Goal: Task Accomplishment & Management: Manage account settings

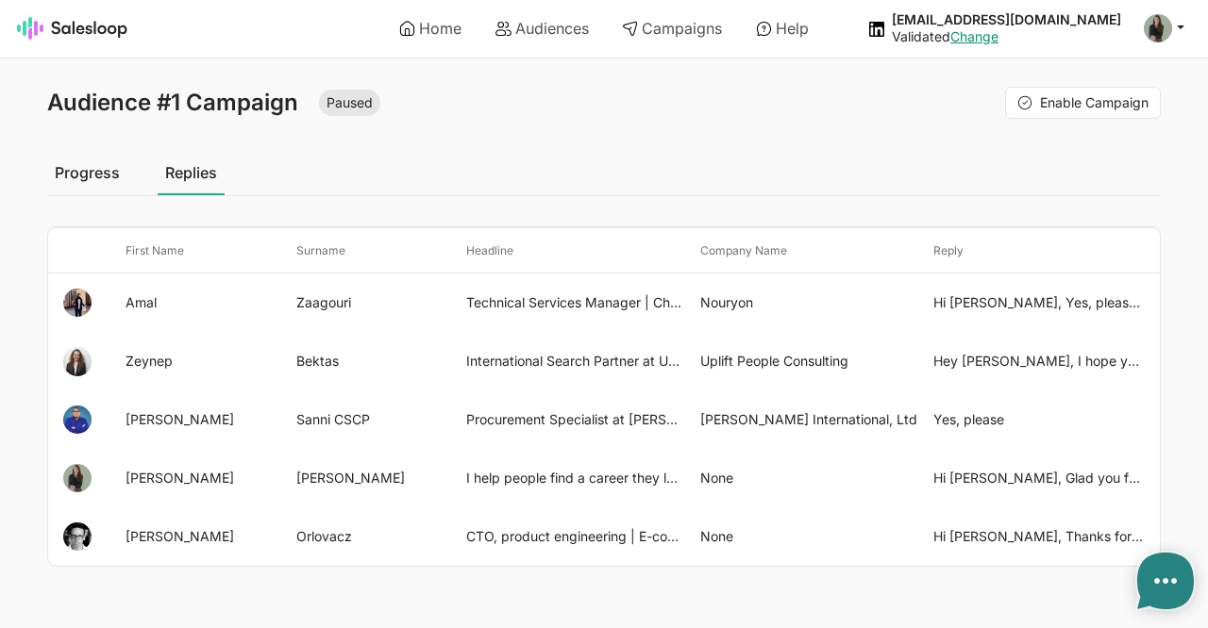
click at [98, 179] on link "Progress" at bounding box center [87, 172] width 80 height 47
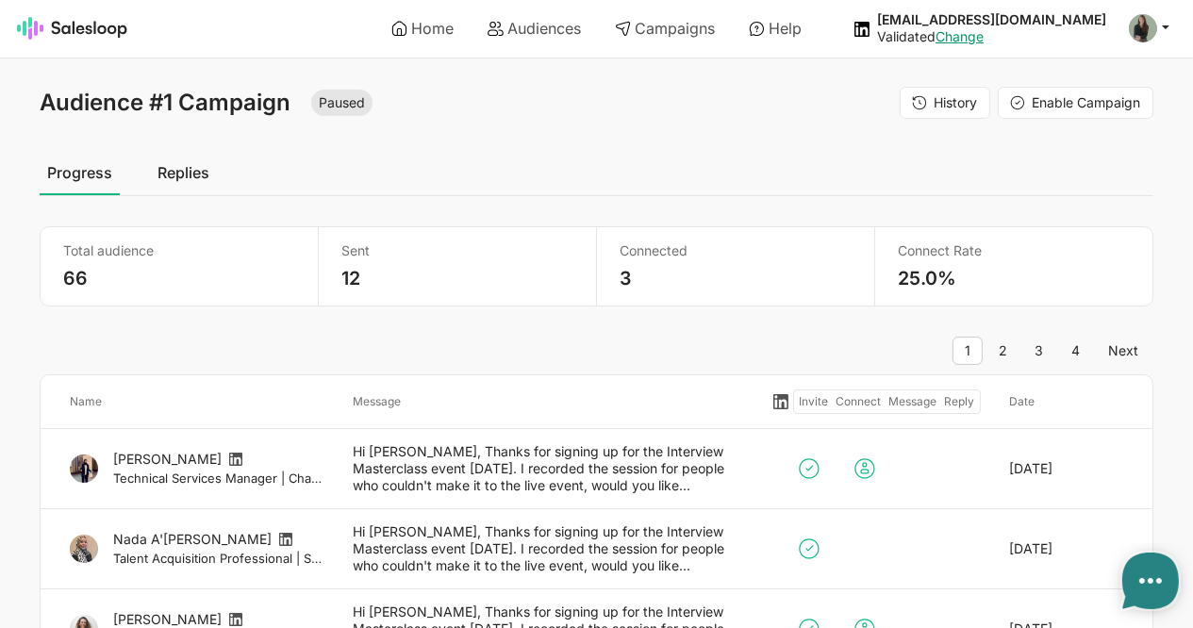
type textarea "x"
click at [691, 39] on link "Campaigns" at bounding box center [665, 28] width 126 height 32
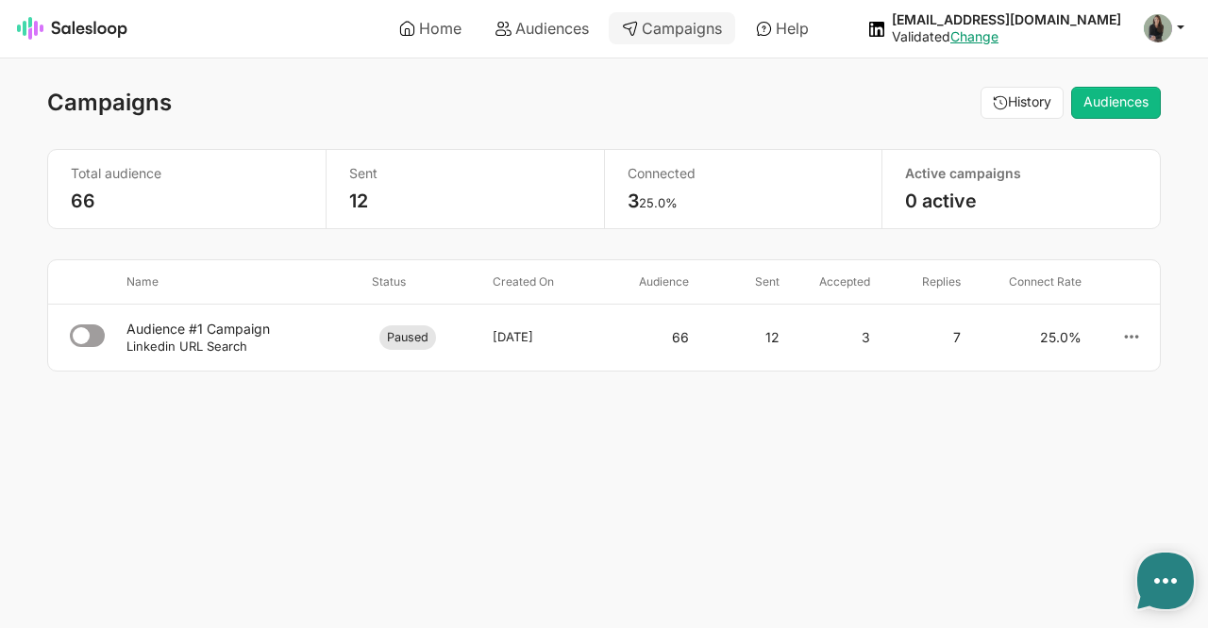
type textarea "x"
click at [556, 29] on link "Audiences" at bounding box center [542, 28] width 120 height 32
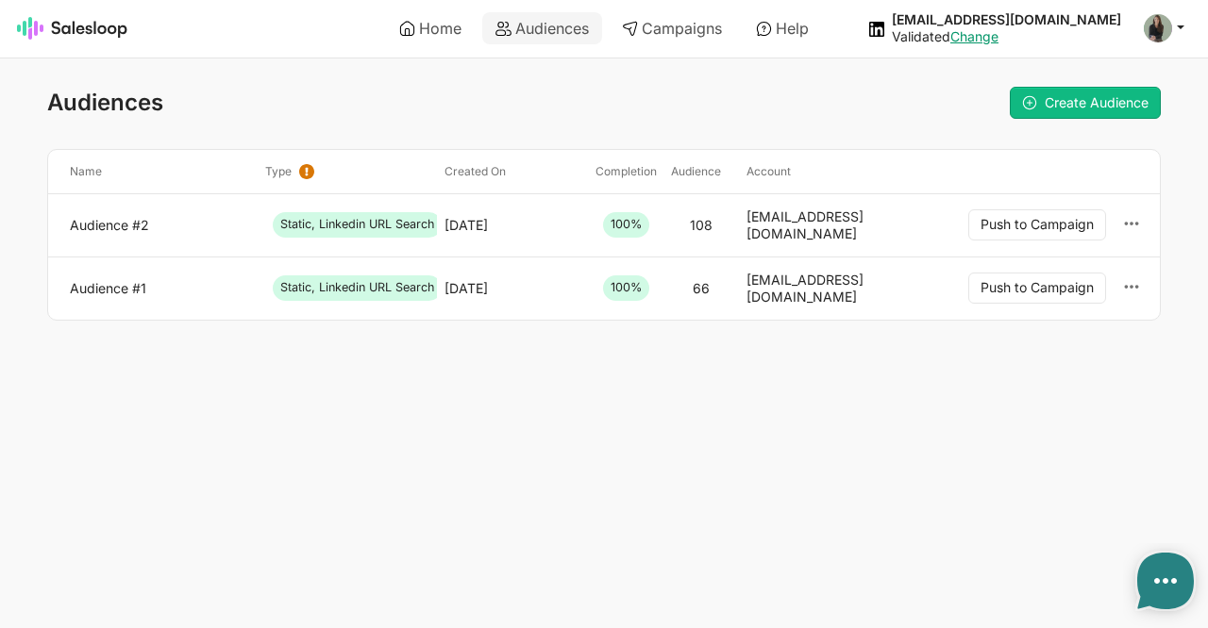
type textarea "x"
click at [105, 217] on link "Audience #2" at bounding box center [160, 225] width 180 height 17
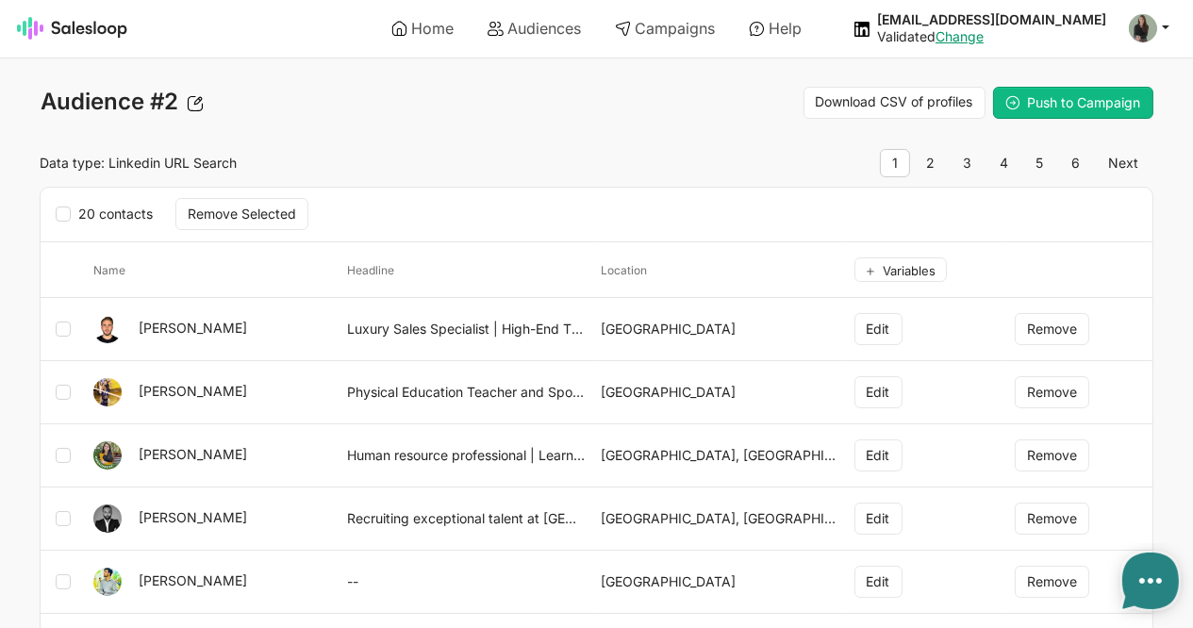
type textarea "x"
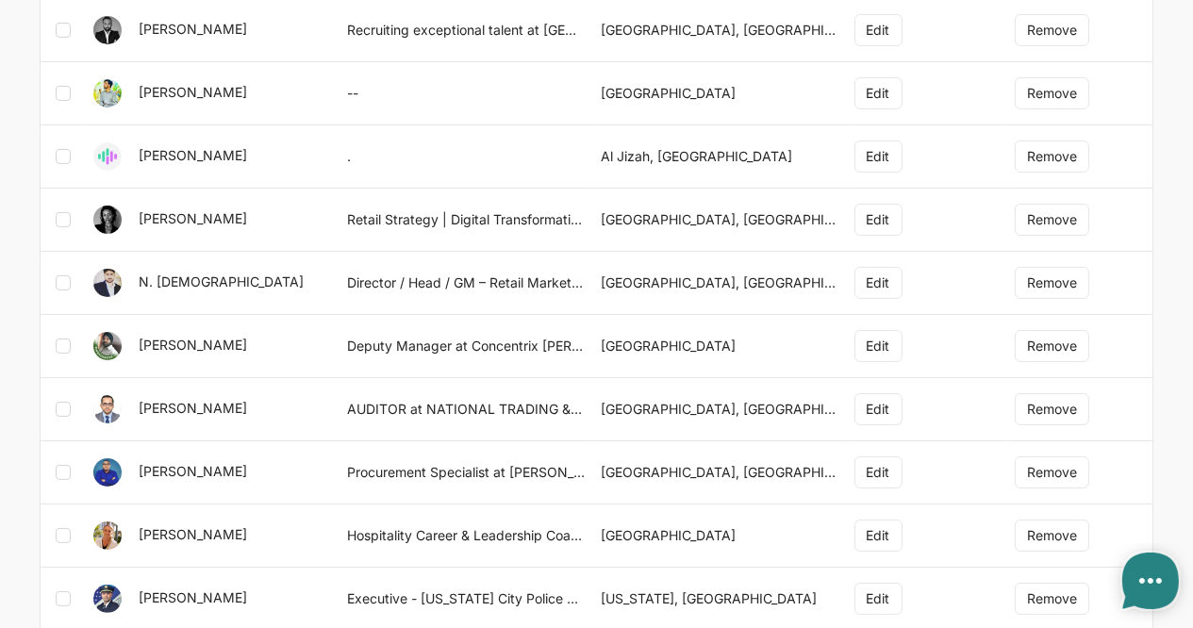
scroll to position [491, 0]
click at [58, 463] on icon at bounding box center [63, 470] width 15 height 15
click at [77, 462] on input "checkbox" at bounding box center [77, 461] width 1 height 1
checkbox input "true"
click at [61, 529] on icon at bounding box center [63, 533] width 15 height 15
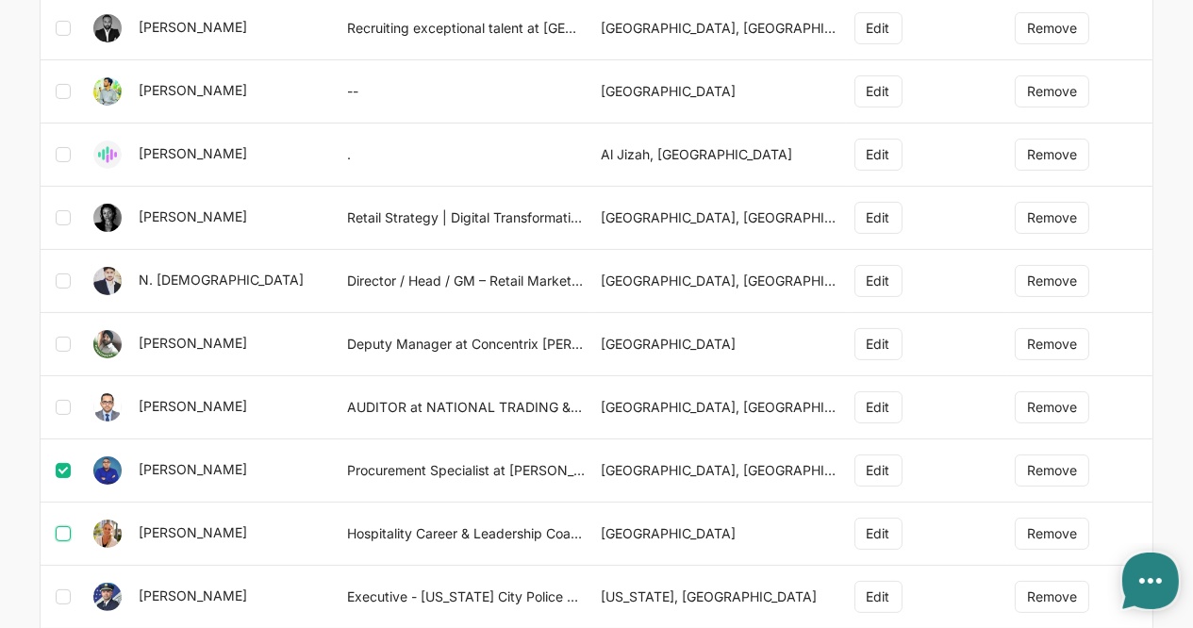
click at [77, 525] on input "checkbox" at bounding box center [77, 525] width 1 height 1
checkbox input "true"
click at [1070, 520] on button "Remove" at bounding box center [1052, 534] width 75 height 32
click at [1050, 456] on button "Remove" at bounding box center [1052, 471] width 75 height 32
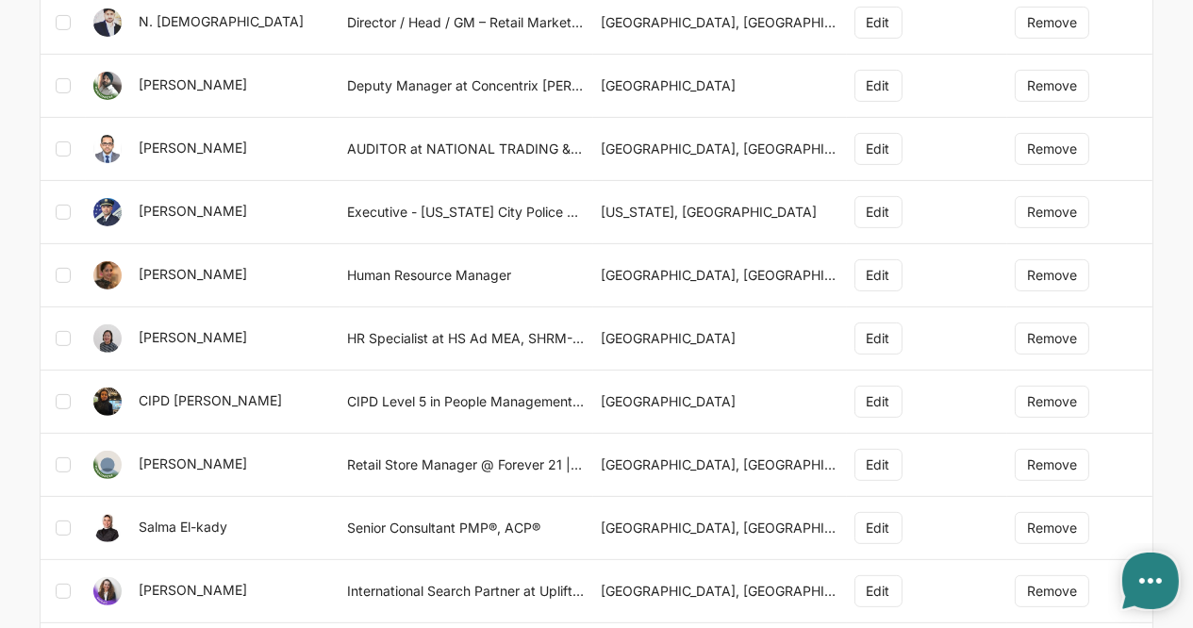
scroll to position [752, 0]
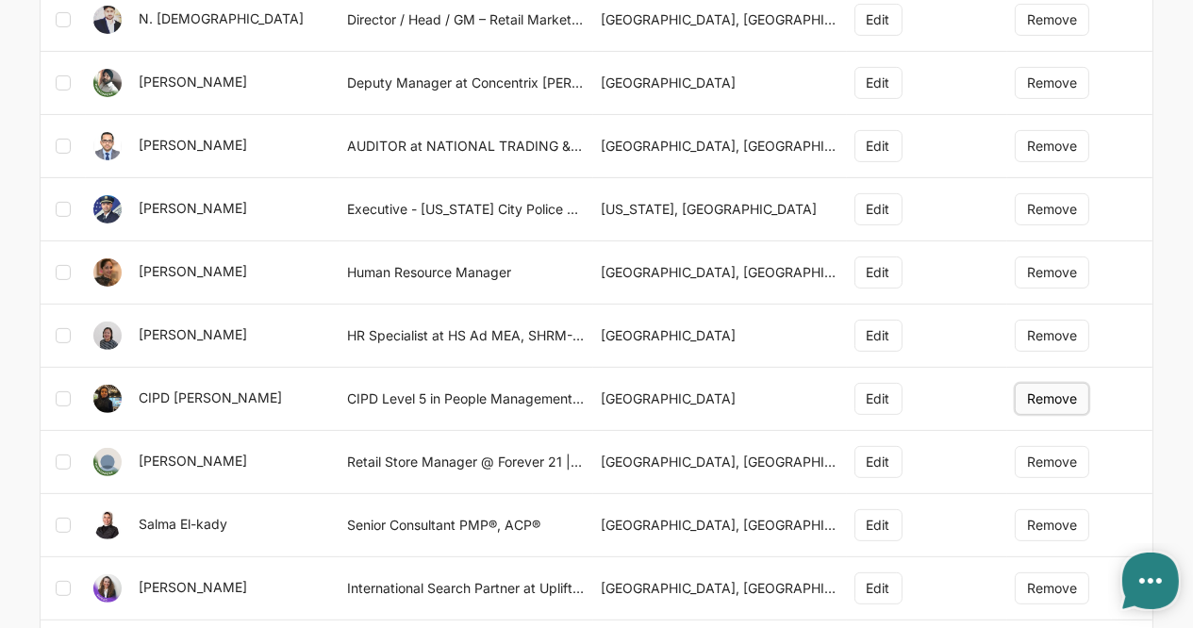
click at [1057, 391] on button "Remove" at bounding box center [1052, 399] width 75 height 32
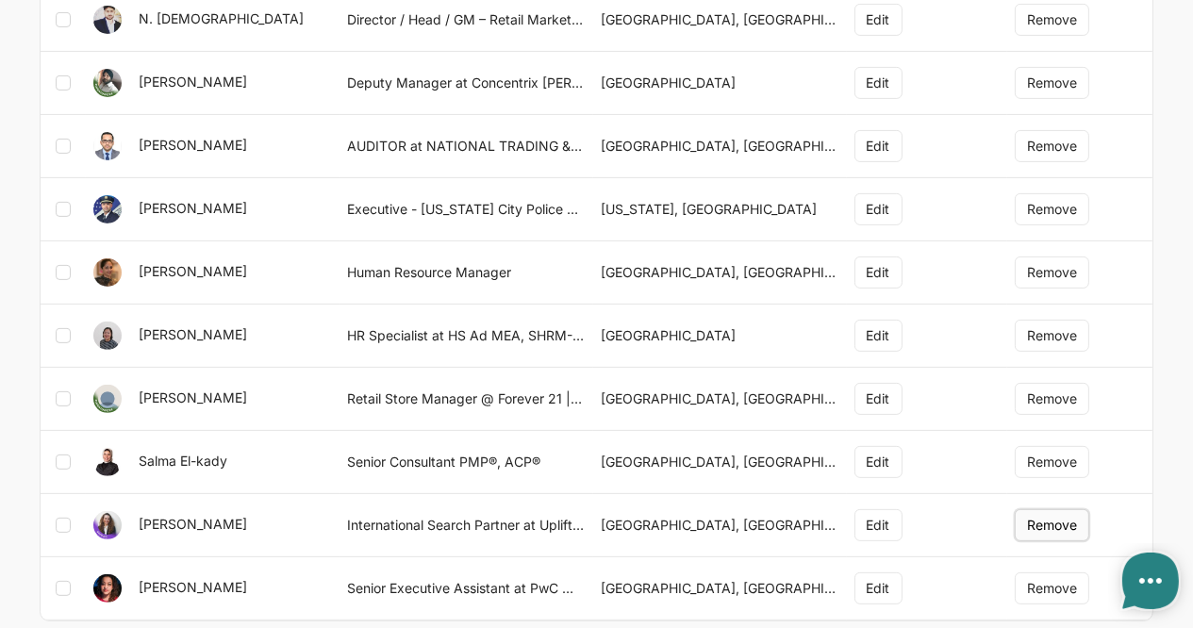
click at [1060, 520] on button "Remove" at bounding box center [1052, 525] width 75 height 32
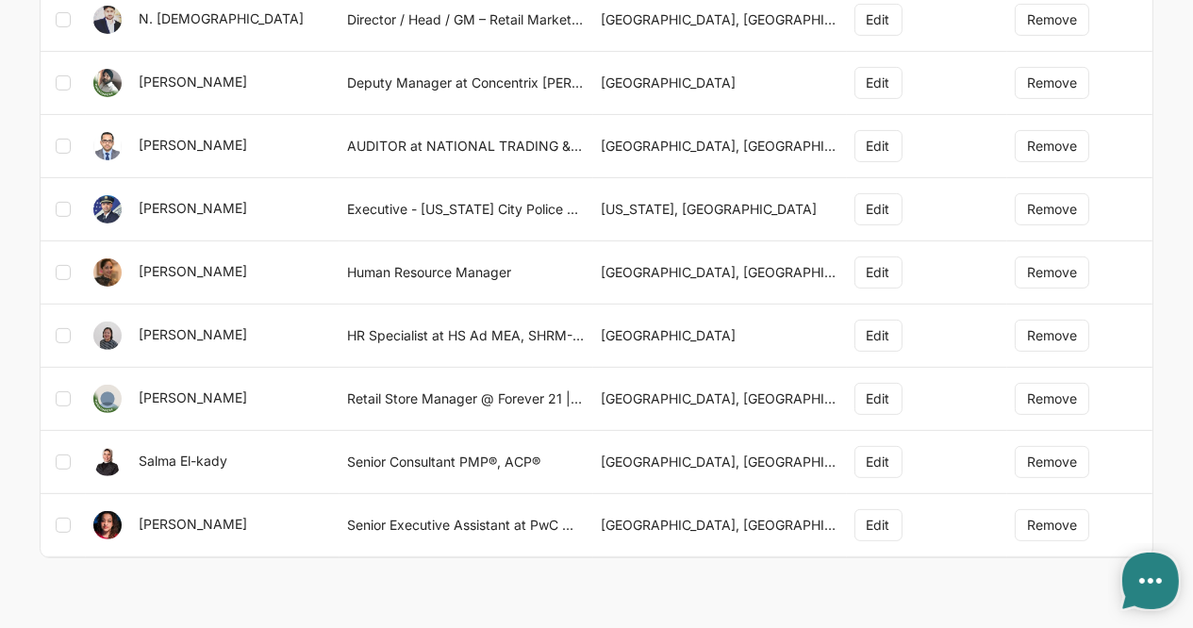
scroll to position [748, 0]
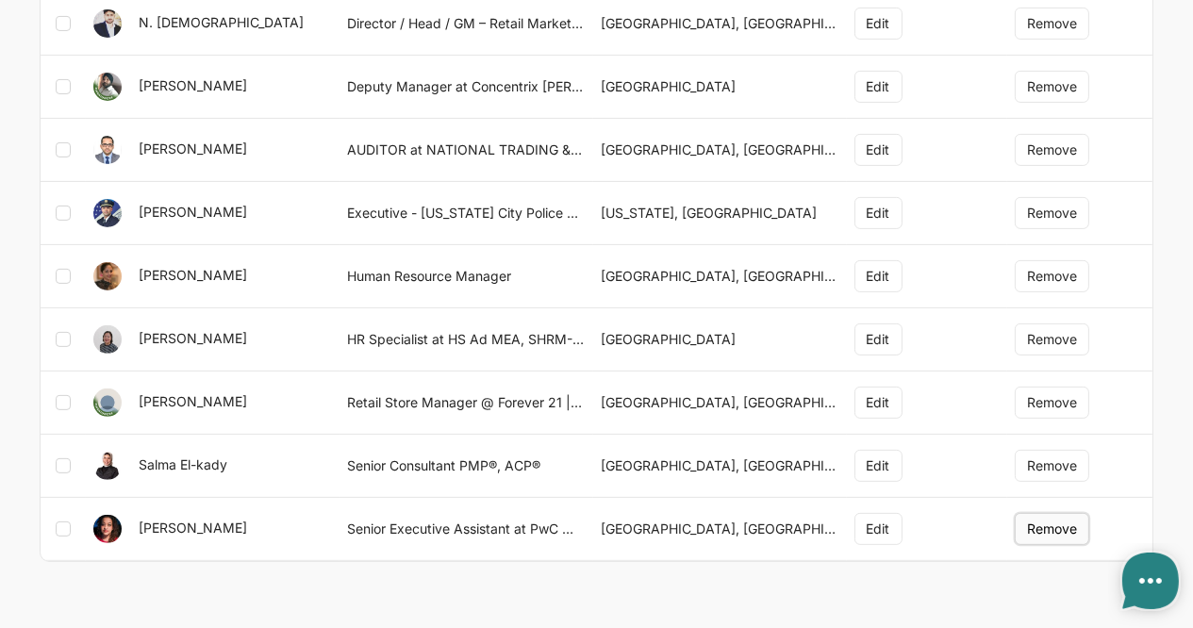
click at [1035, 515] on button "Remove" at bounding box center [1052, 529] width 75 height 32
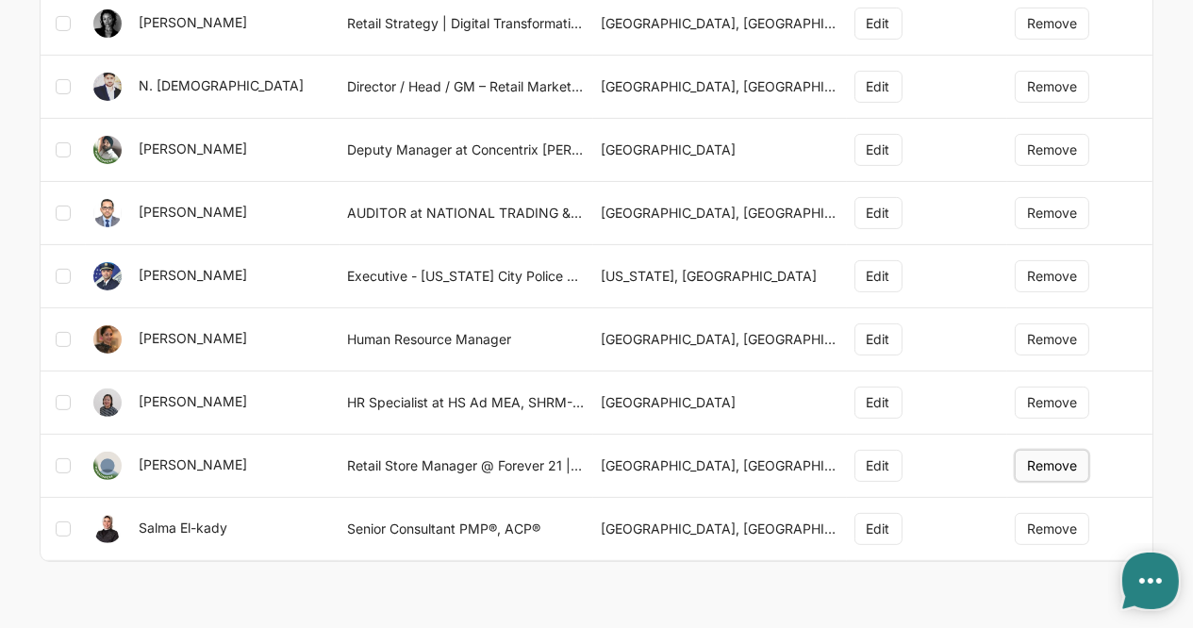
click at [1046, 468] on button "Remove" at bounding box center [1052, 466] width 75 height 32
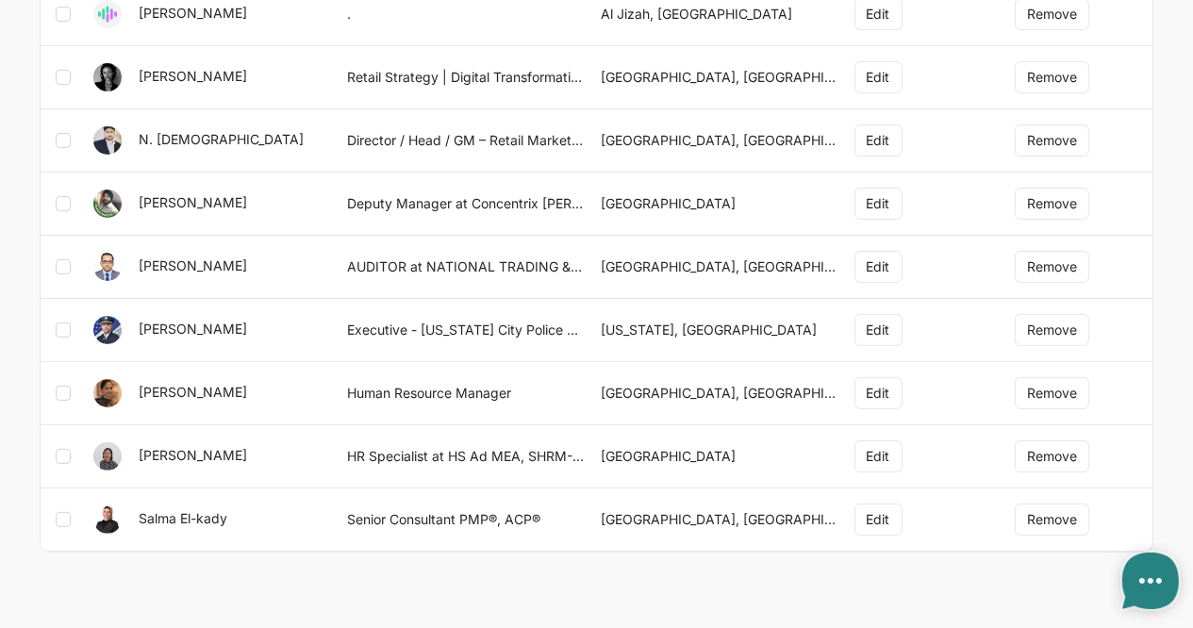
scroll to position [623, 0]
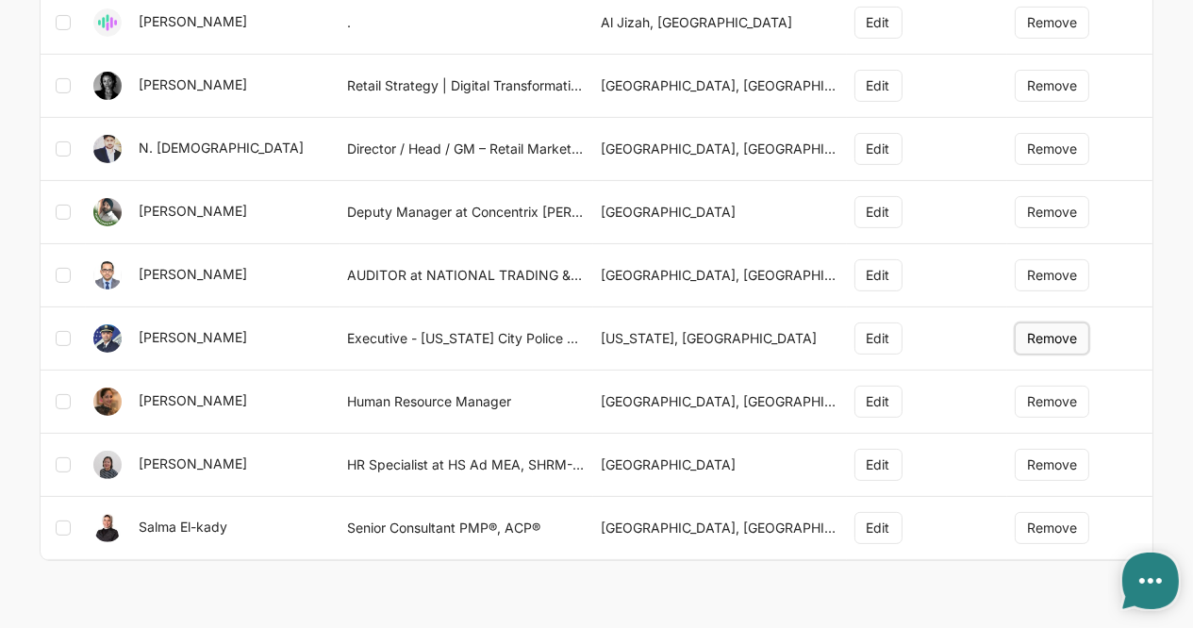
click at [1055, 333] on button "Remove" at bounding box center [1052, 339] width 75 height 32
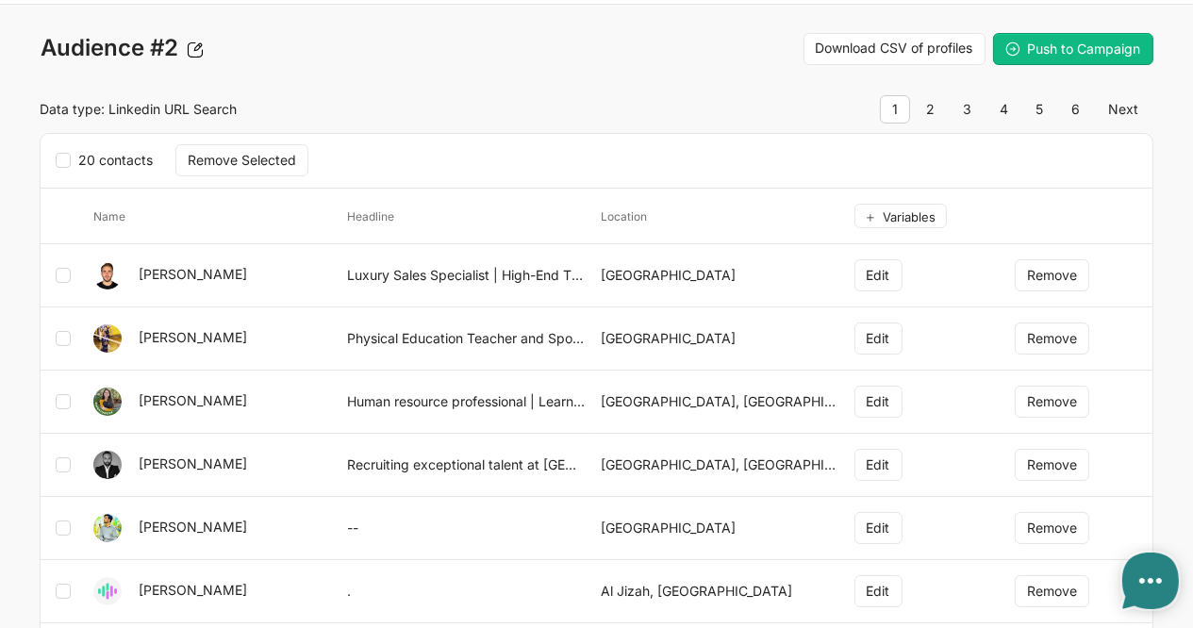
scroll to position [28, 0]
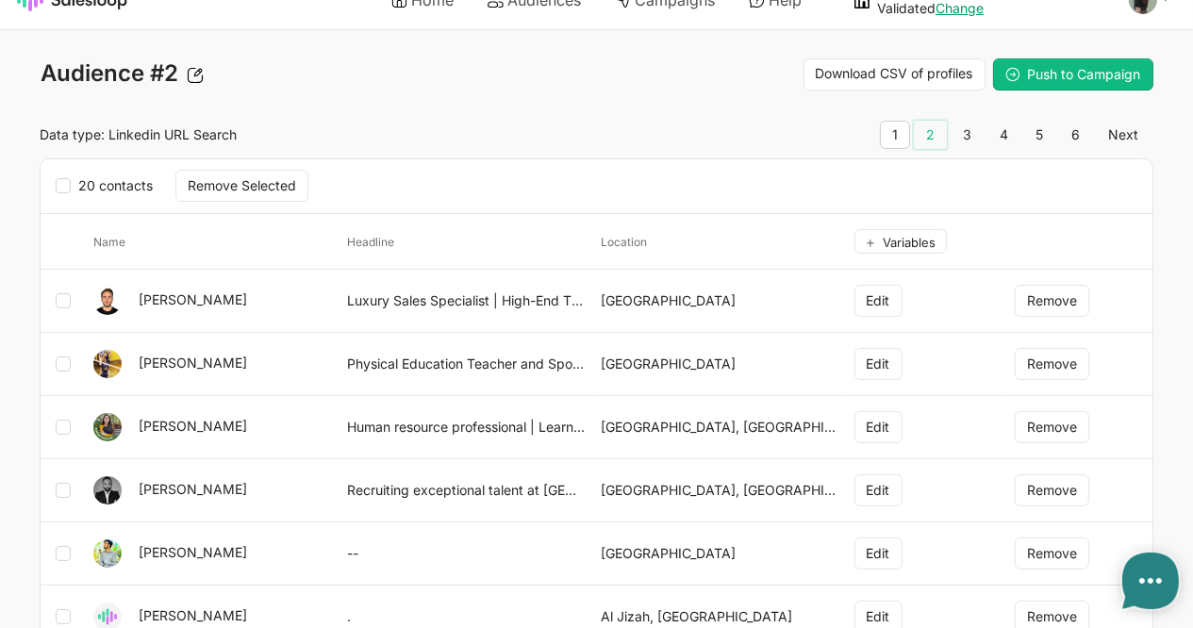
click at [938, 134] on link "2" at bounding box center [930, 135] width 33 height 28
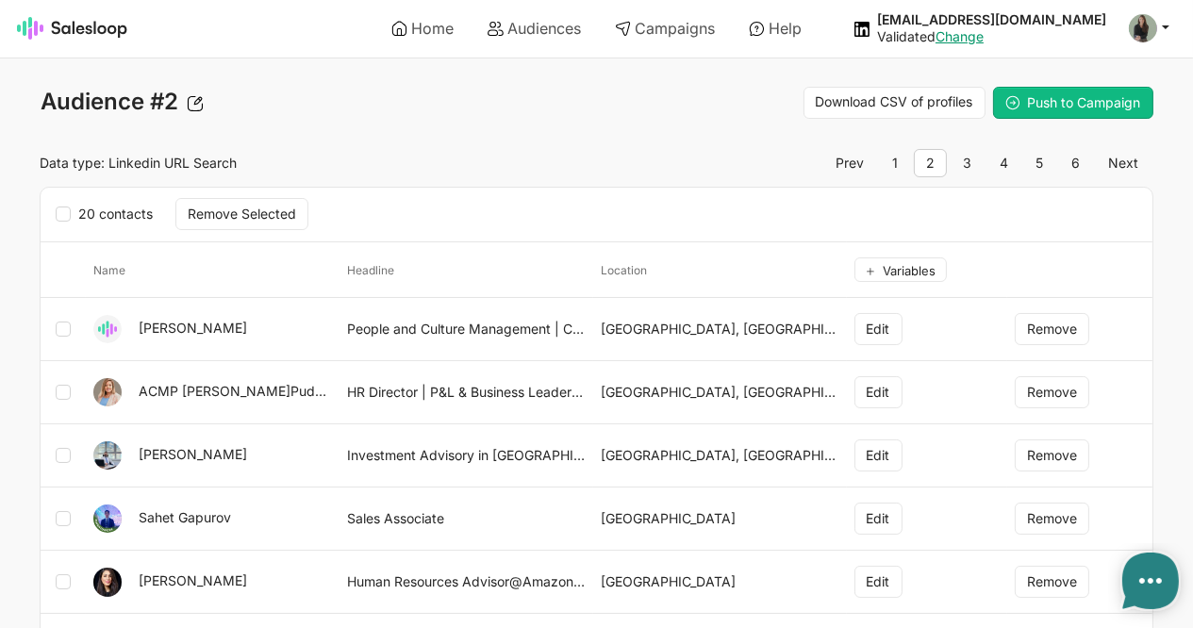
type textarea "x"
click at [70, 394] on icon at bounding box center [63, 392] width 15 height 15
click at [77, 384] on input "checkbox" at bounding box center [77, 383] width 1 height 1
checkbox input "true"
click at [1040, 395] on button "Remove" at bounding box center [1052, 392] width 75 height 32
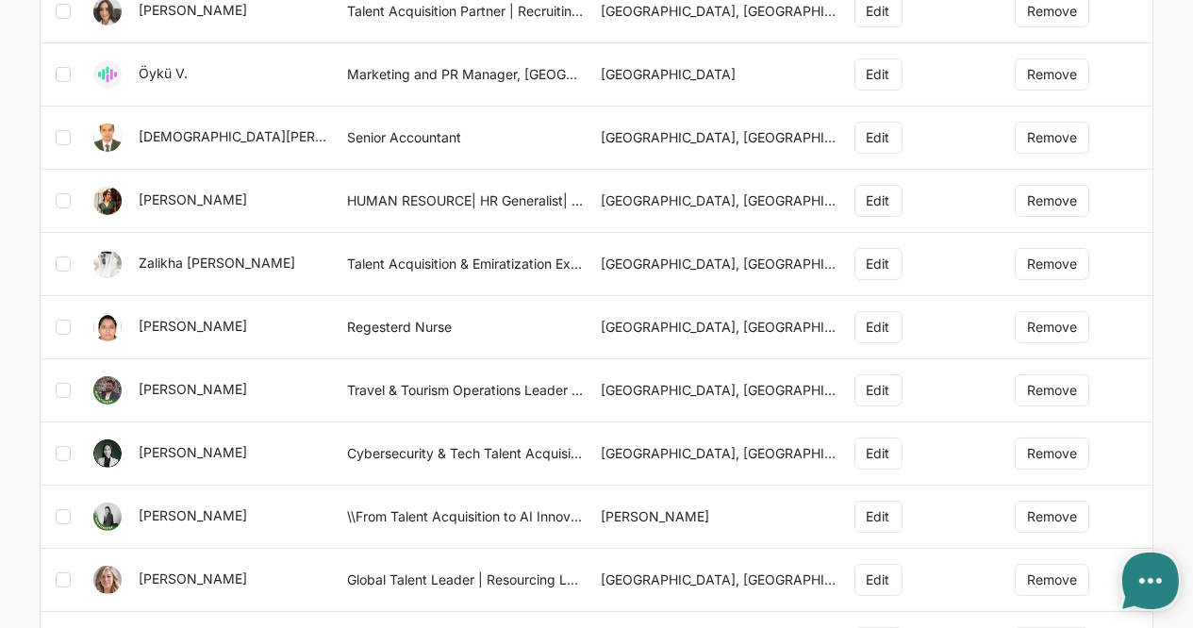
scroll to position [642, 0]
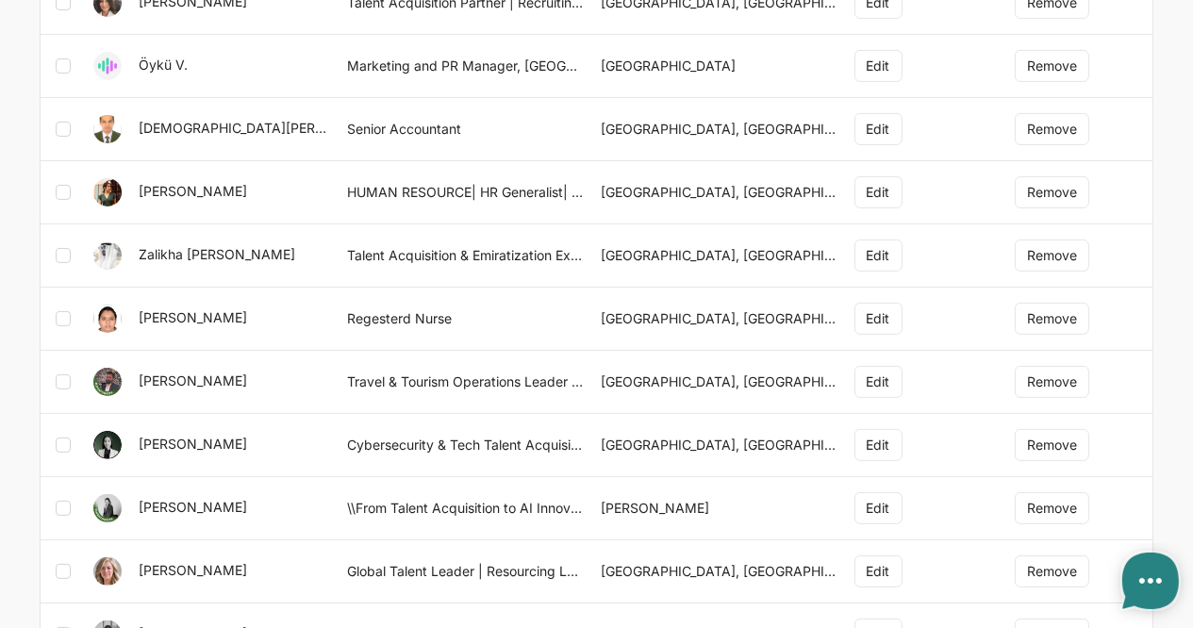
click at [60, 438] on icon at bounding box center [63, 445] width 15 height 15
click at [77, 436] on input "checkbox" at bounding box center [77, 436] width 1 height 1
checkbox input "true"
click at [1066, 439] on button "Remove" at bounding box center [1052, 445] width 75 height 32
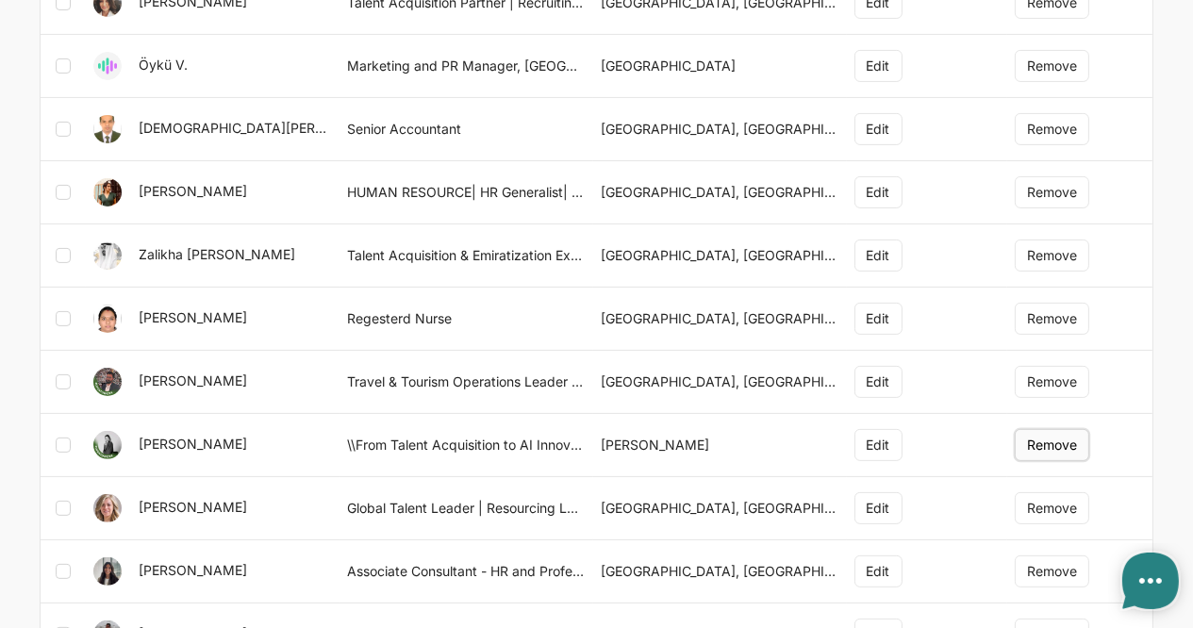
click at [1064, 441] on button "Remove" at bounding box center [1052, 445] width 75 height 32
click at [1047, 439] on button "Remove" at bounding box center [1052, 445] width 75 height 32
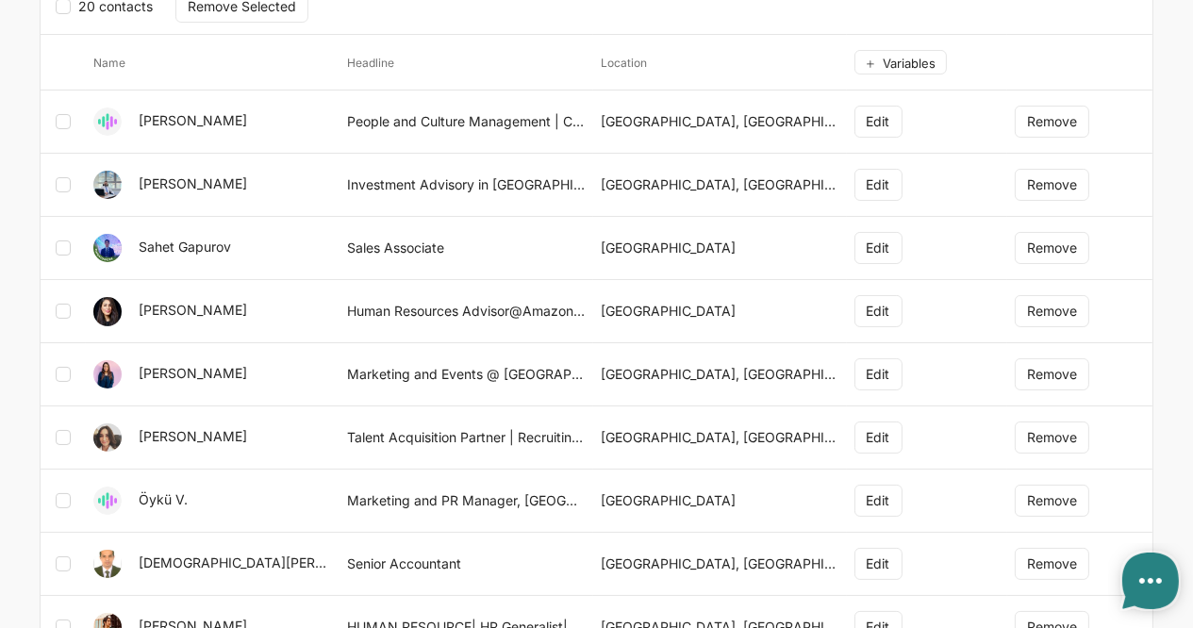
scroll to position [0, 0]
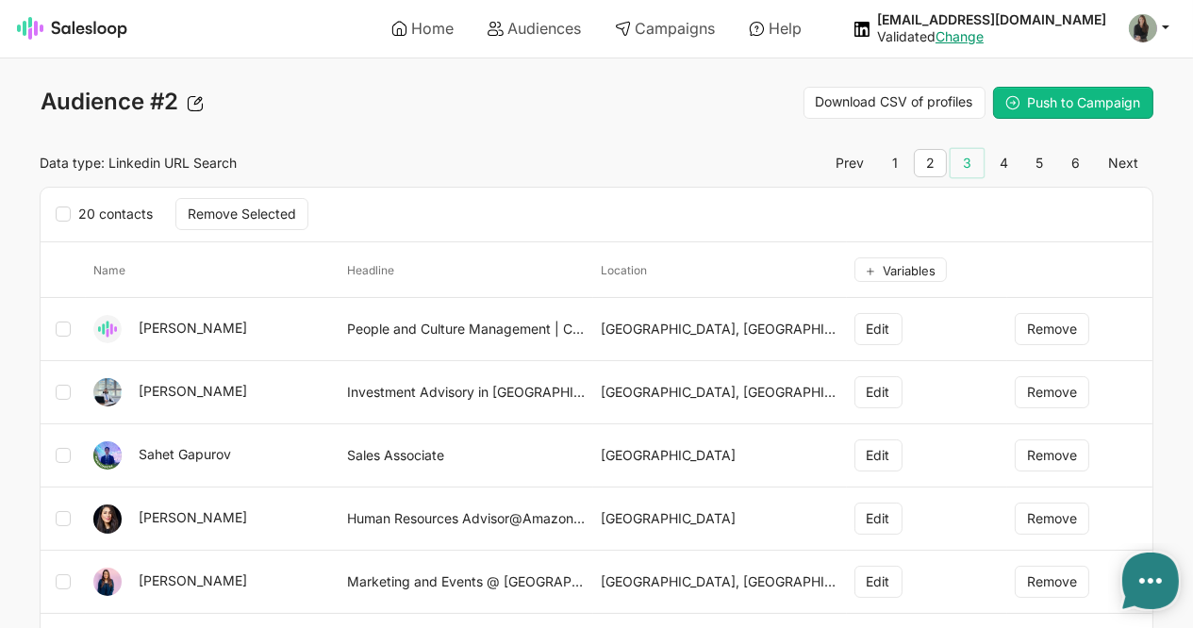
click at [974, 160] on link "3" at bounding box center [967, 163] width 33 height 28
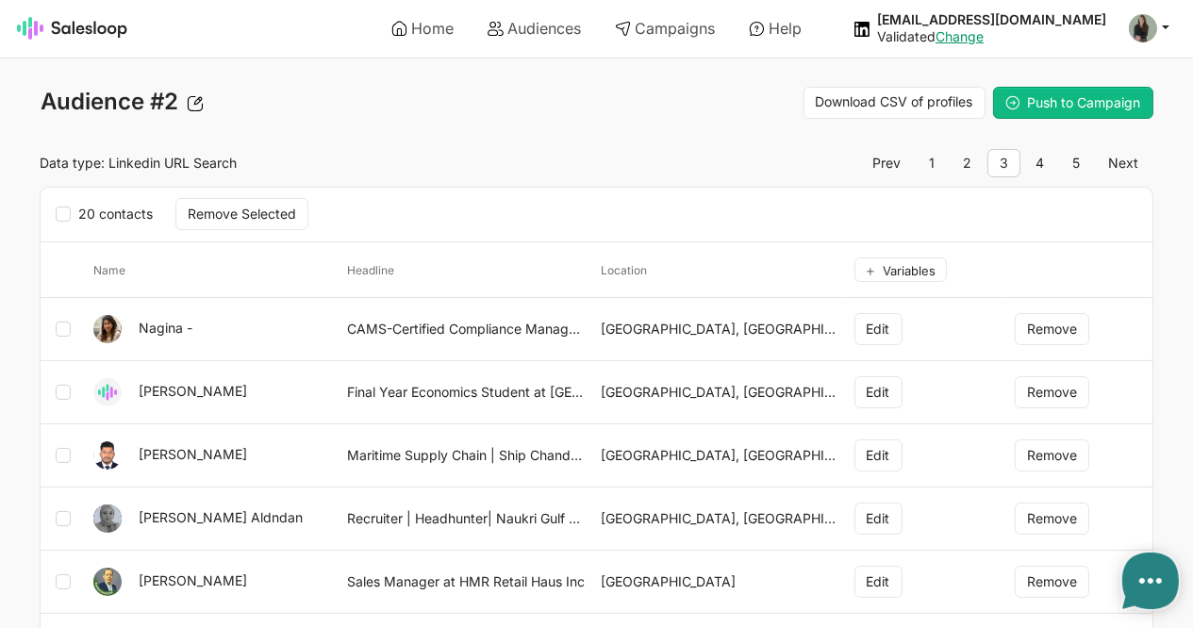
type textarea "x"
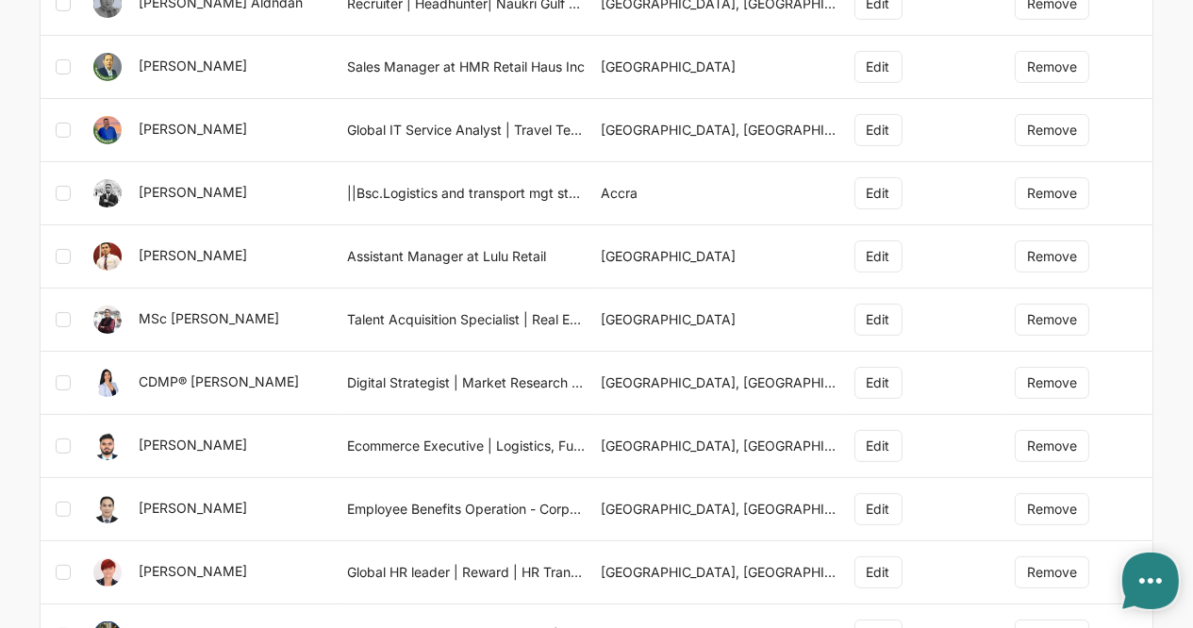
scroll to position [533, 0]
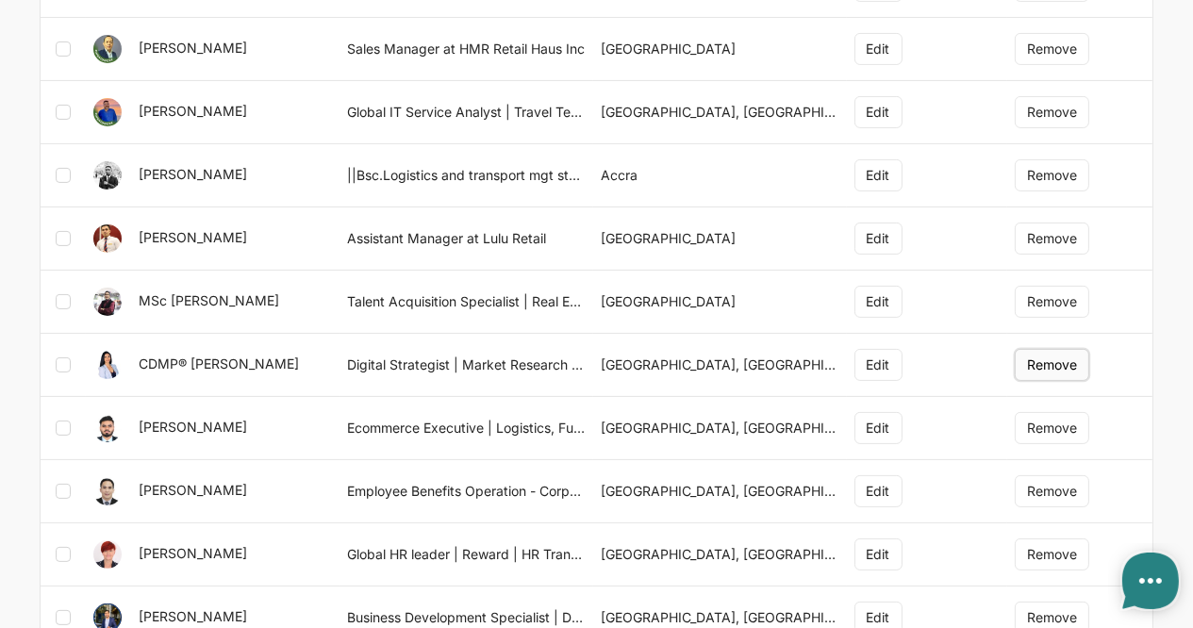
click at [1038, 352] on button "Remove" at bounding box center [1052, 365] width 75 height 32
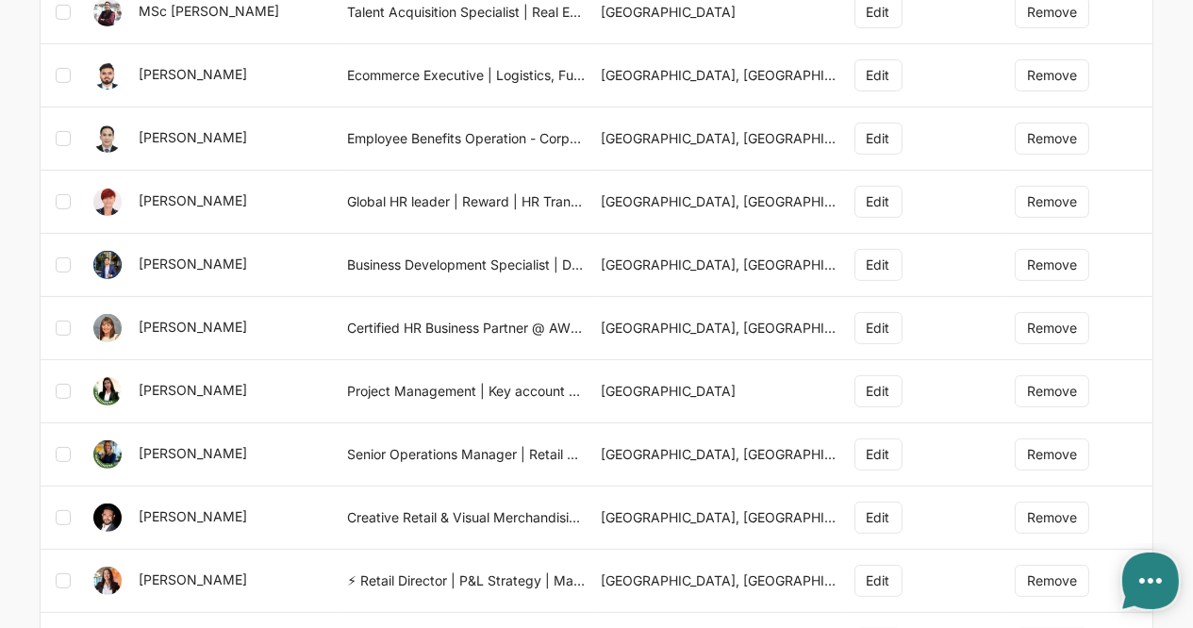
scroll to position [827, 0]
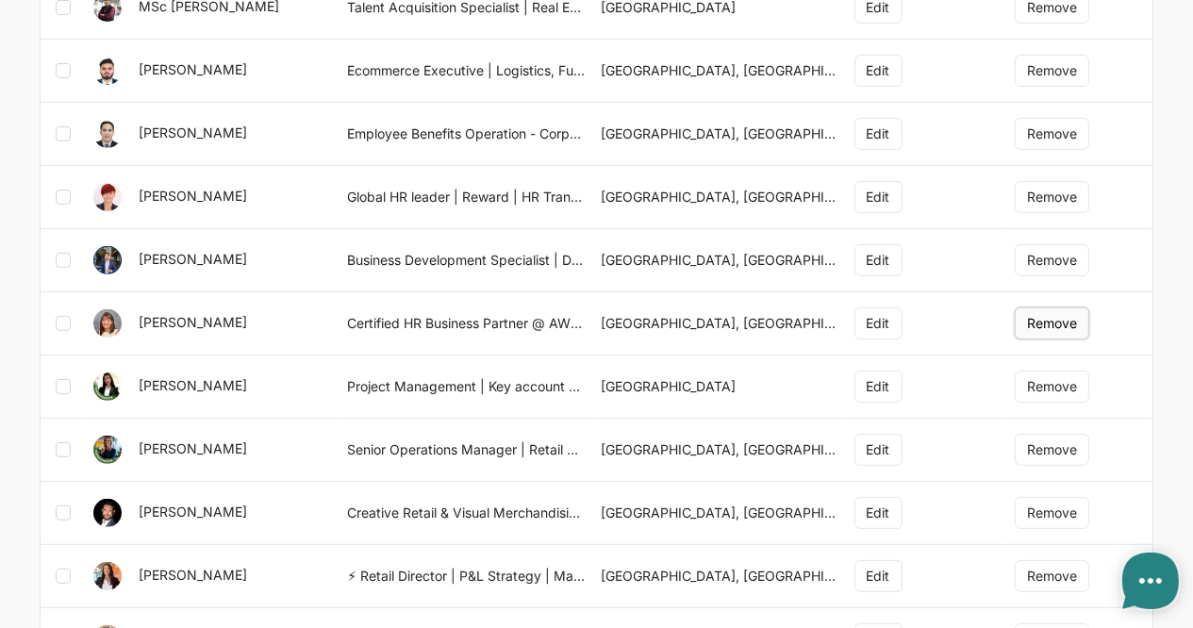
click at [1049, 312] on button "Remove" at bounding box center [1052, 324] width 75 height 32
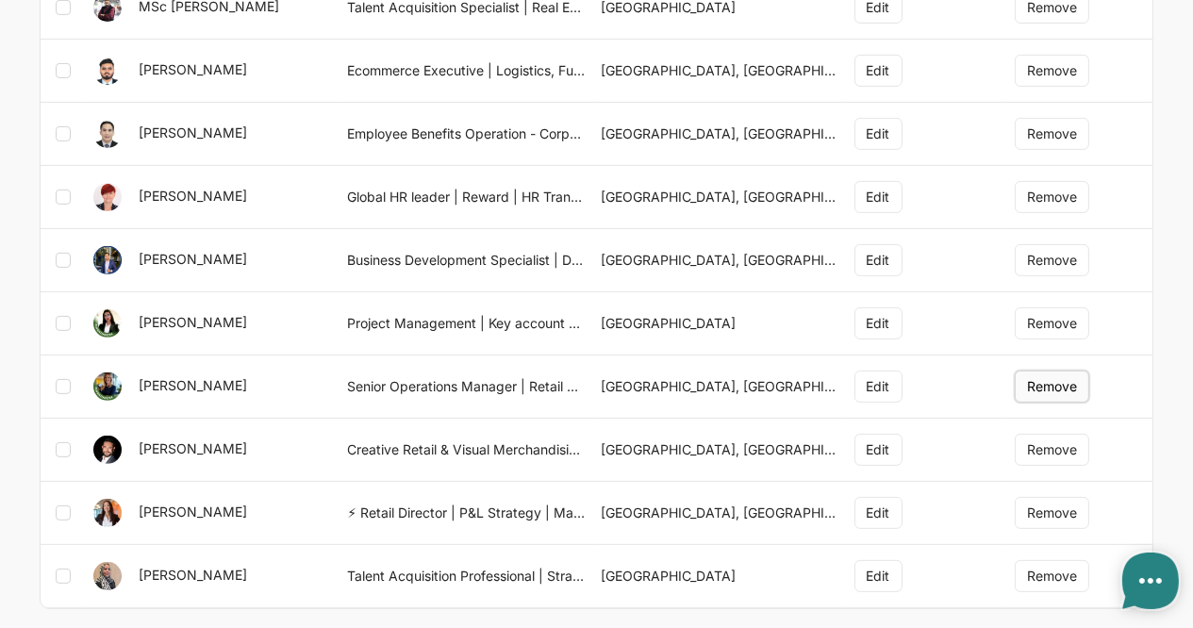
click at [1058, 382] on button "Remove" at bounding box center [1052, 387] width 75 height 32
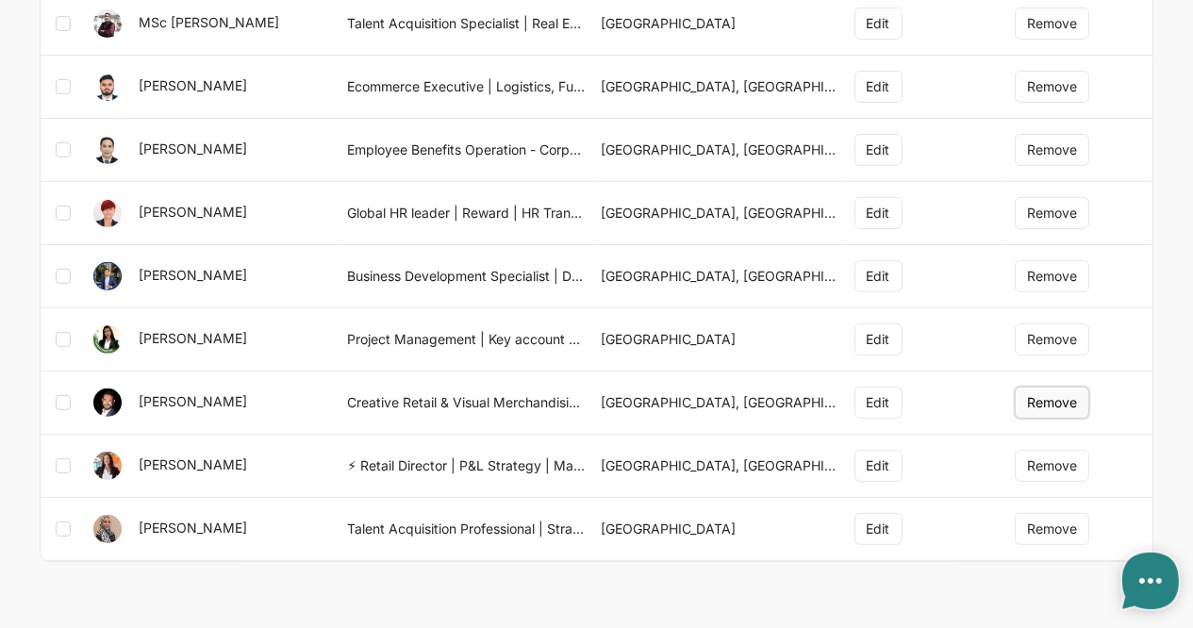
click at [1067, 405] on button "Remove" at bounding box center [1052, 403] width 75 height 32
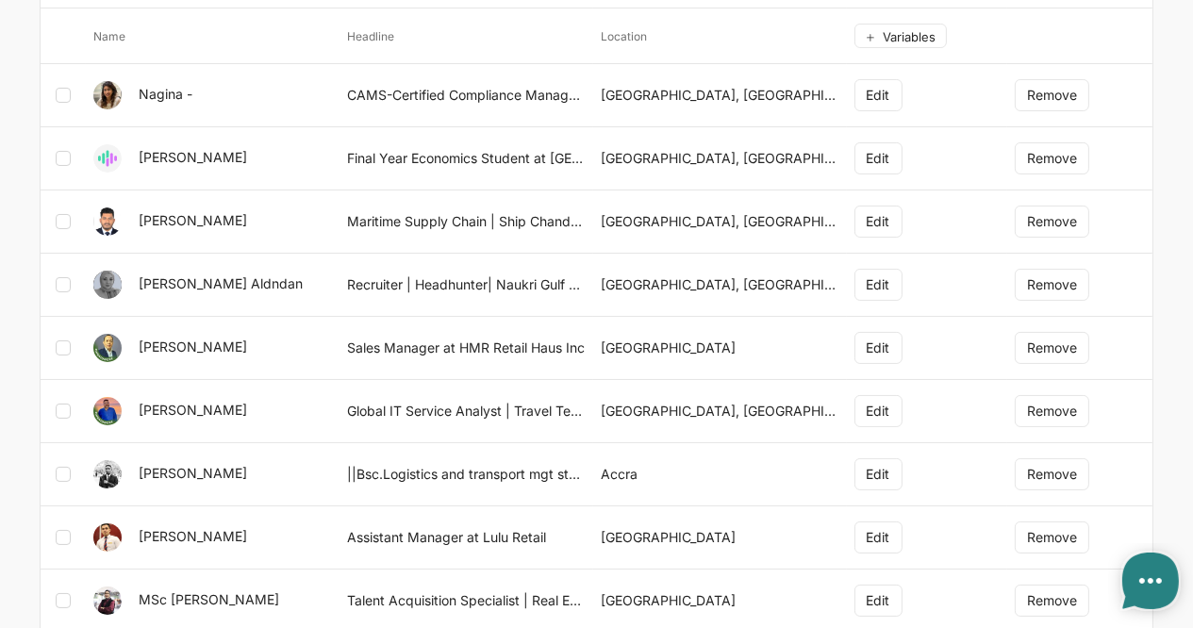
scroll to position [0, 0]
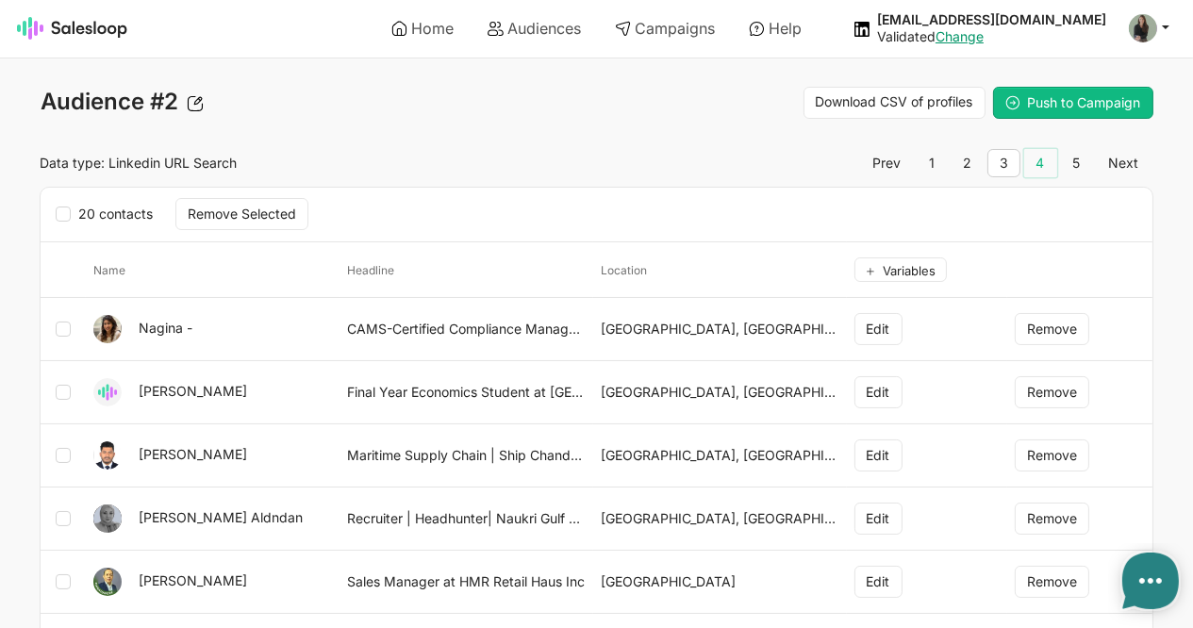
click at [1050, 165] on link "4" at bounding box center [1040, 163] width 33 height 28
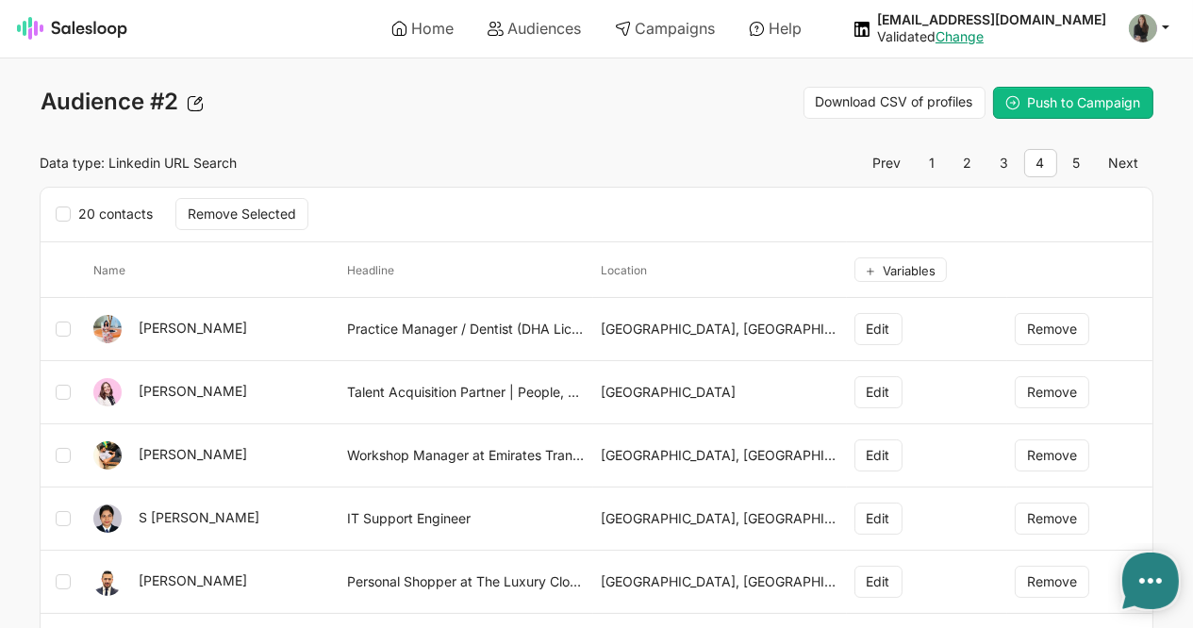
type textarea "x"
click at [1061, 388] on button "Remove" at bounding box center [1052, 392] width 75 height 32
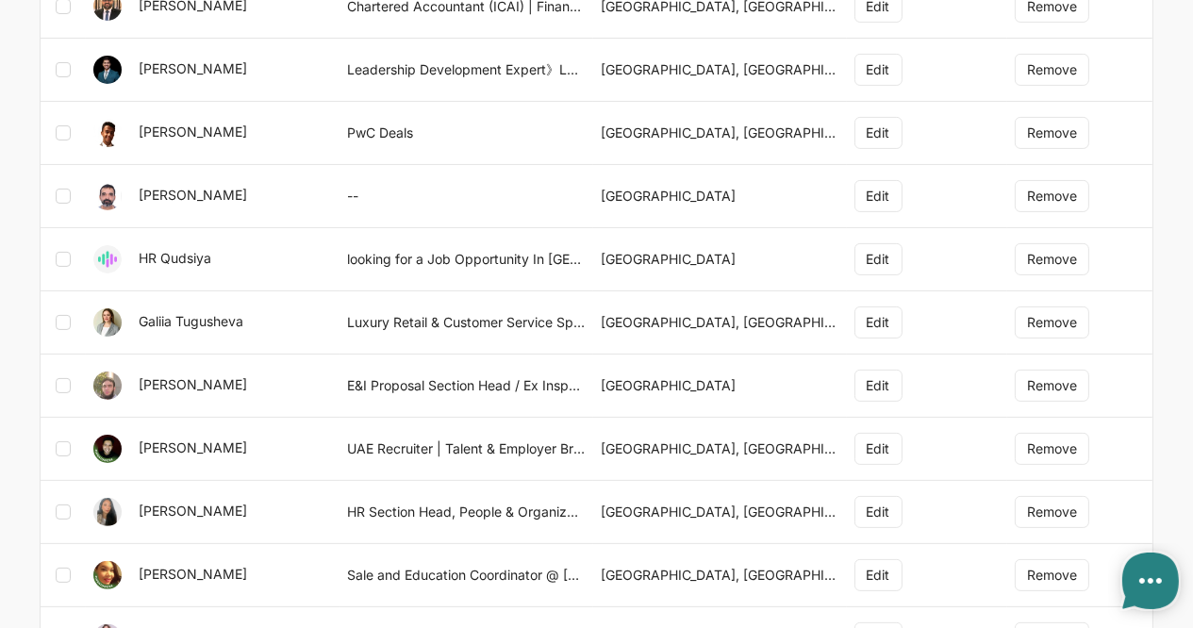
scroll to position [600, 0]
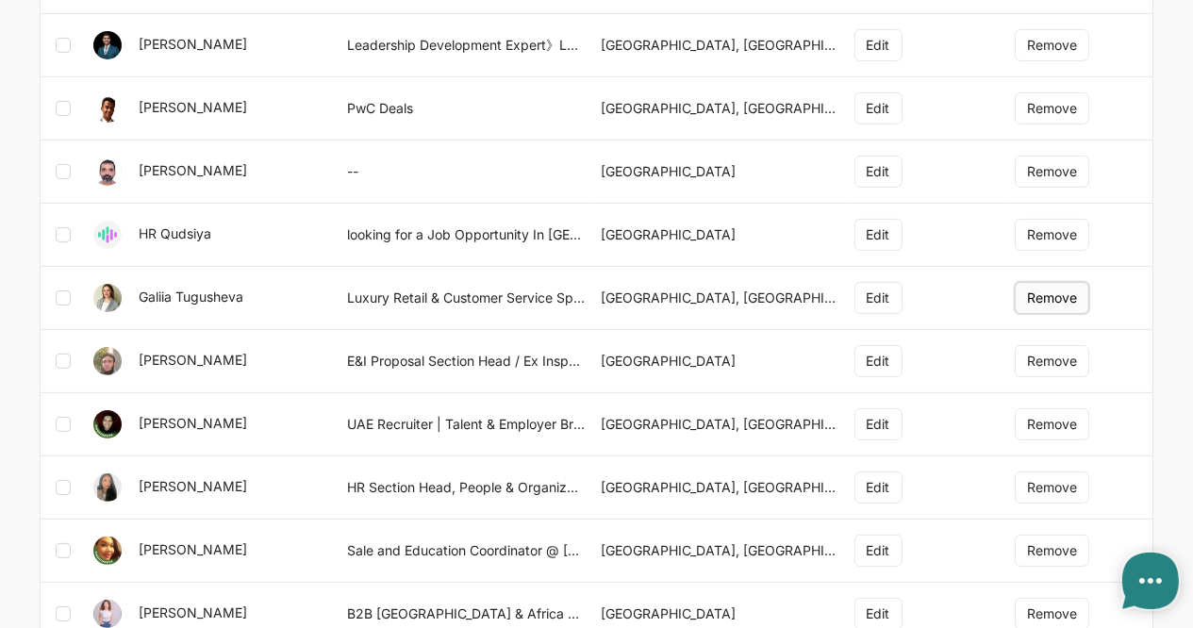
click at [1037, 292] on button "Remove" at bounding box center [1052, 298] width 75 height 32
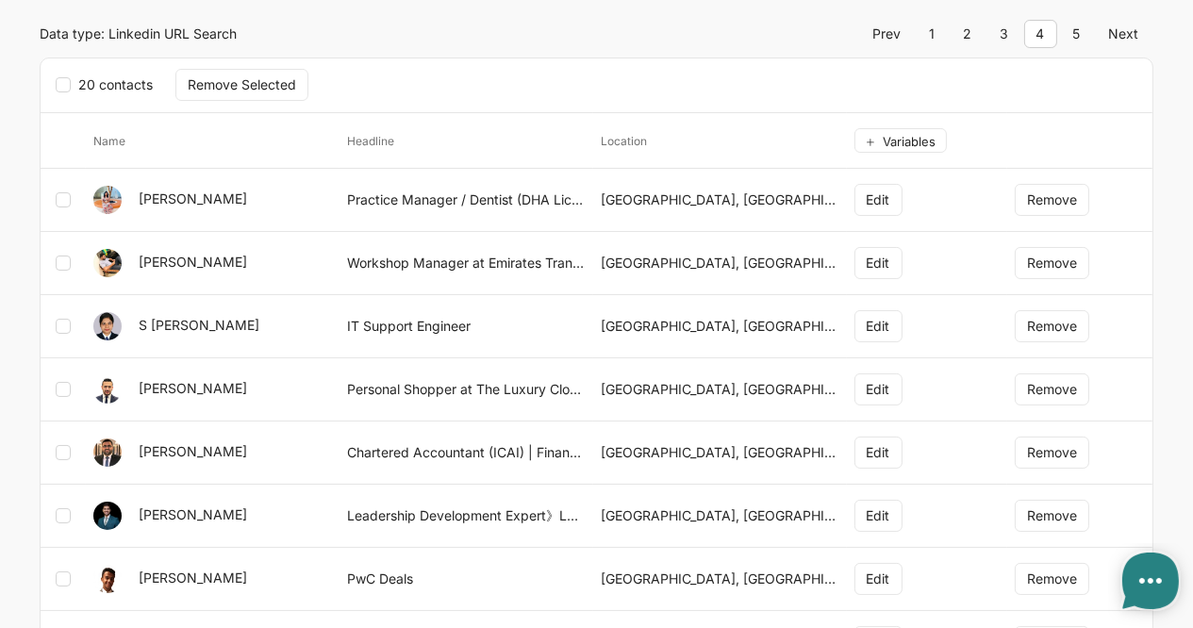
scroll to position [13, 0]
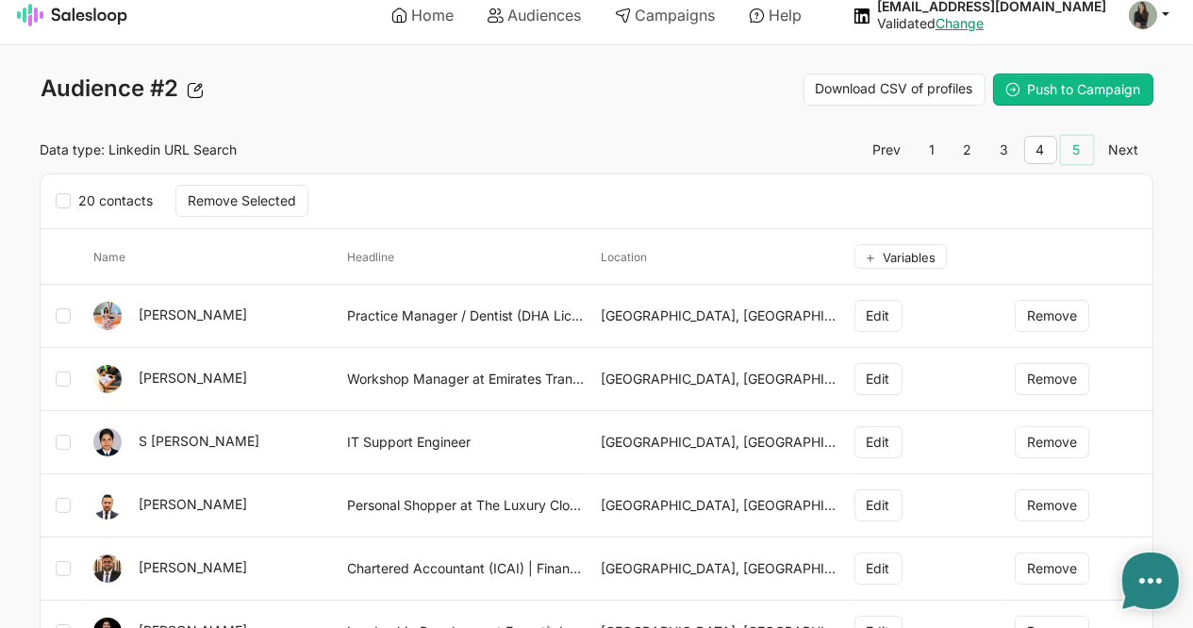
click at [1078, 145] on link "5" at bounding box center [1077, 150] width 32 height 28
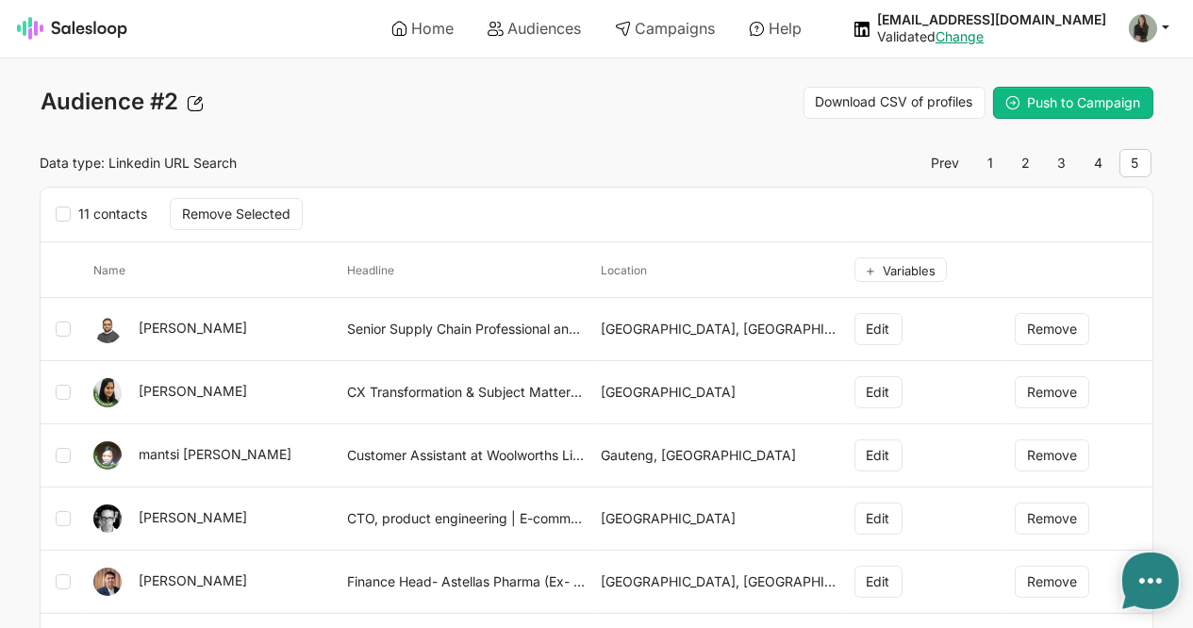
type textarea "x"
click at [1041, 327] on button "Remove" at bounding box center [1052, 329] width 75 height 32
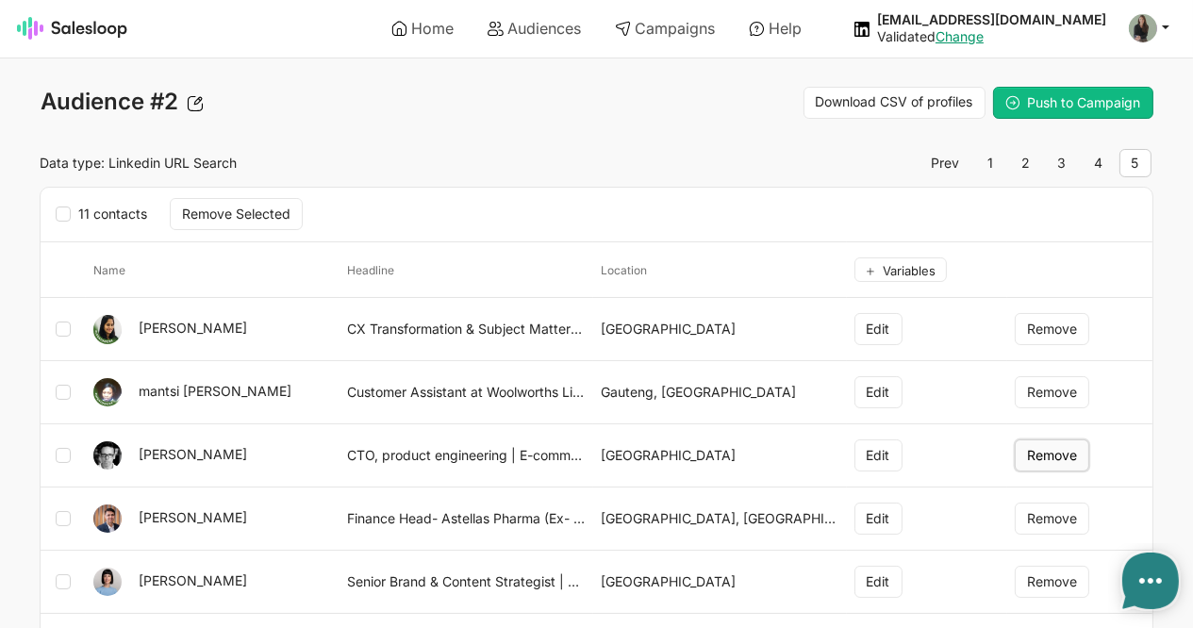
click at [1042, 456] on button "Remove" at bounding box center [1052, 456] width 75 height 32
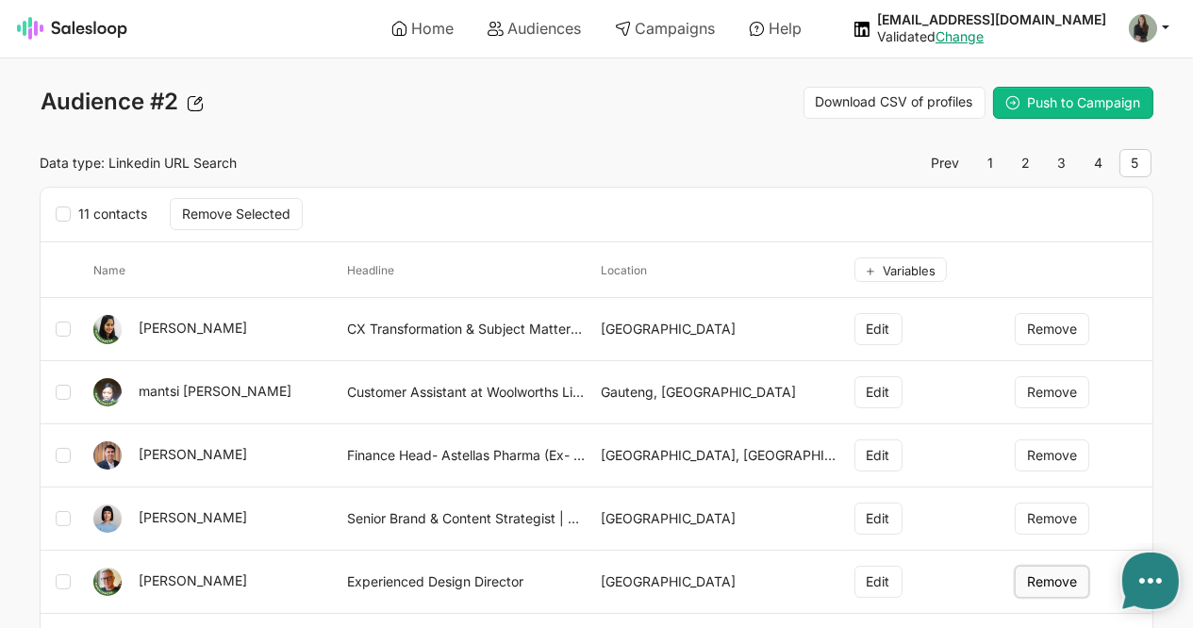
click at [1049, 575] on button "Remove" at bounding box center [1052, 582] width 75 height 32
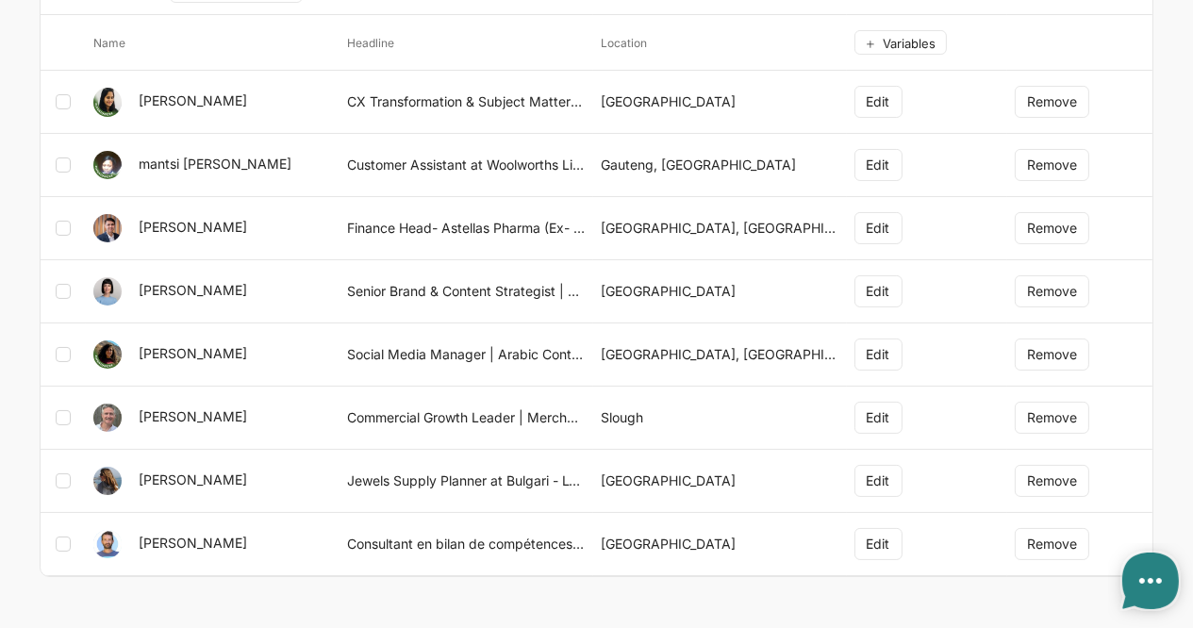
scroll to position [245, 0]
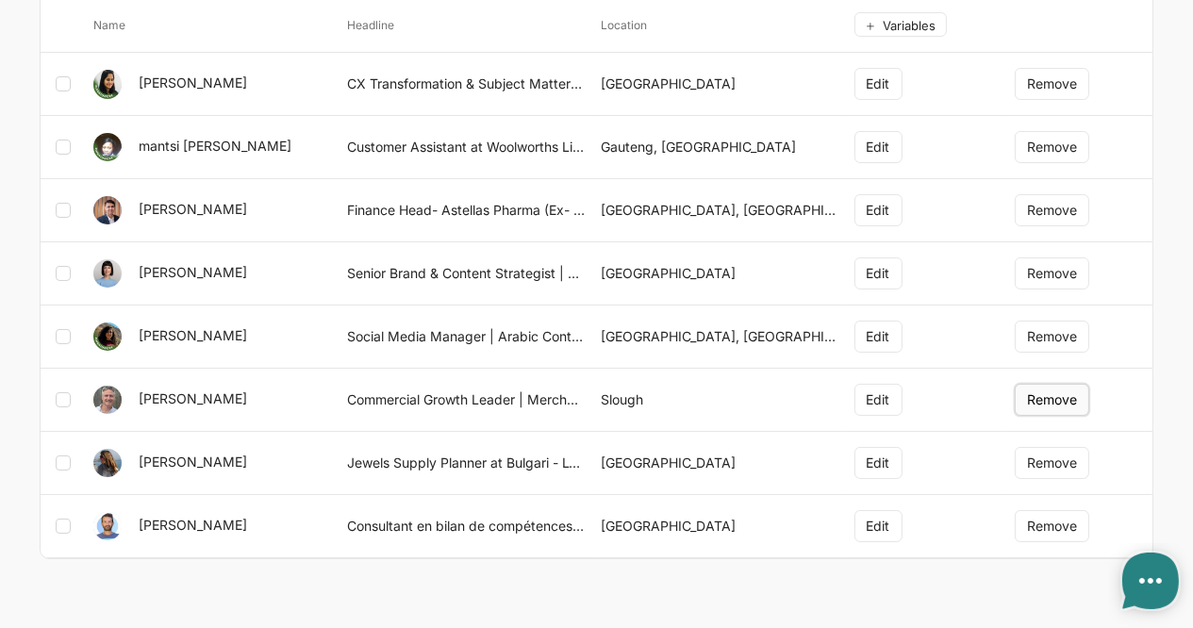
click at [1028, 388] on button "Remove" at bounding box center [1052, 400] width 75 height 32
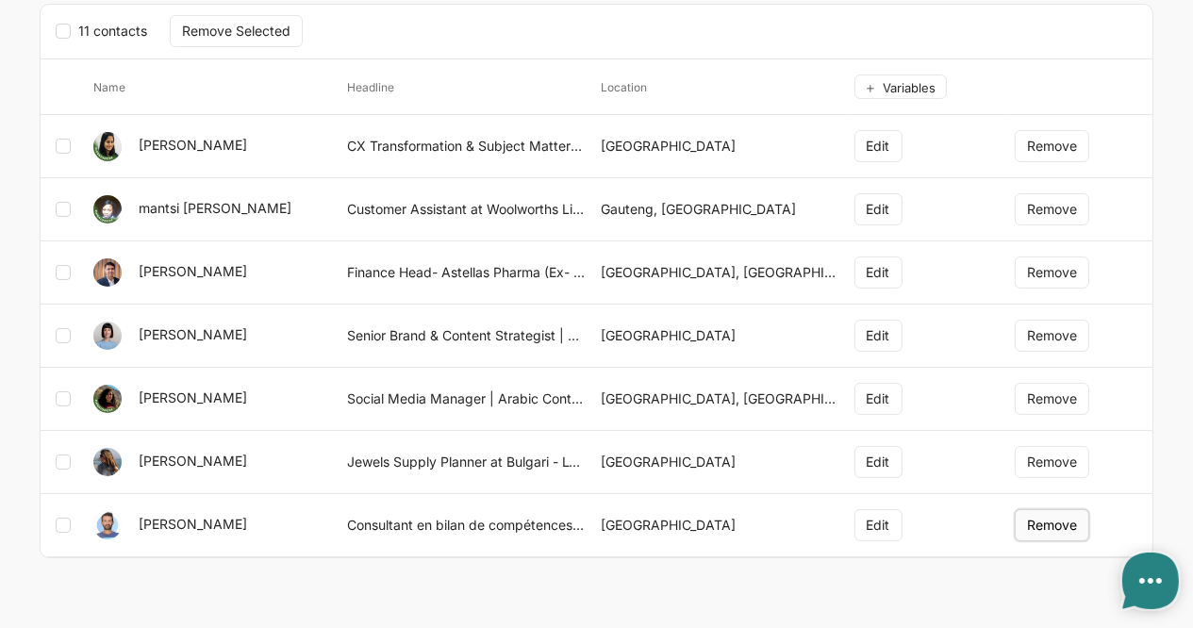
click at [1031, 515] on button "Remove" at bounding box center [1052, 525] width 75 height 32
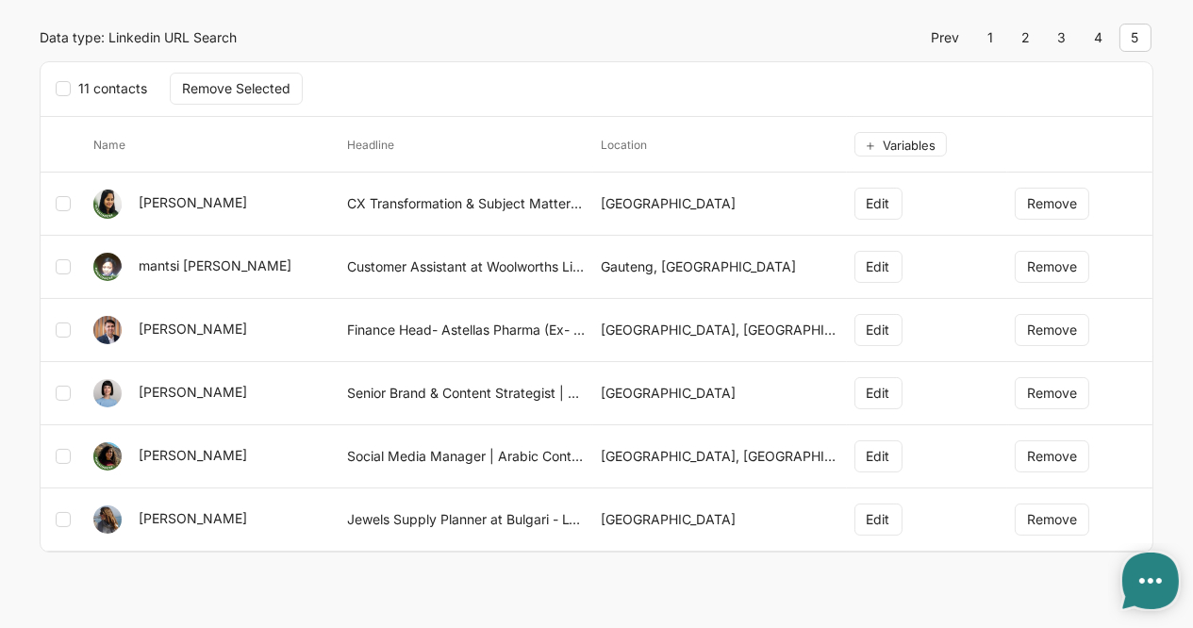
scroll to position [120, 0]
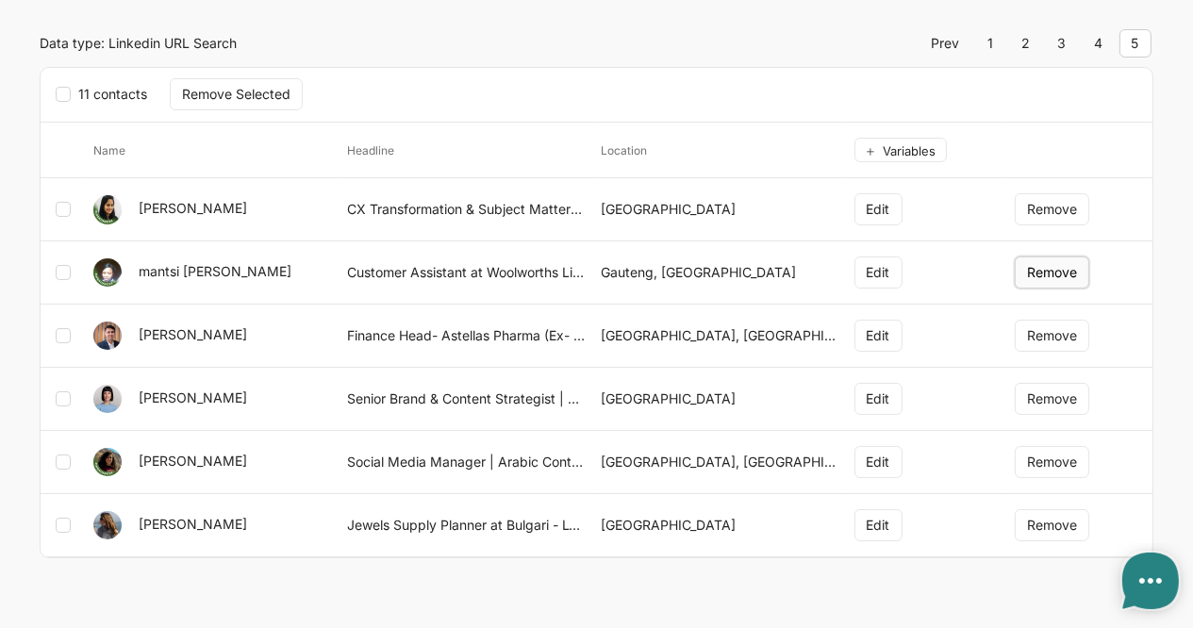
click at [1047, 273] on button "Remove" at bounding box center [1052, 273] width 75 height 32
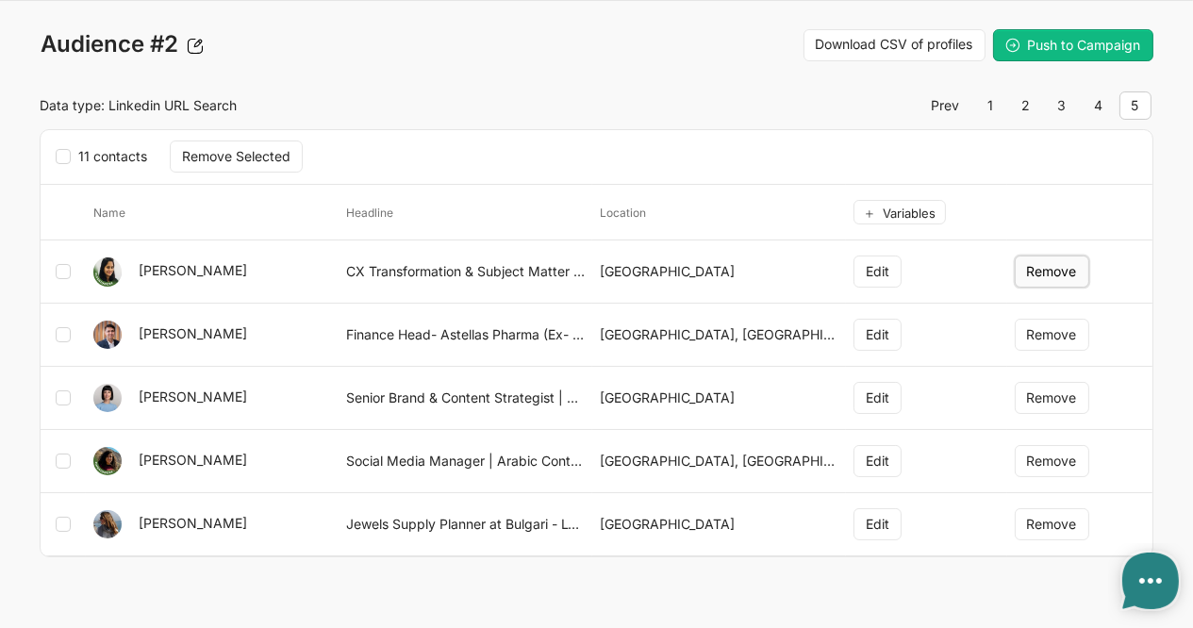
click at [1051, 280] on button "Remove" at bounding box center [1052, 272] width 75 height 32
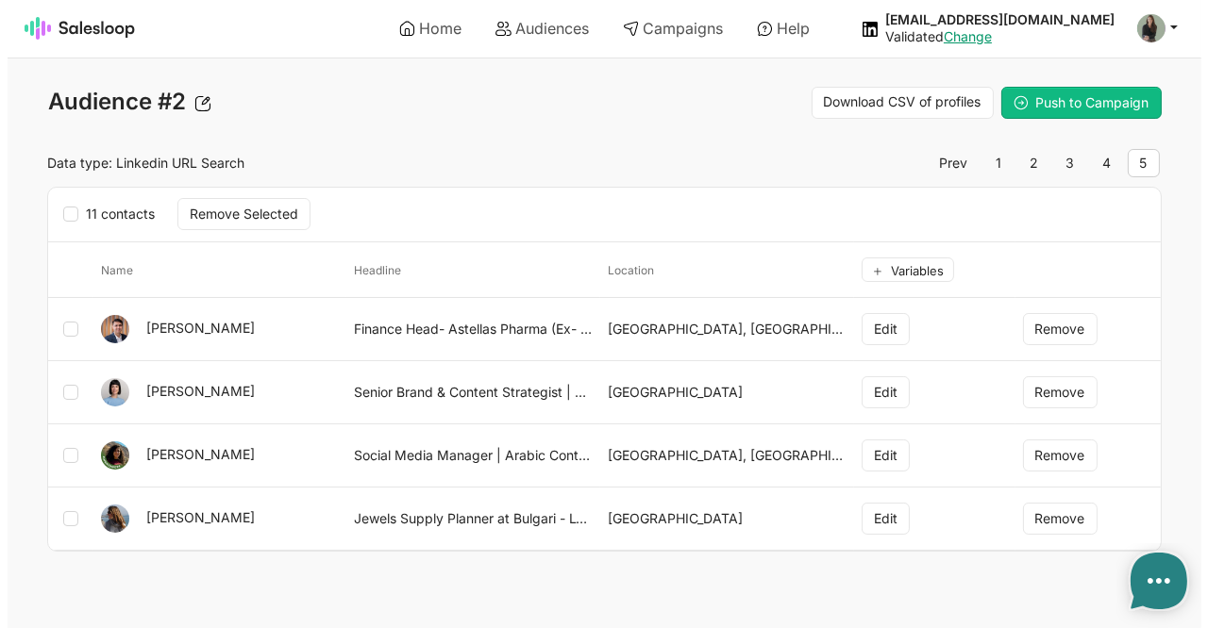
scroll to position [0, 0]
click at [1082, 514] on button "Remove" at bounding box center [1059, 519] width 75 height 32
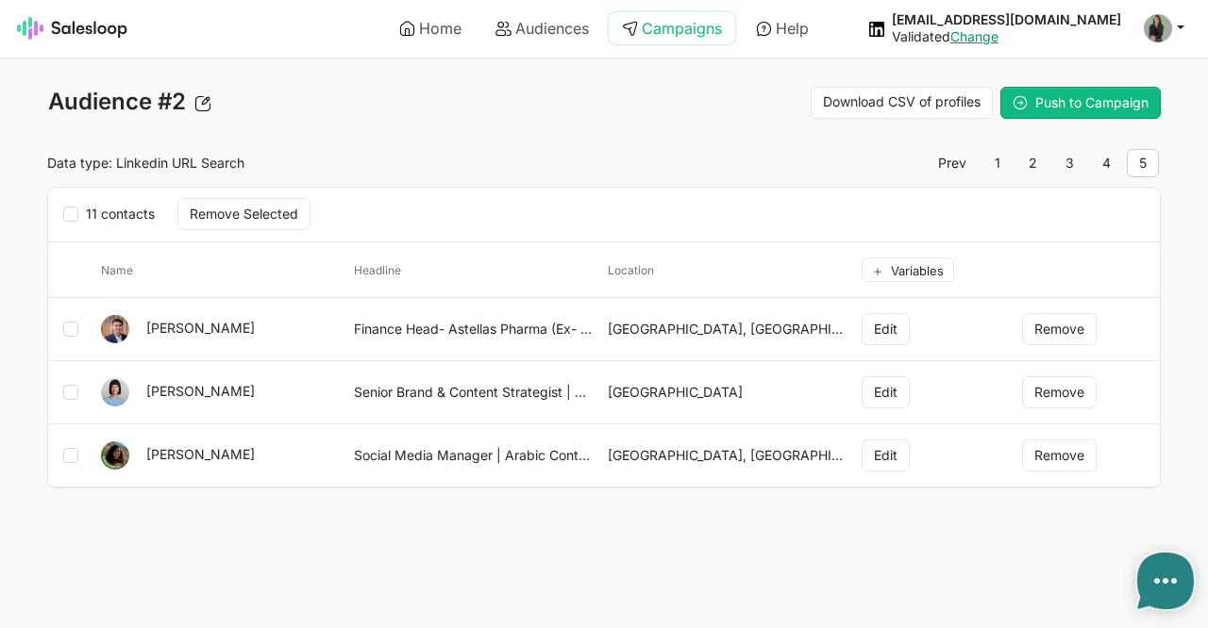
click at [670, 22] on link "Campaigns" at bounding box center [671, 28] width 126 height 32
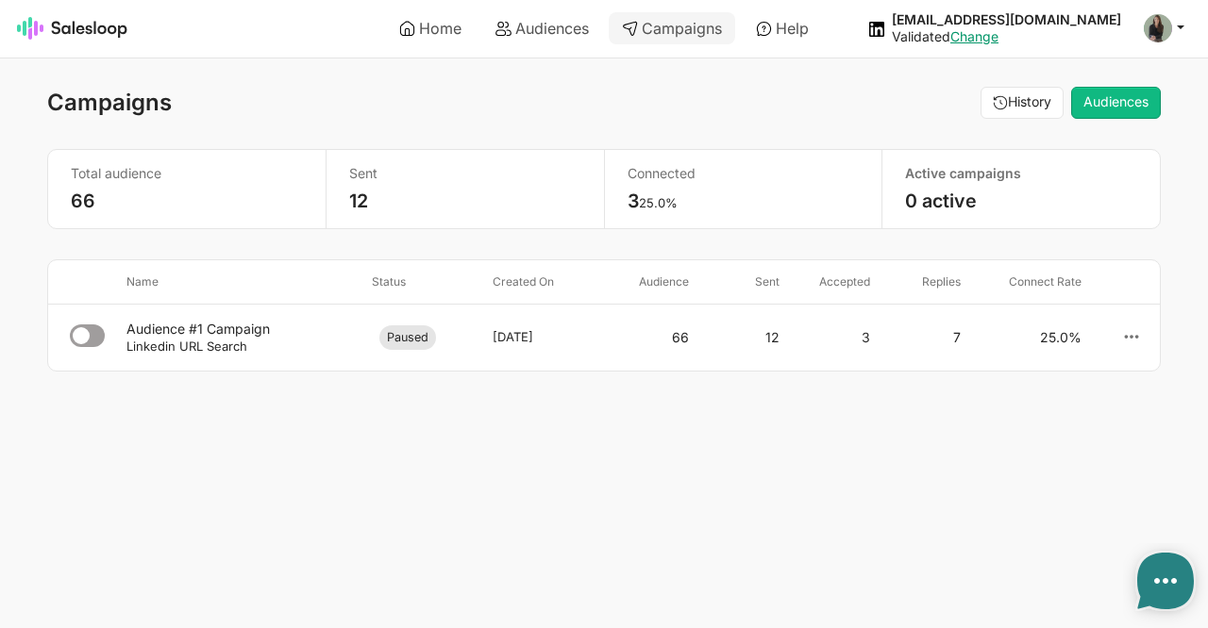
type textarea "x"
click at [438, 23] on link "Home" at bounding box center [430, 28] width 89 height 32
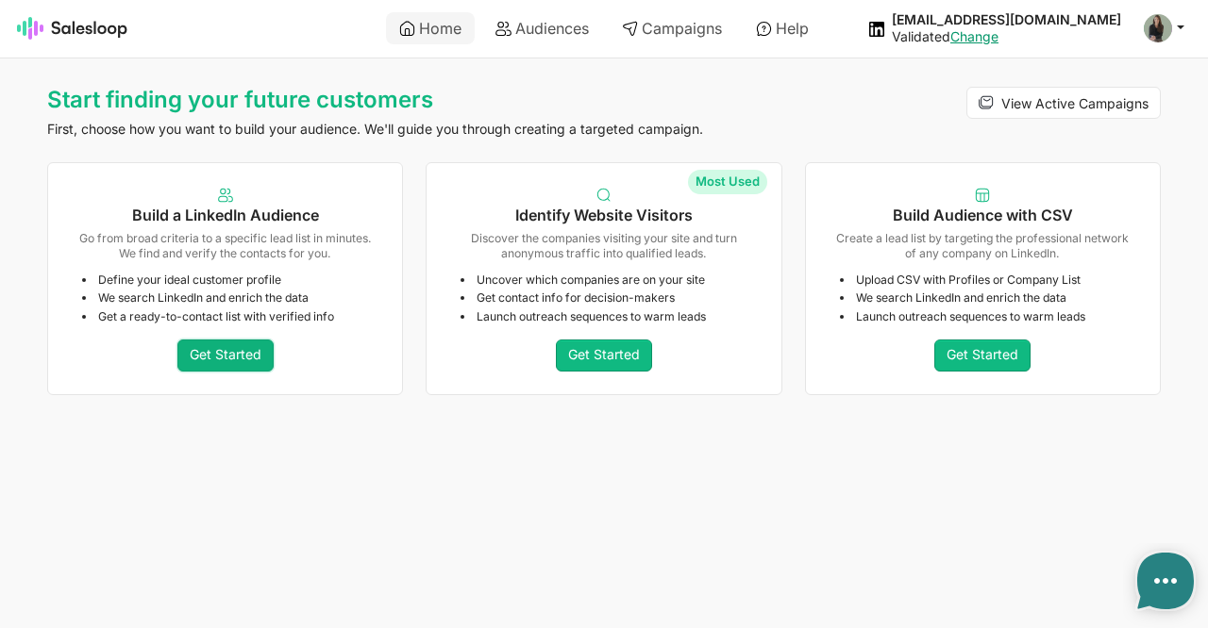
click at [232, 356] on link "Get Started" at bounding box center [225, 356] width 96 height 32
type textarea "x"
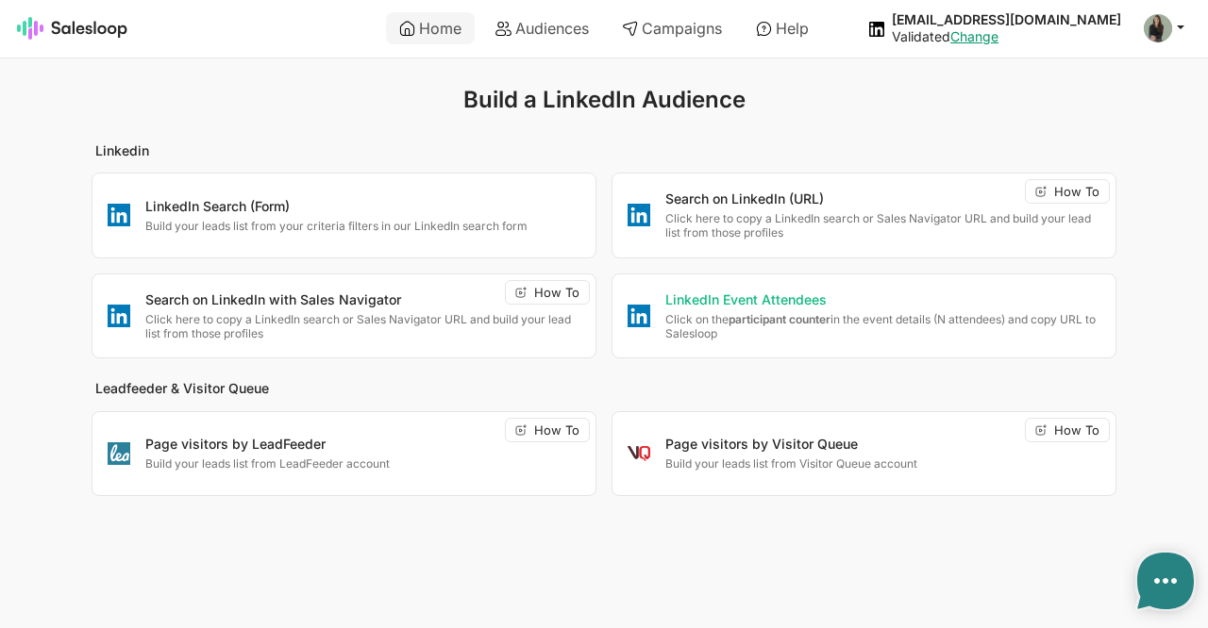
click at [741, 323] on strong "participant counter" at bounding box center [779, 319] width 102 height 14
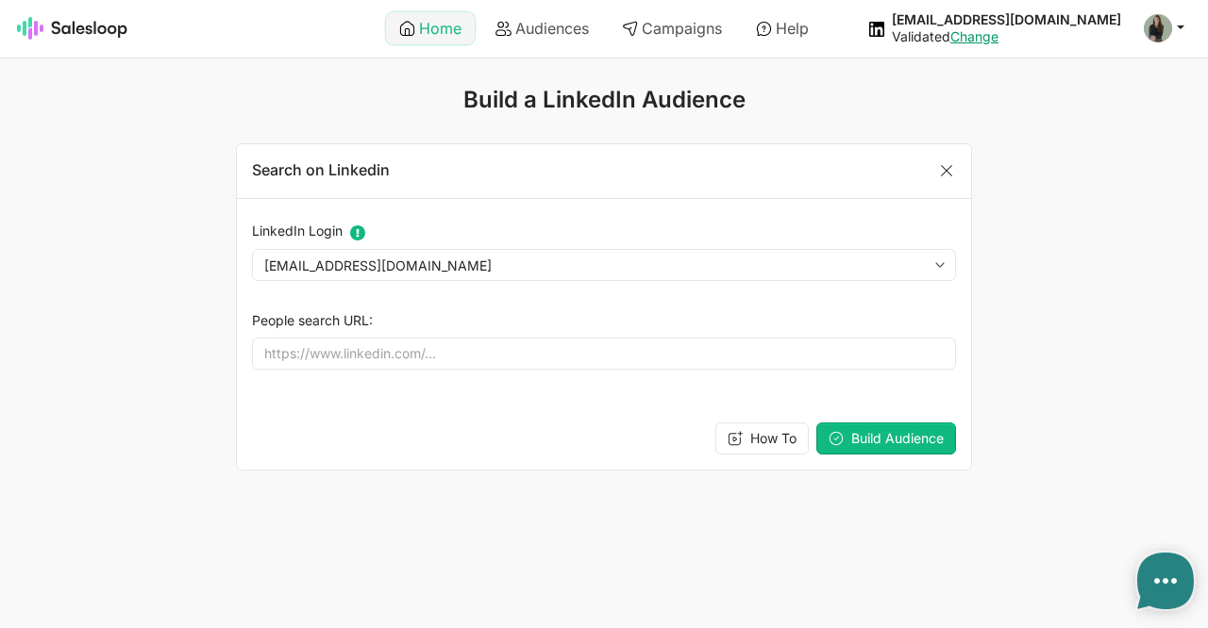
click at [434, 24] on link "Home" at bounding box center [430, 28] width 89 height 32
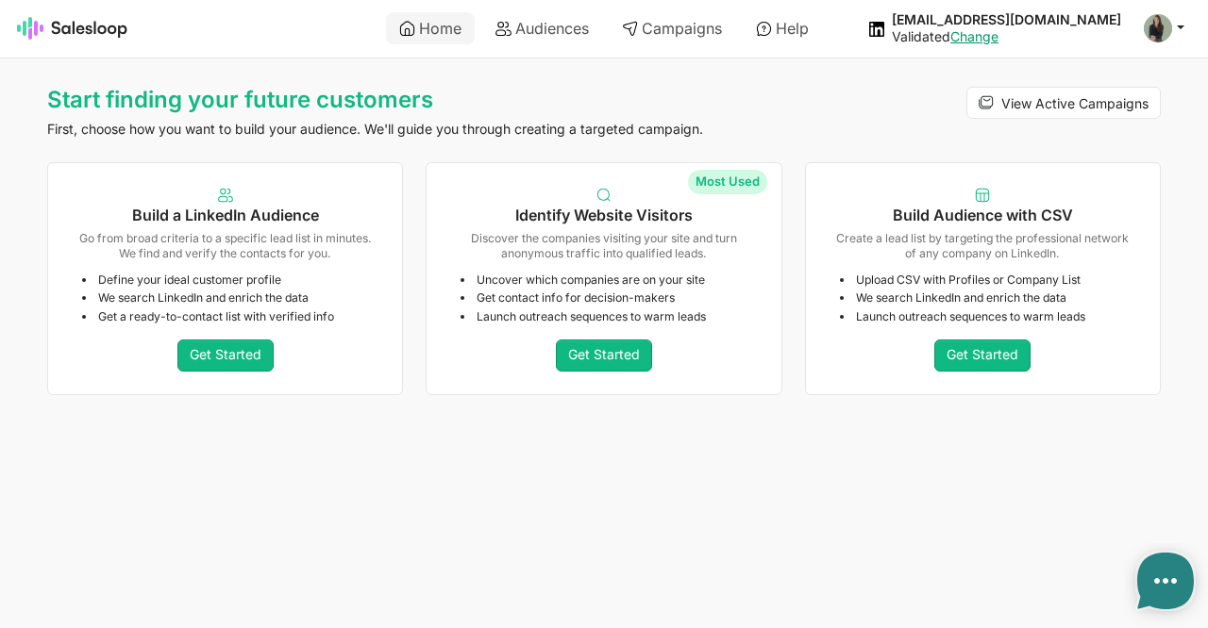
click at [605, 246] on p "Discover the companies visiting your site and turn anonymous traffic into quali…" at bounding box center [603, 245] width 301 height 29
click at [591, 352] on link "Get Started" at bounding box center [604, 356] width 96 height 32
click at [206, 359] on link "Get Started" at bounding box center [225, 356] width 96 height 32
type textarea "x"
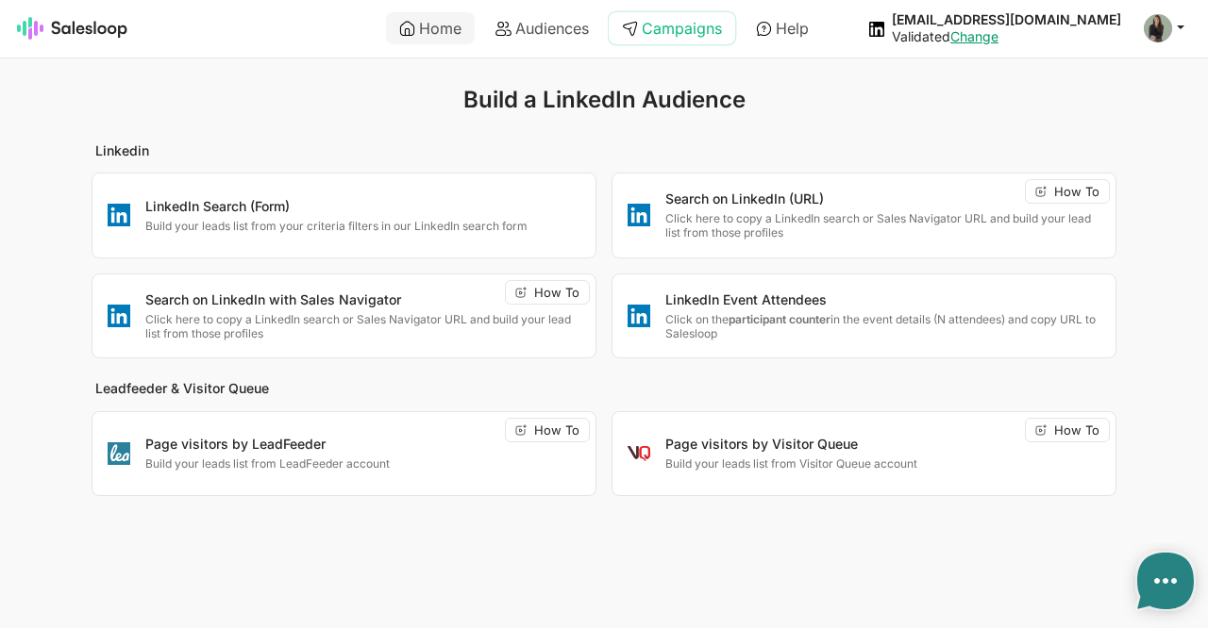
click at [643, 19] on link "Campaigns" at bounding box center [671, 28] width 126 height 32
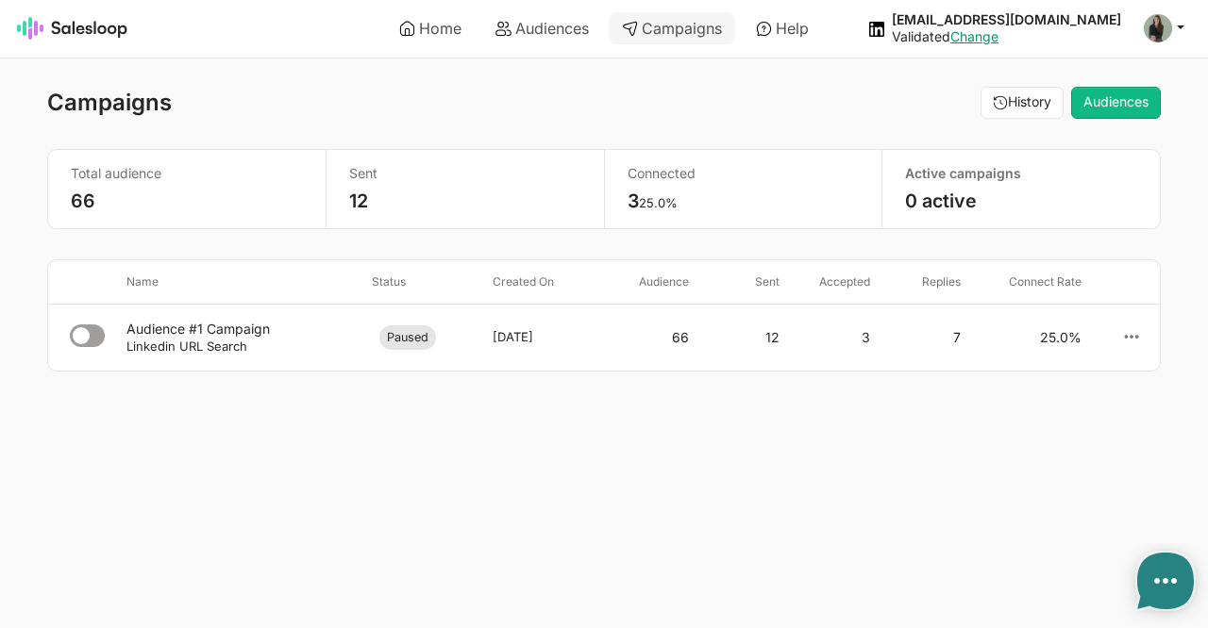
type textarea "x"
click at [1132, 338] on icon at bounding box center [1131, 336] width 17 height 17
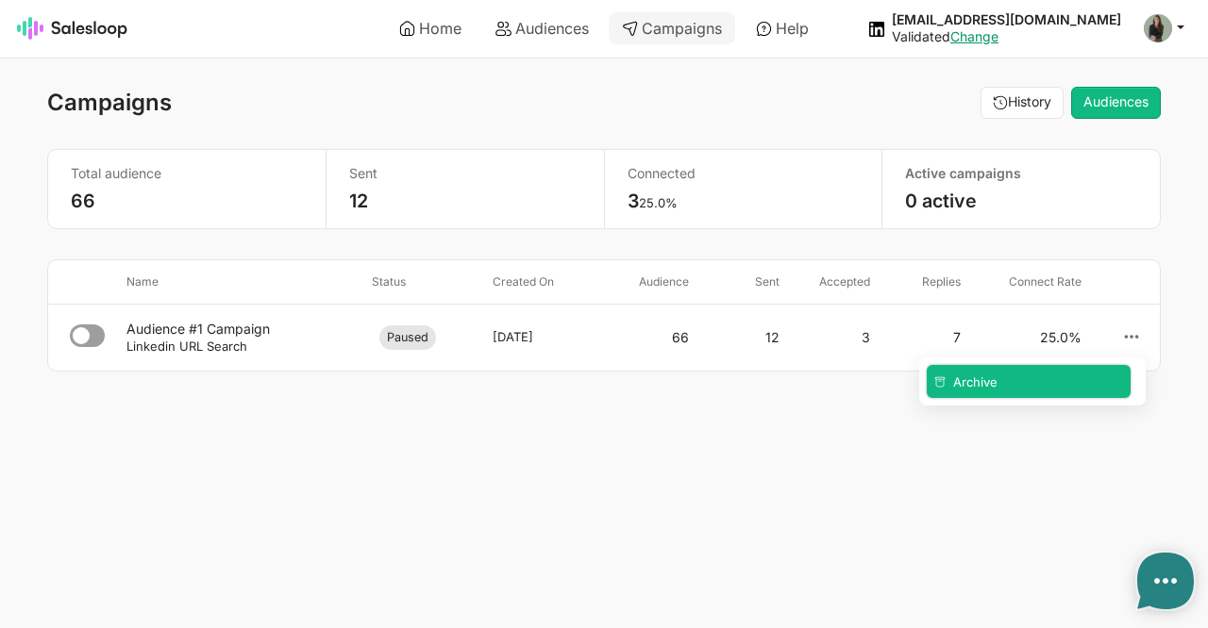
click at [990, 393] on link "Archive" at bounding box center [1028, 381] width 204 height 33
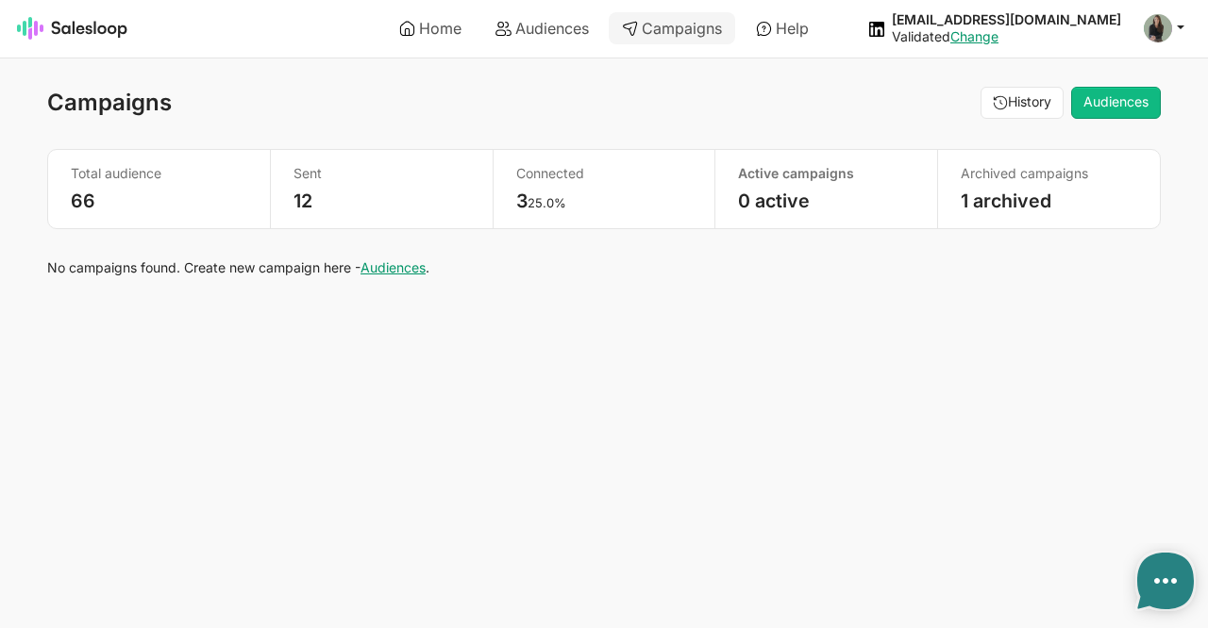
type textarea "x"
click at [395, 267] on link "Audiences" at bounding box center [392, 267] width 65 height 16
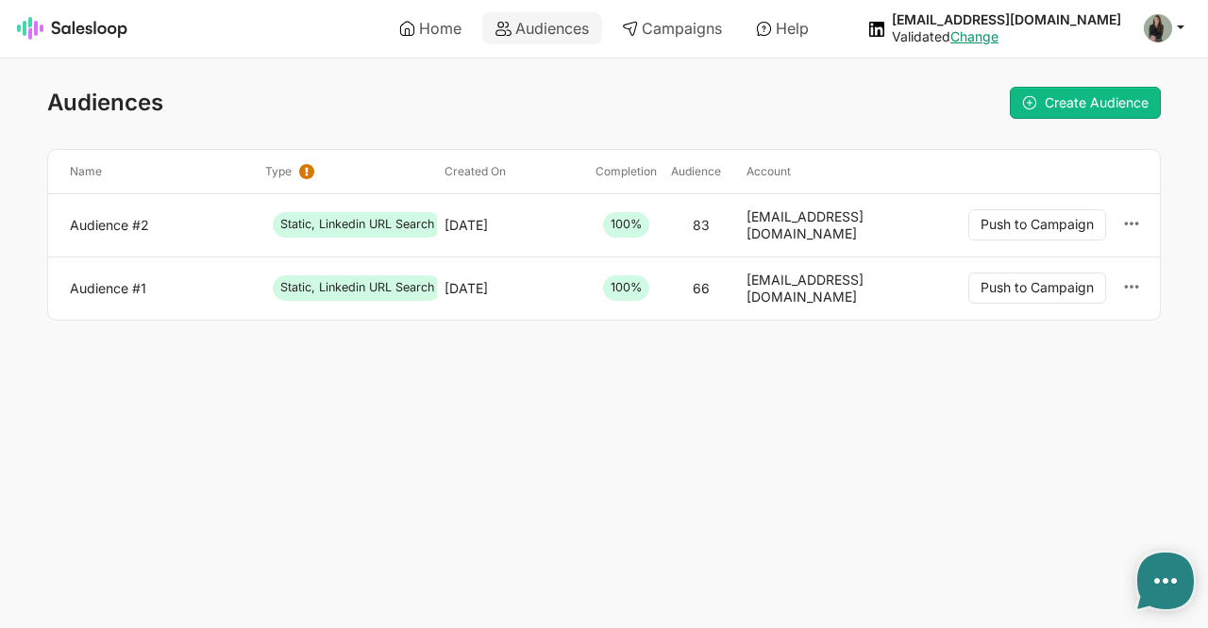
type textarea "x"
click at [1009, 225] on button "Push to Campaign" at bounding box center [1037, 225] width 138 height 32
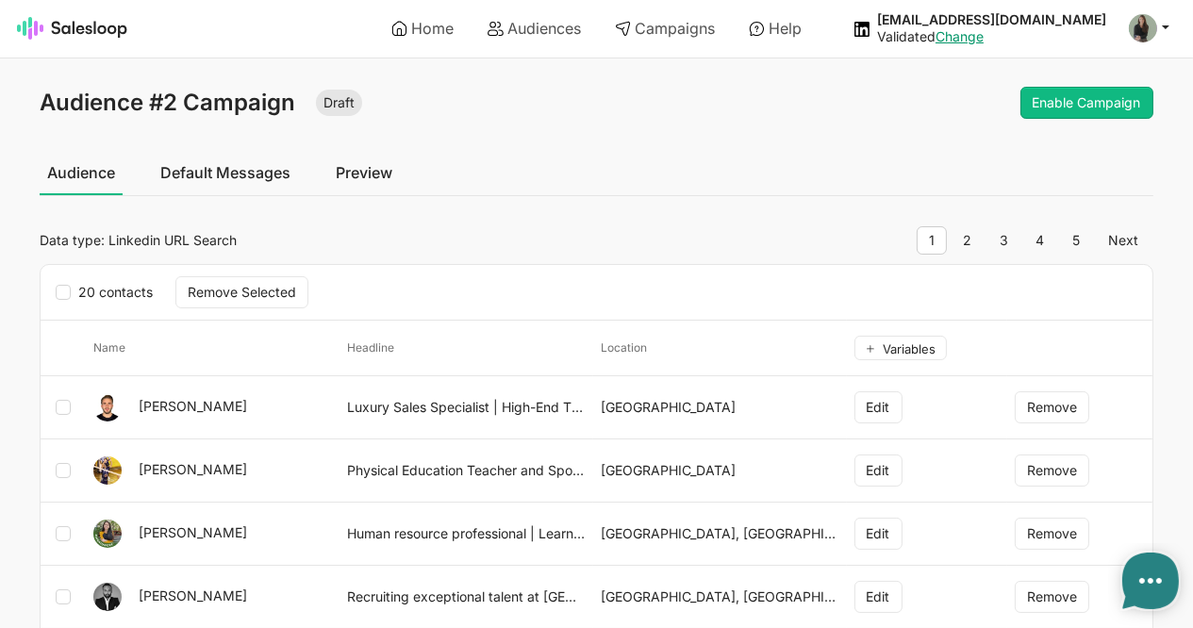
type textarea "x"
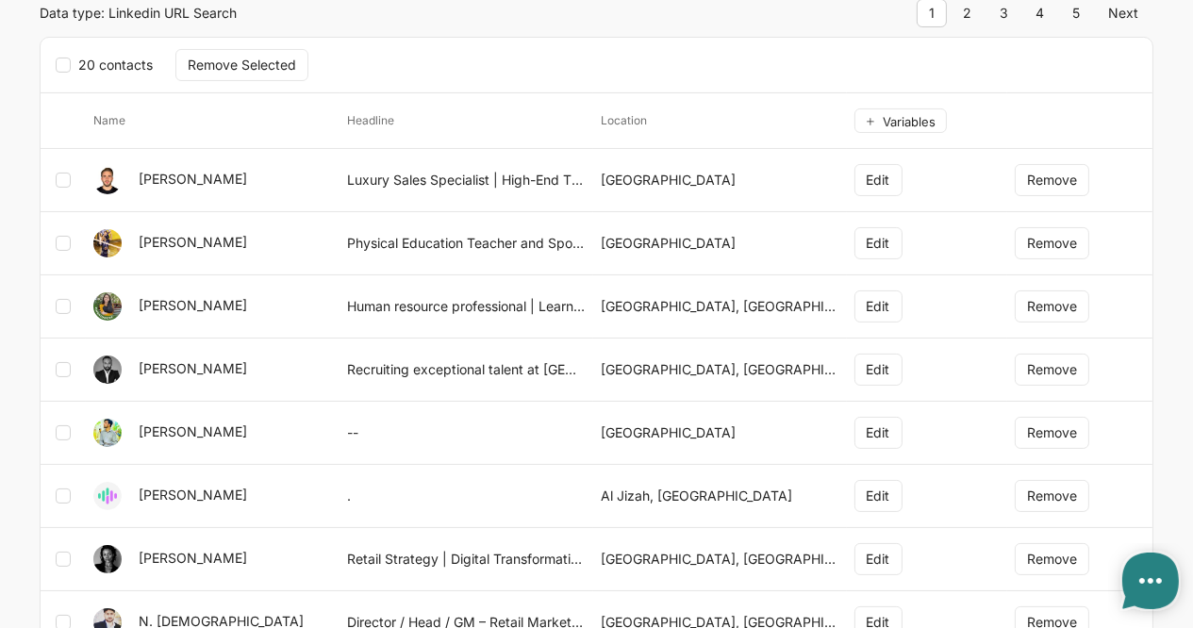
scroll to position [106, 0]
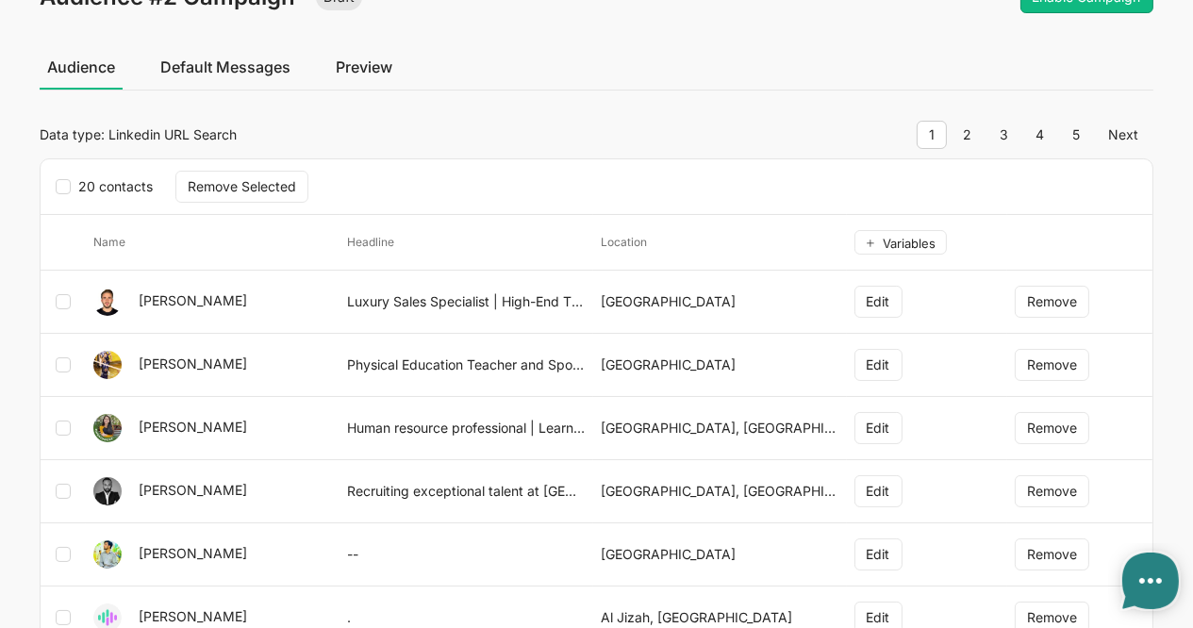
click at [260, 72] on link "Default Messages" at bounding box center [225, 66] width 145 height 47
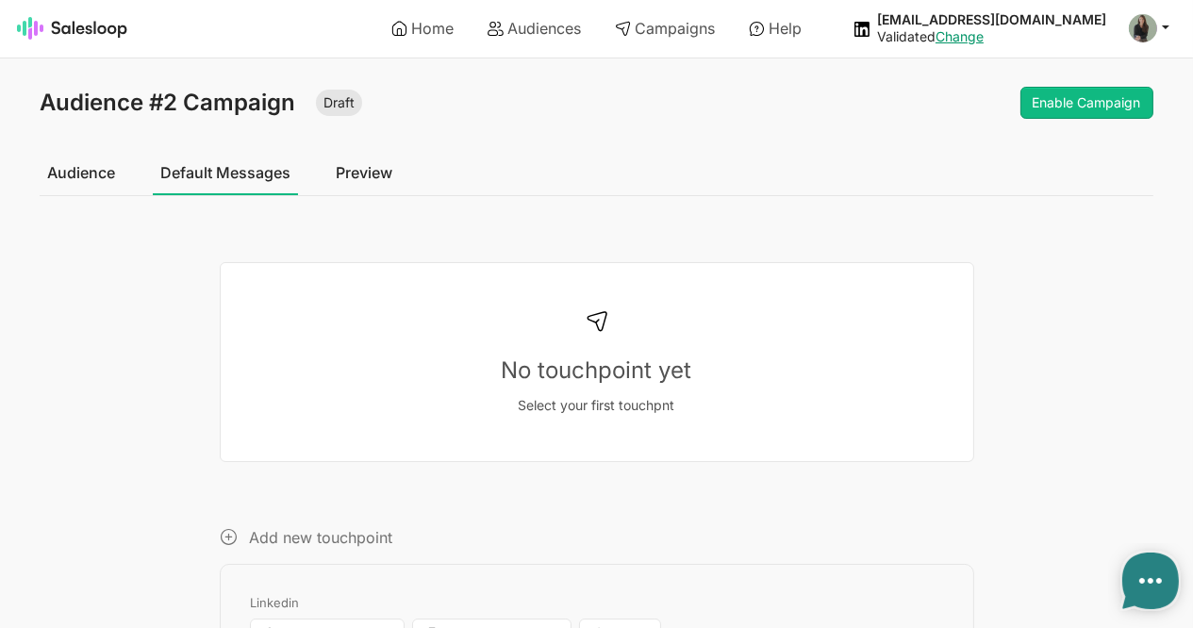
type textarea "x"
click at [85, 171] on link "Audience" at bounding box center [81, 172] width 83 height 47
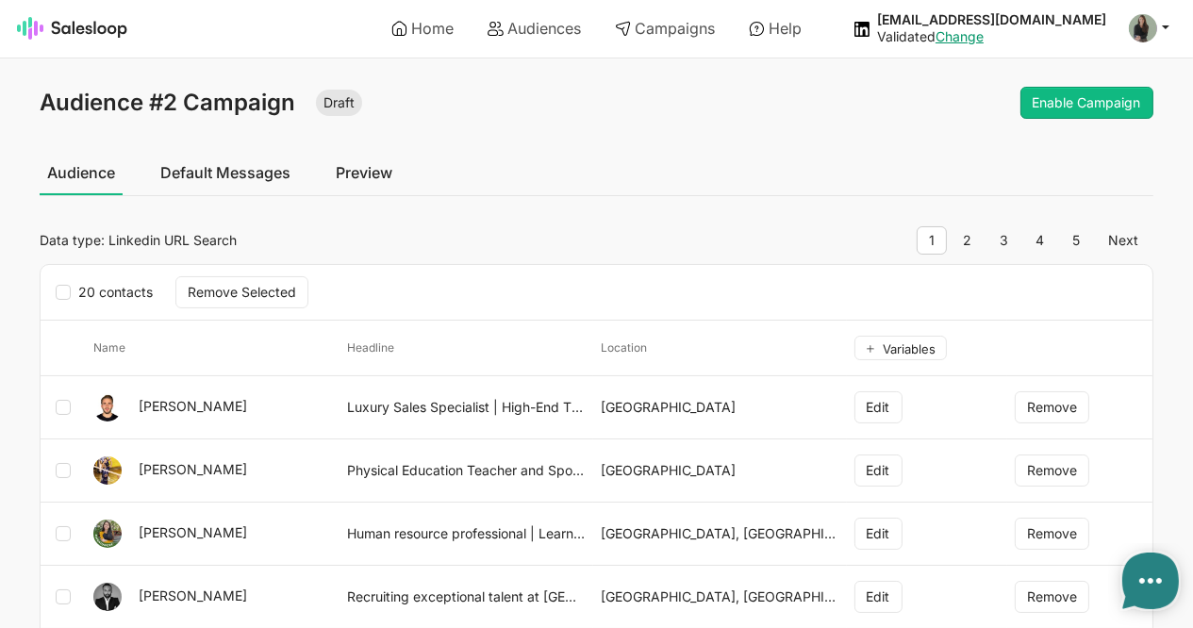
type textarea "x"
click at [254, 170] on link "Default Messages" at bounding box center [225, 172] width 145 height 47
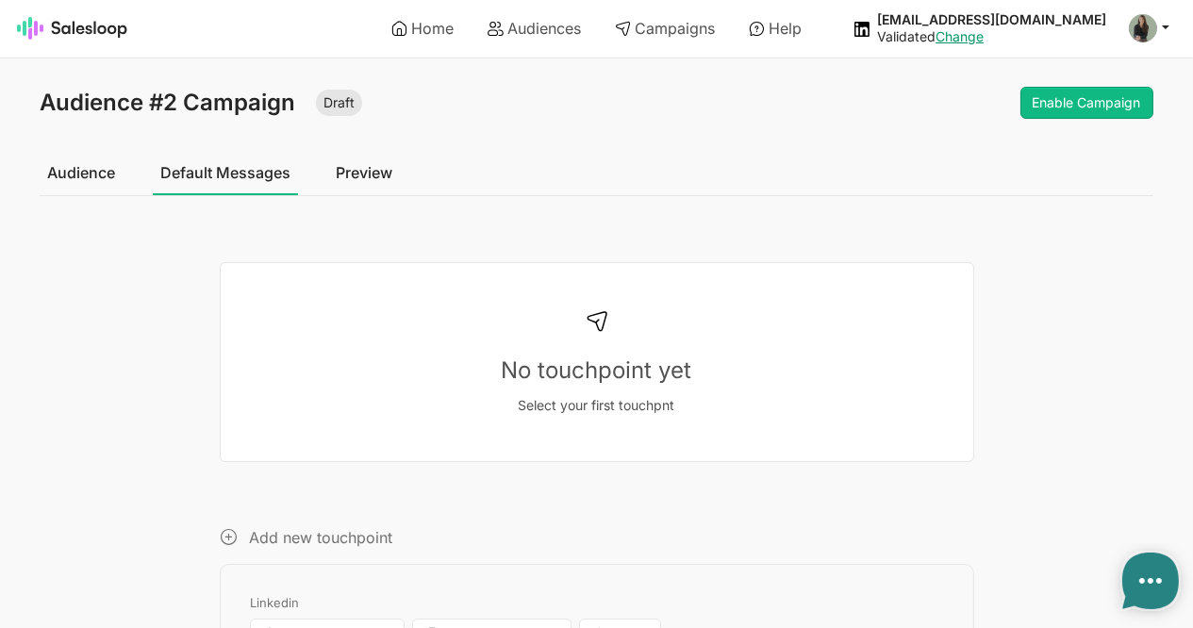
type textarea "x"
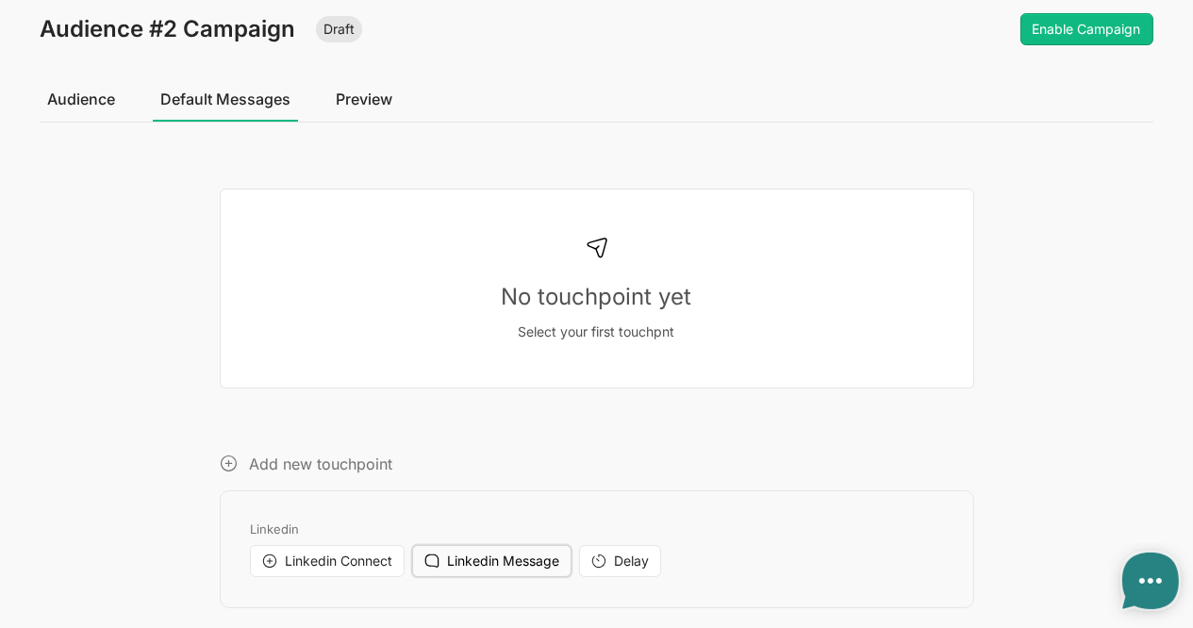
click at [430, 557] on icon at bounding box center [432, 561] width 15 height 15
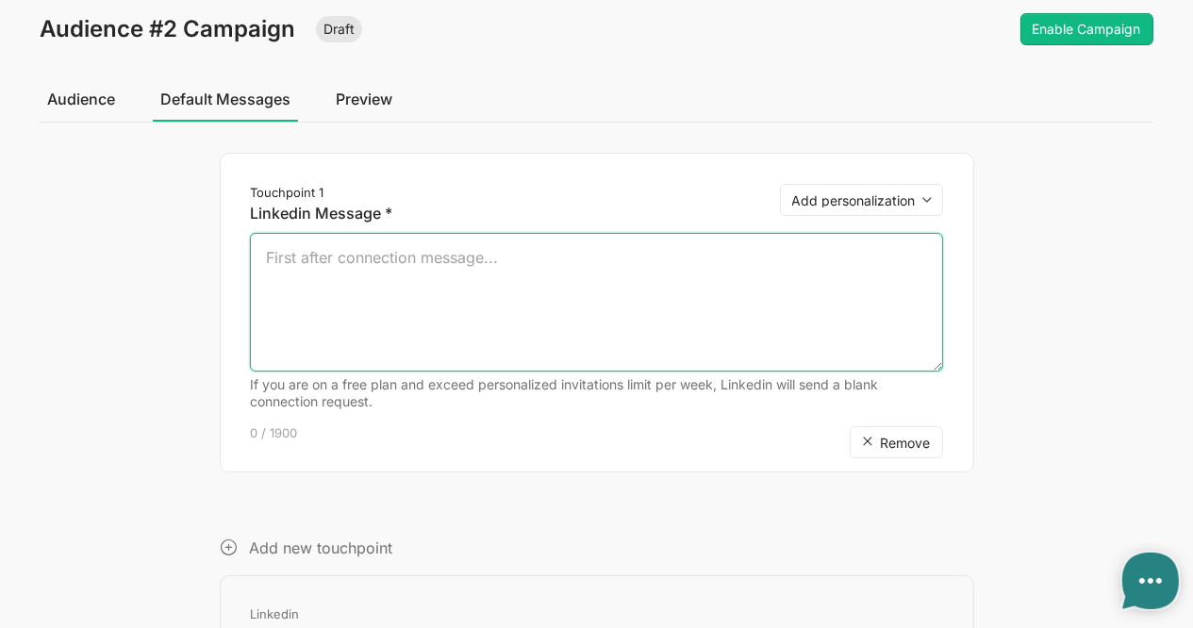
click at [453, 290] on textarea at bounding box center [596, 302] width 692 height 139
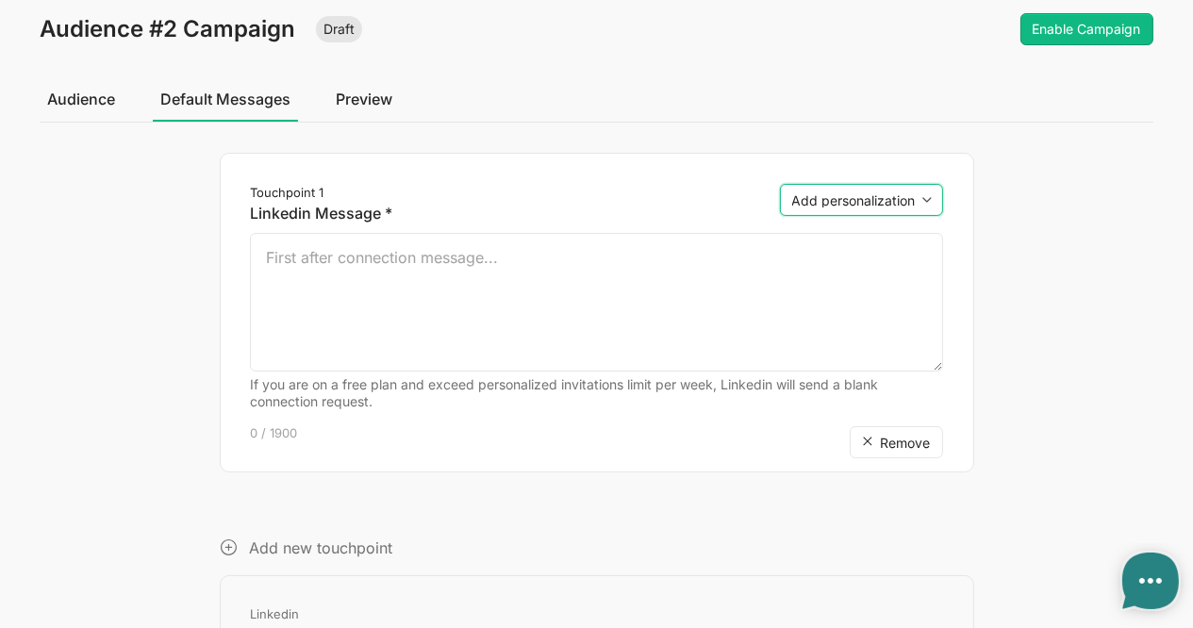
click at [841, 193] on select "Add personalization first_name last_name company position location company_loca…" at bounding box center [861, 200] width 163 height 32
select select "{first_name}"
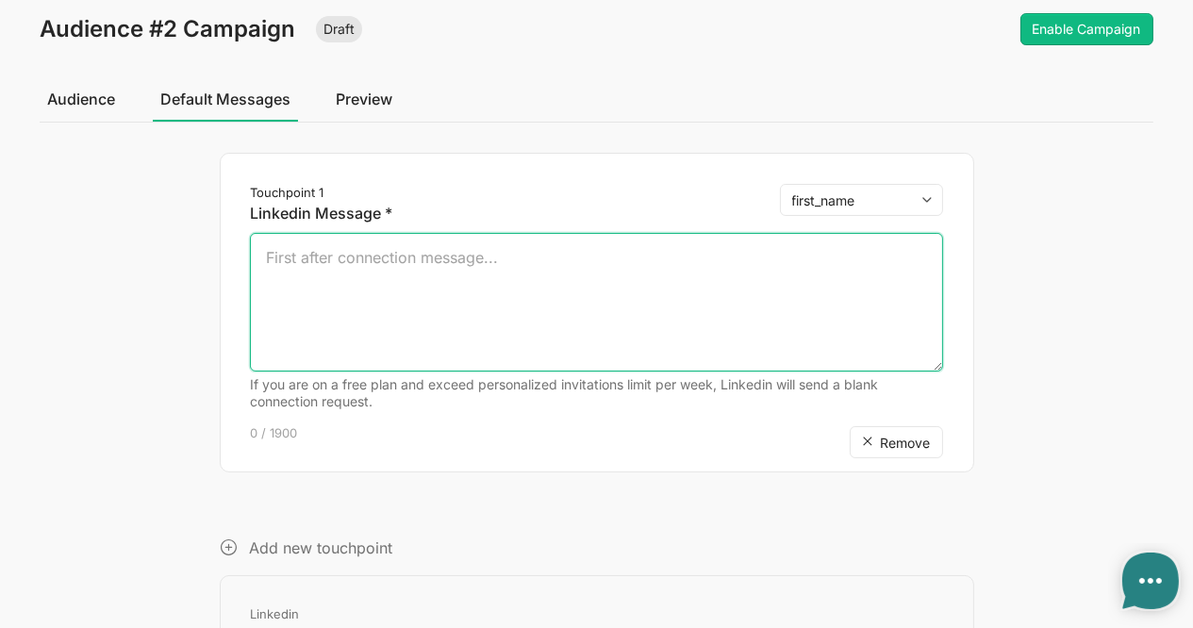
click at [780, 184] on select "Add personalization first_name last_name company position location company_loca…" at bounding box center [861, 200] width 163 height 32
click at [265, 258] on textarea "{first_name}" at bounding box center [596, 302] width 692 height 139
click at [400, 258] on textarea "Hi {first_name}" at bounding box center [596, 302] width 692 height 139
paste textarea "Thanks for signing up for the Interview Masterclass event yesterday. I recorded…"
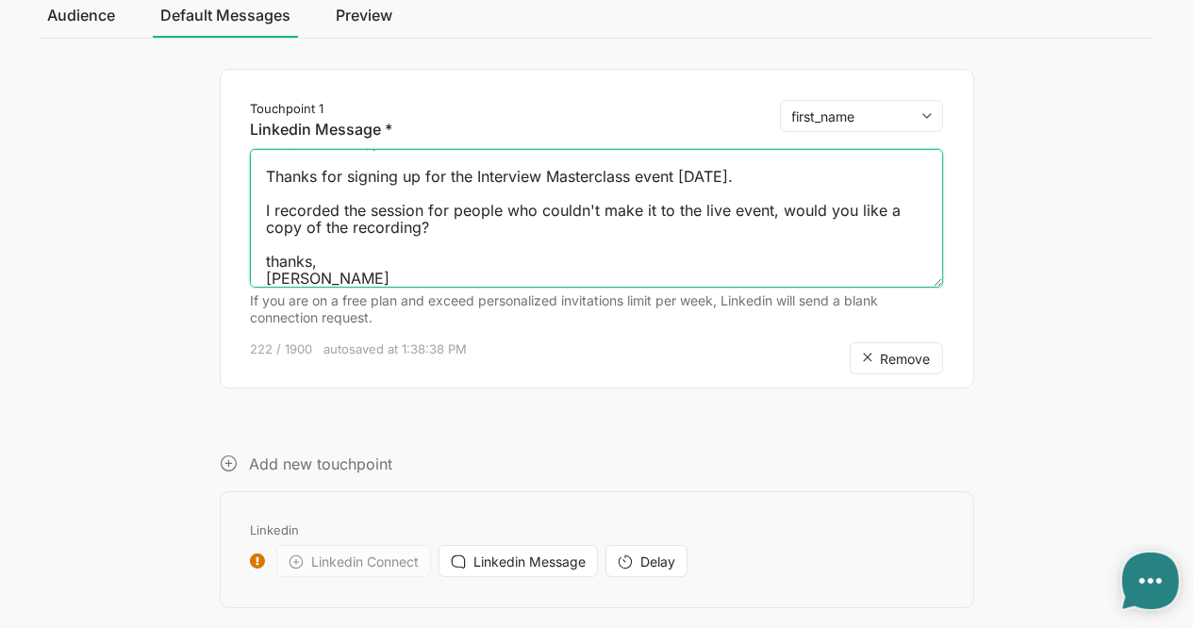
scroll to position [0, 0]
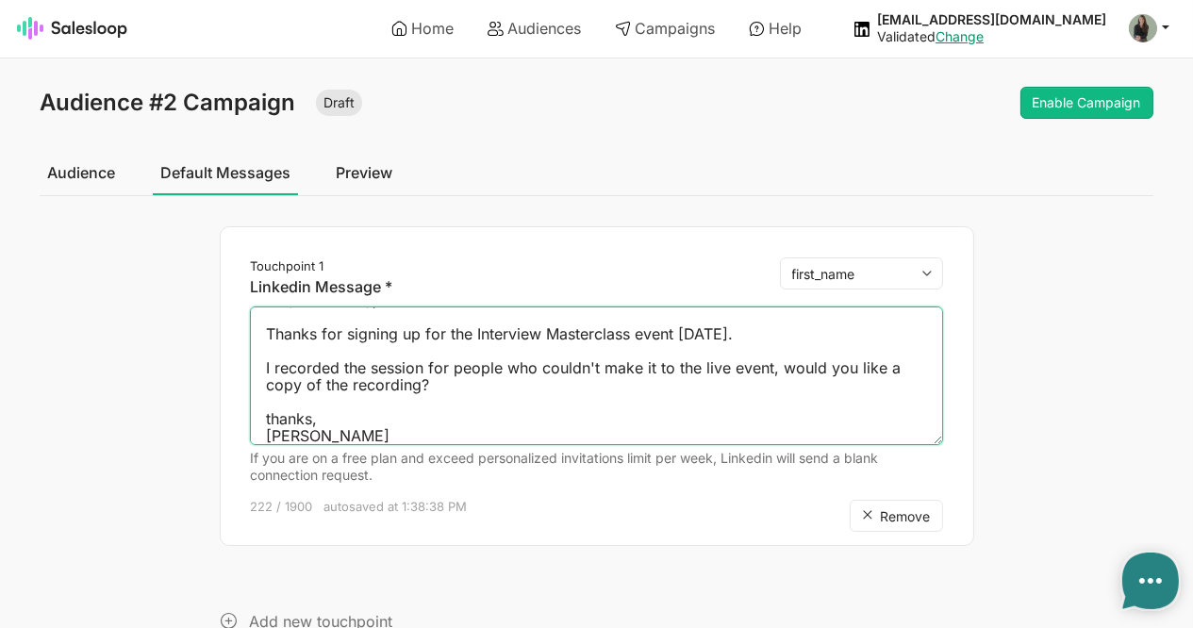
type textarea "Hi {first_name}, Thanks for signing up for the Interview Masterclass event yest…"
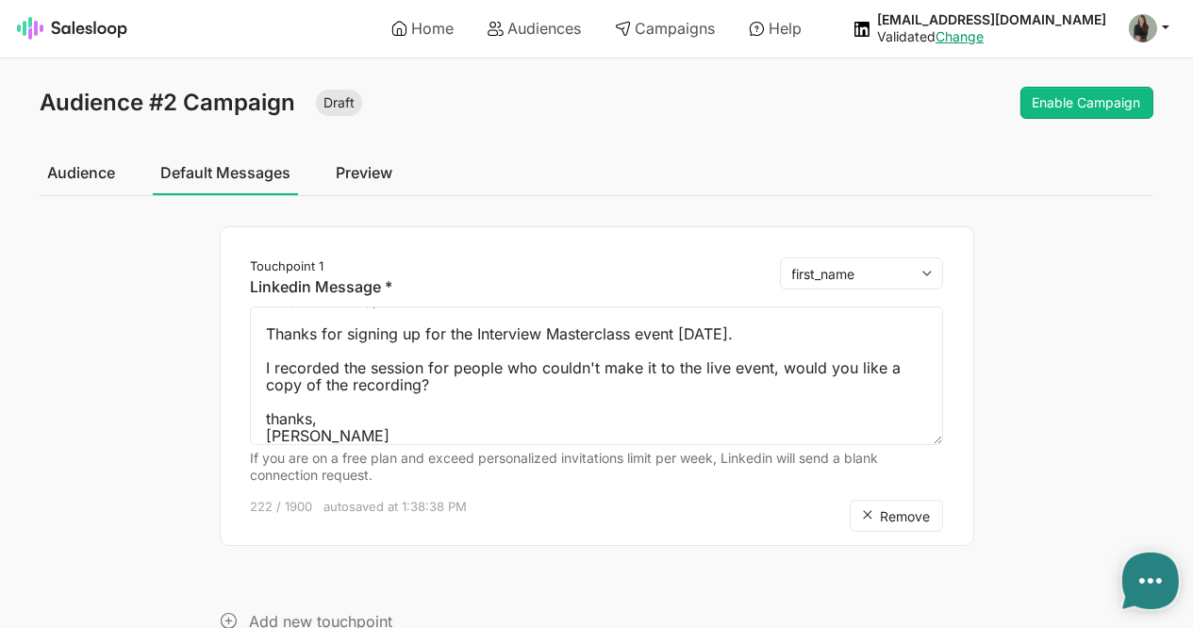
click at [88, 168] on link "Audience" at bounding box center [81, 172] width 83 height 47
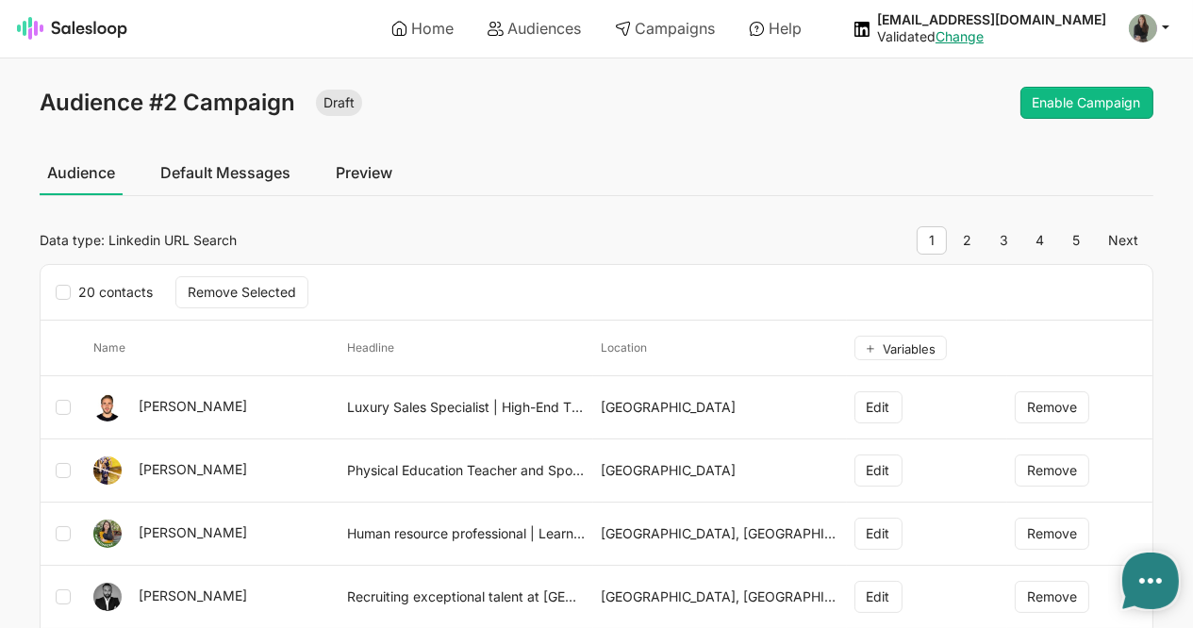
type textarea "x"
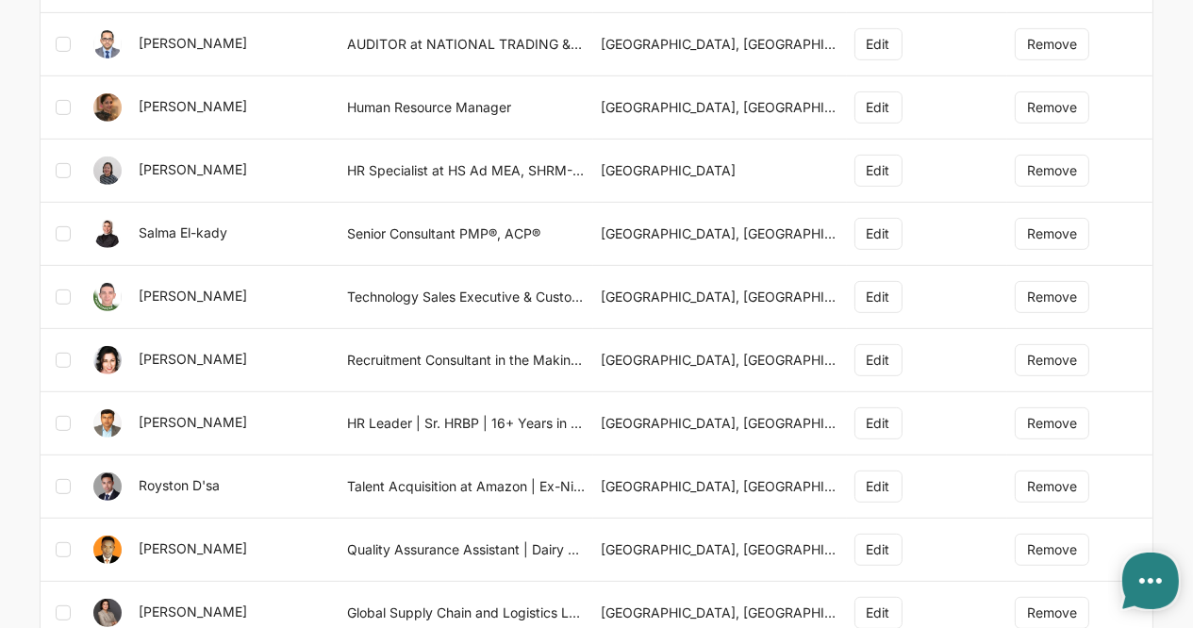
scroll to position [969, 0]
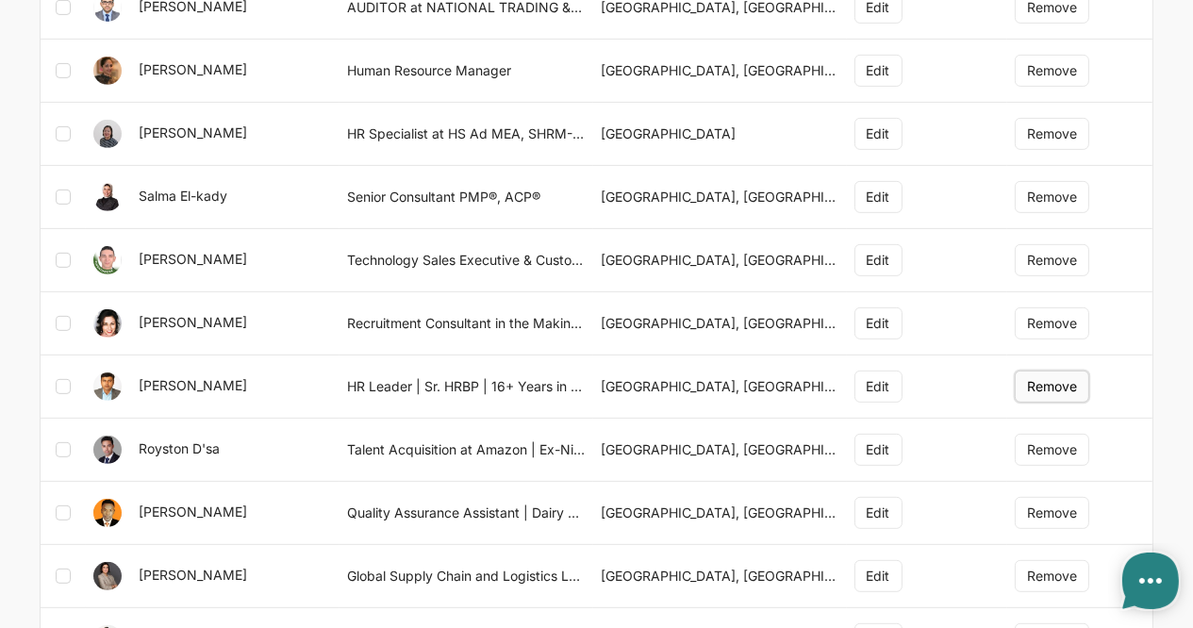
click at [1056, 383] on button "Remove" at bounding box center [1052, 387] width 75 height 32
click at [1051, 508] on button "Remove" at bounding box center [1052, 513] width 75 height 32
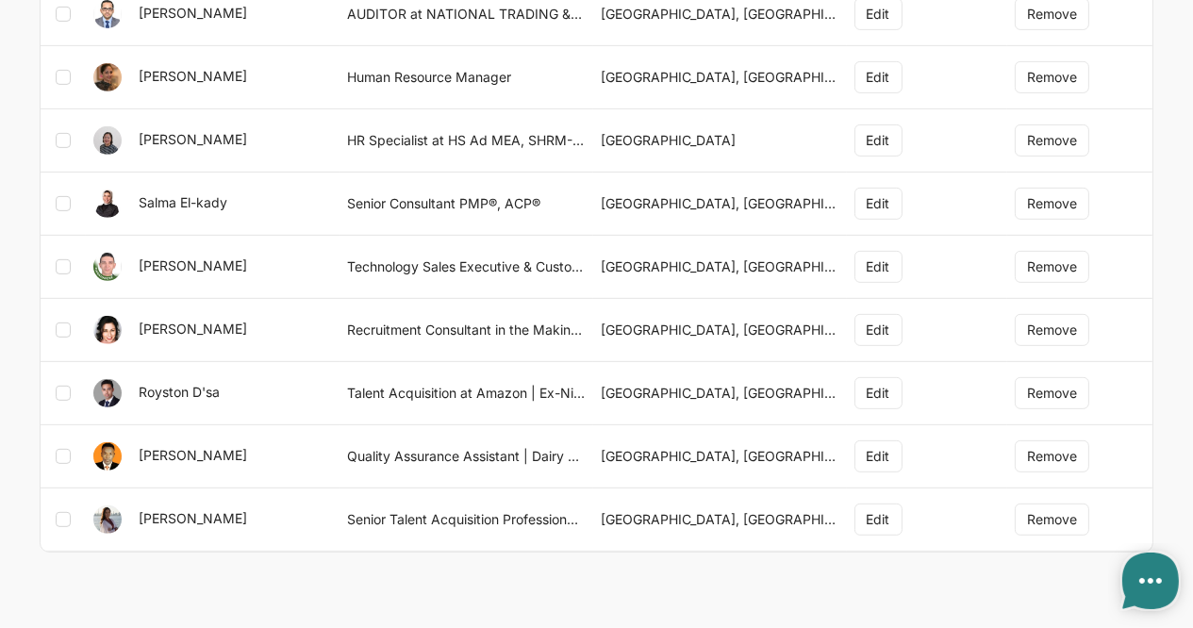
scroll to position [951, 0]
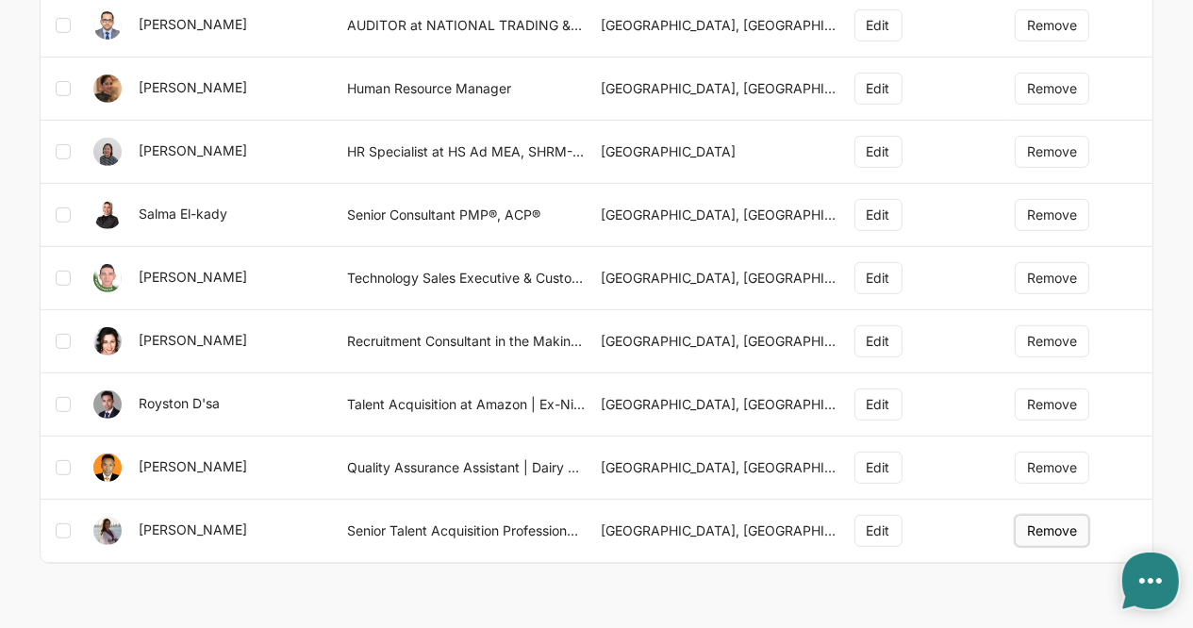
click at [1034, 517] on button "Remove" at bounding box center [1052, 531] width 75 height 32
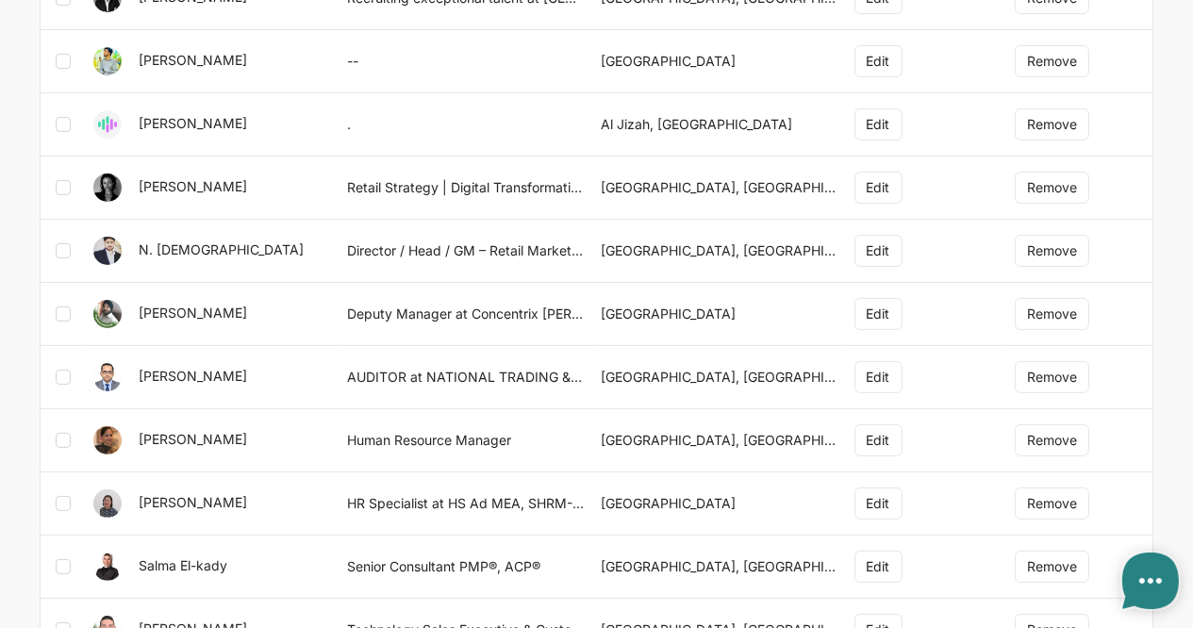
scroll to position [597, 0]
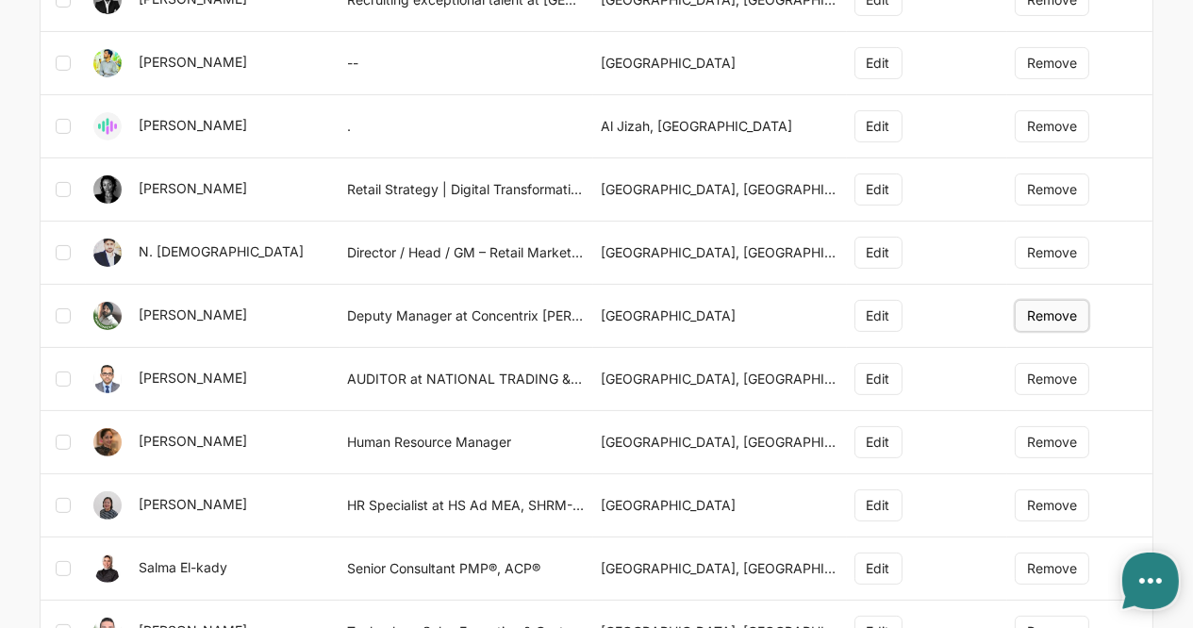
click at [1055, 303] on button "Remove" at bounding box center [1052, 316] width 75 height 32
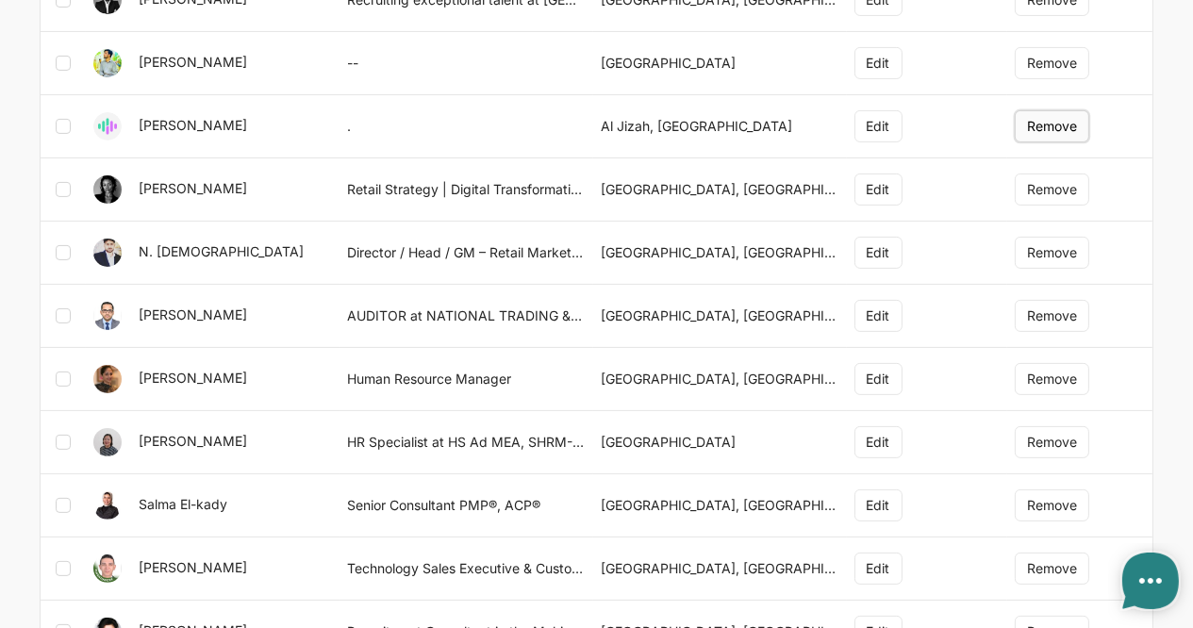
click at [1049, 115] on button "Remove" at bounding box center [1052, 126] width 75 height 32
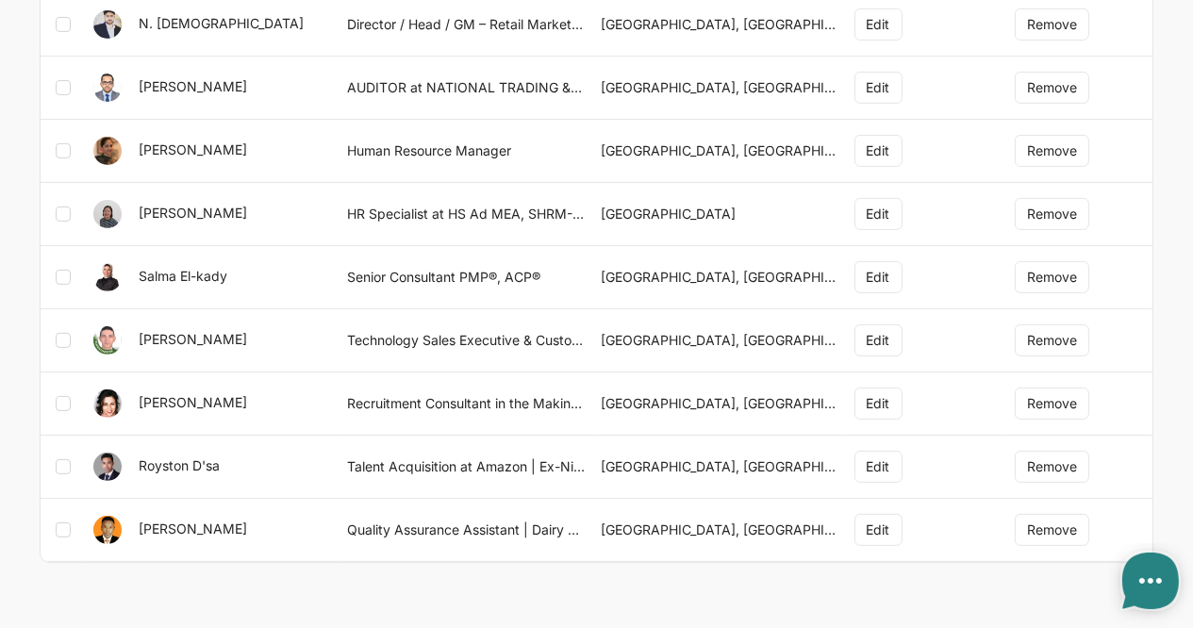
scroll to position [0, 0]
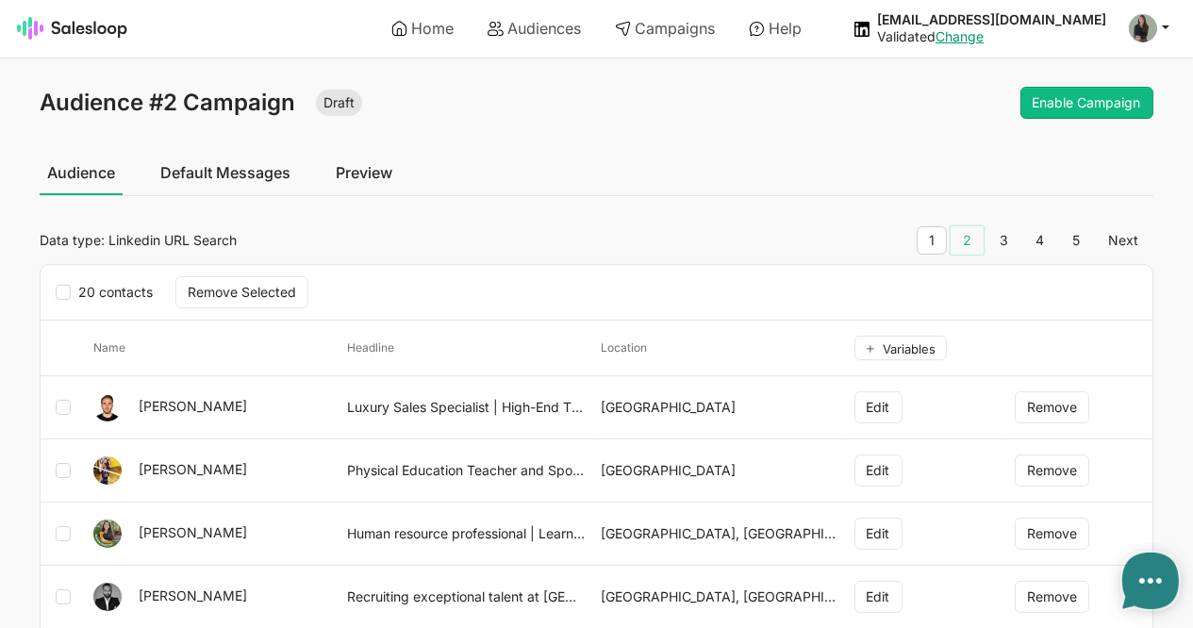
click at [984, 229] on link "2" at bounding box center [967, 240] width 33 height 28
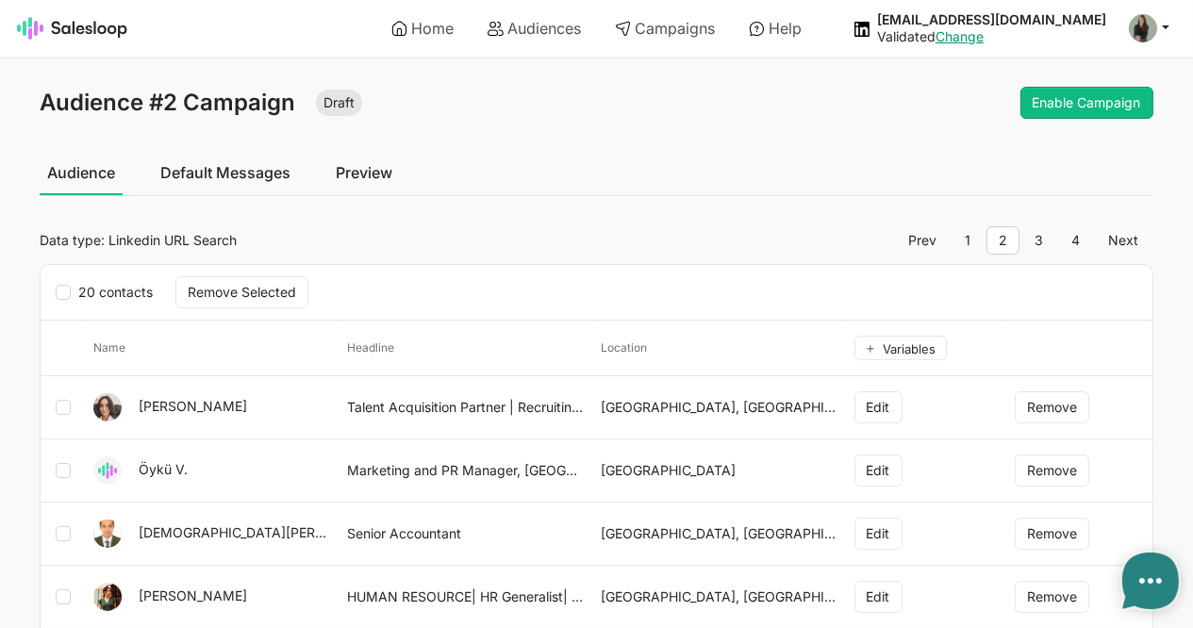
type textarea "x"
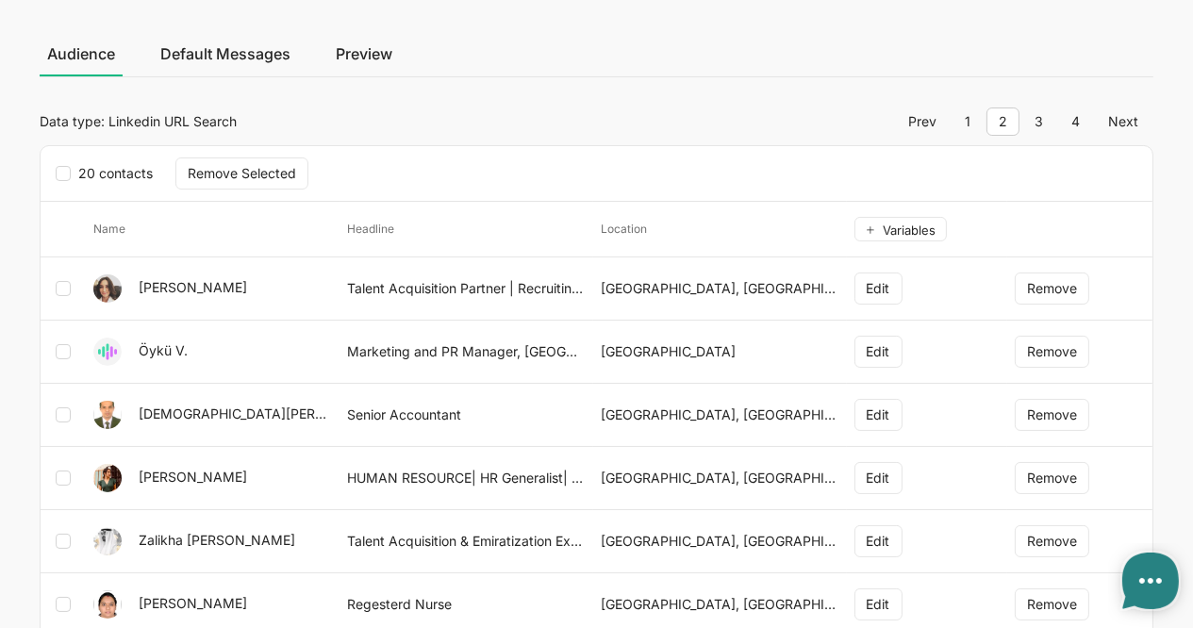
scroll to position [204, 0]
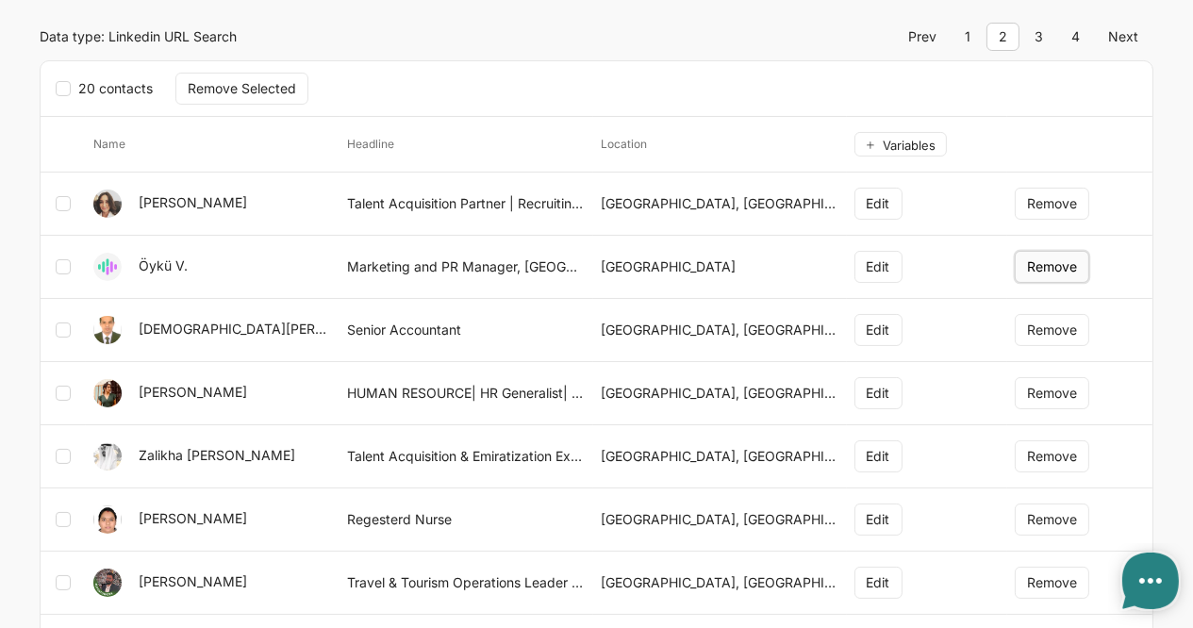
click at [1059, 258] on button "Remove" at bounding box center [1052, 267] width 75 height 32
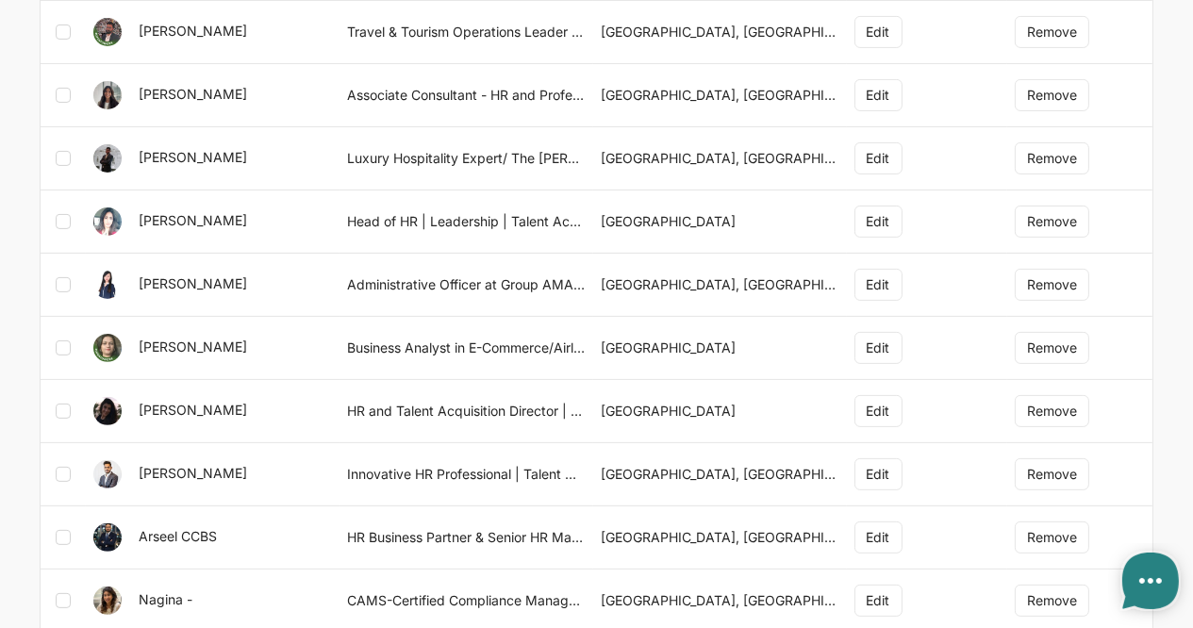
scroll to position [700, 0]
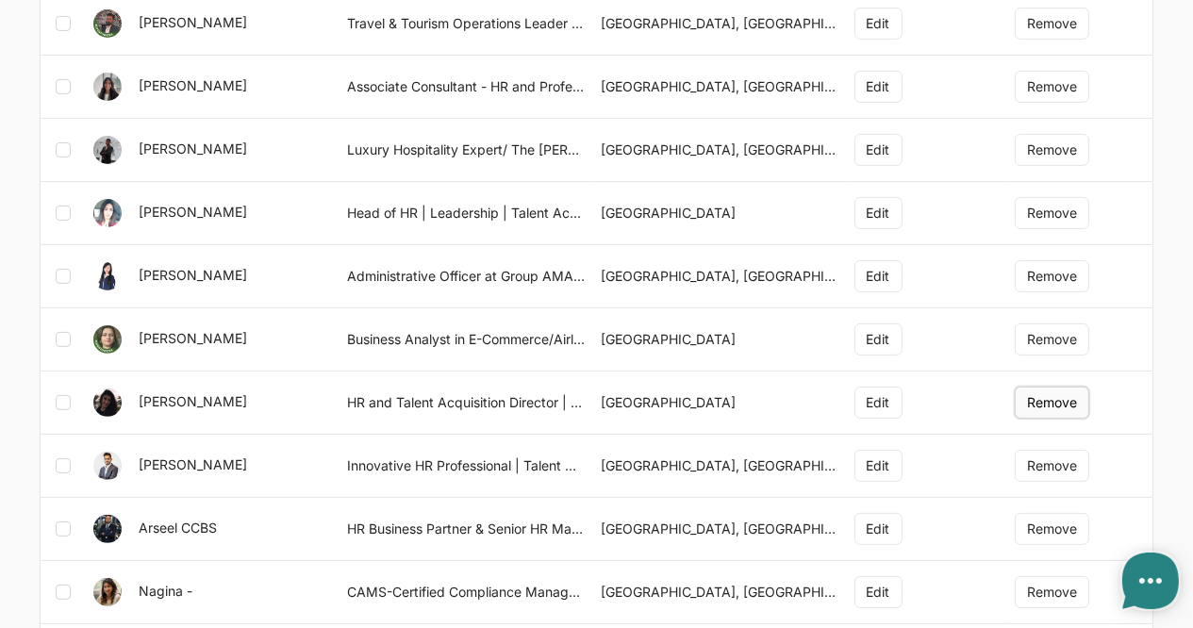
click at [1062, 396] on button "Remove" at bounding box center [1052, 403] width 75 height 32
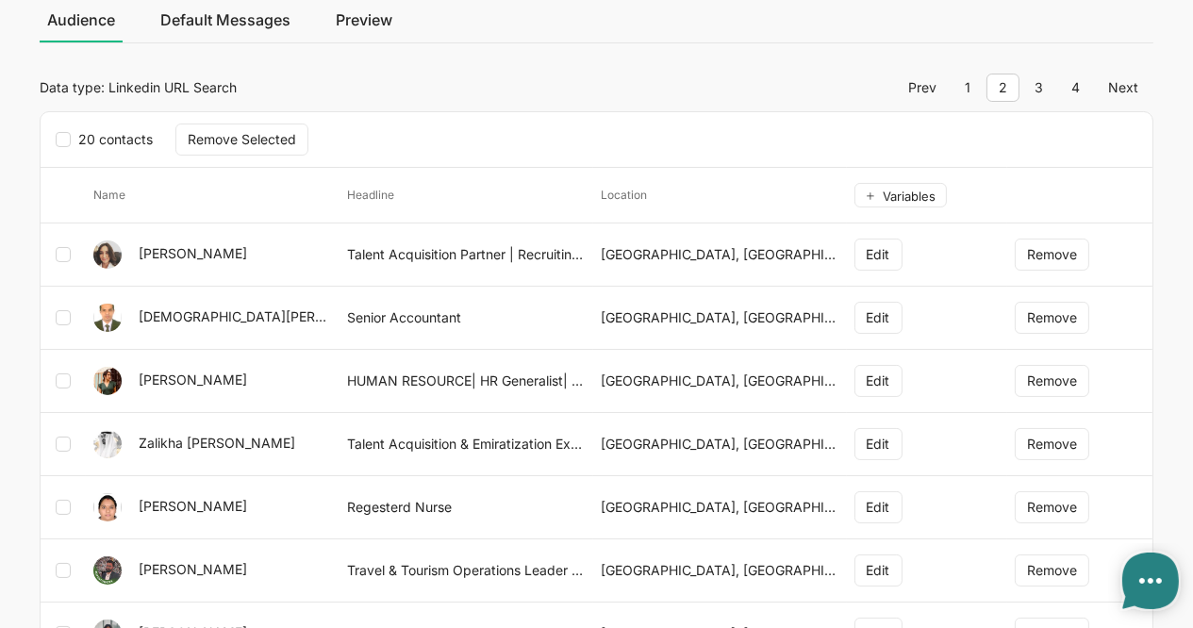
scroll to position [0, 0]
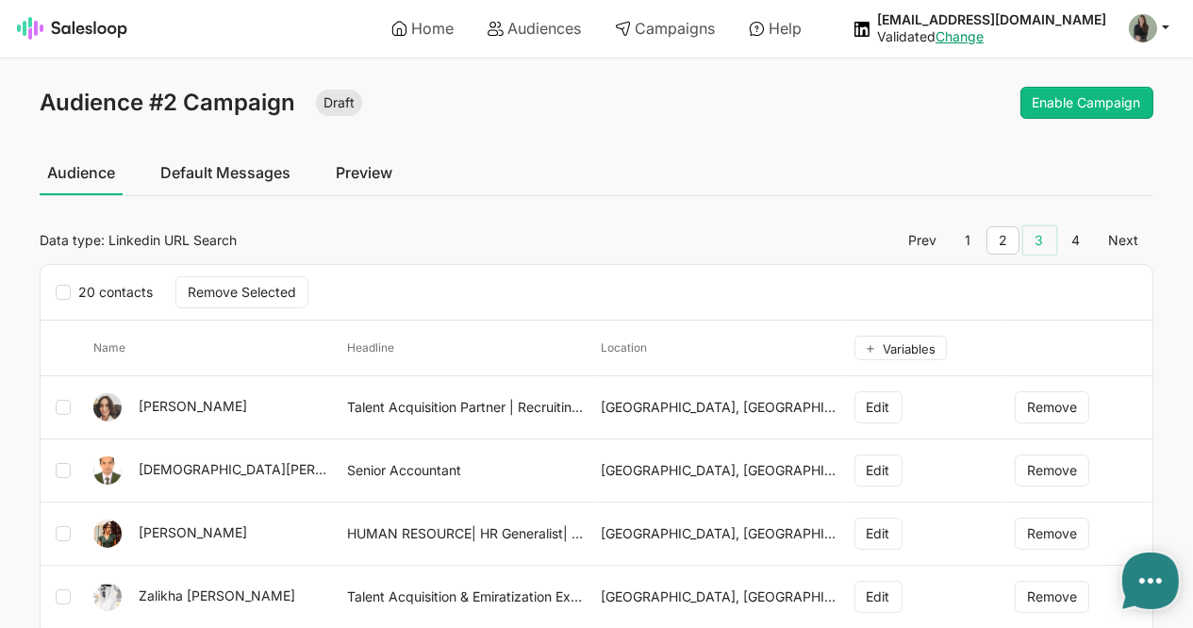
click at [1039, 237] on link "3" at bounding box center [1040, 240] width 33 height 28
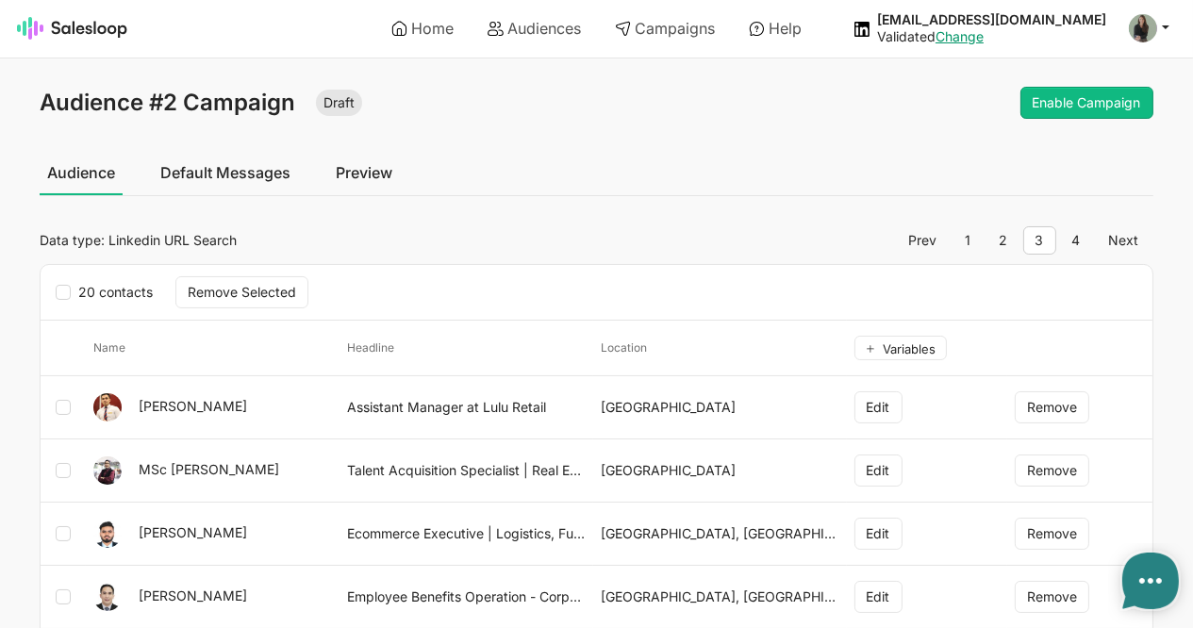
type textarea "x"
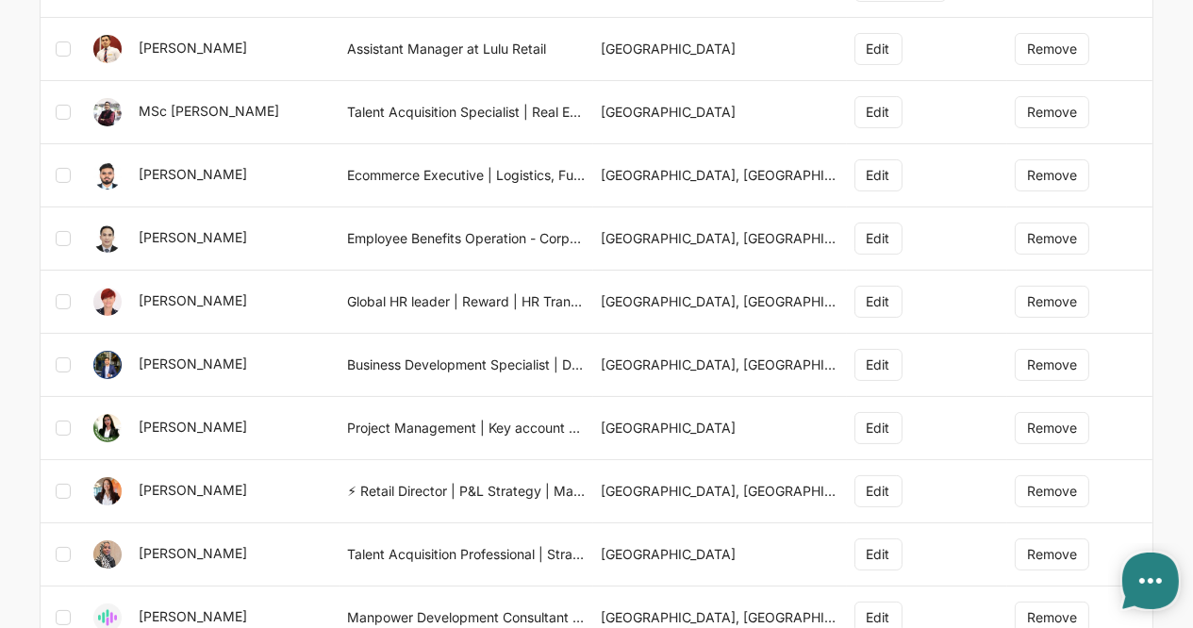
scroll to position [402, 0]
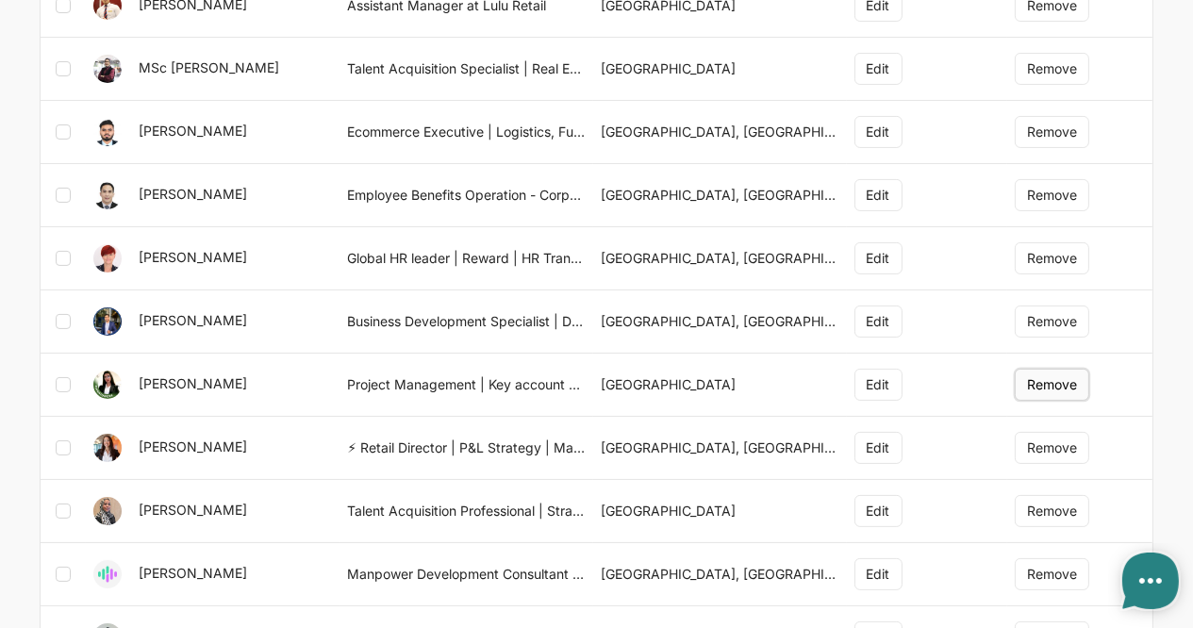
click at [1054, 375] on button "Remove" at bounding box center [1052, 385] width 75 height 32
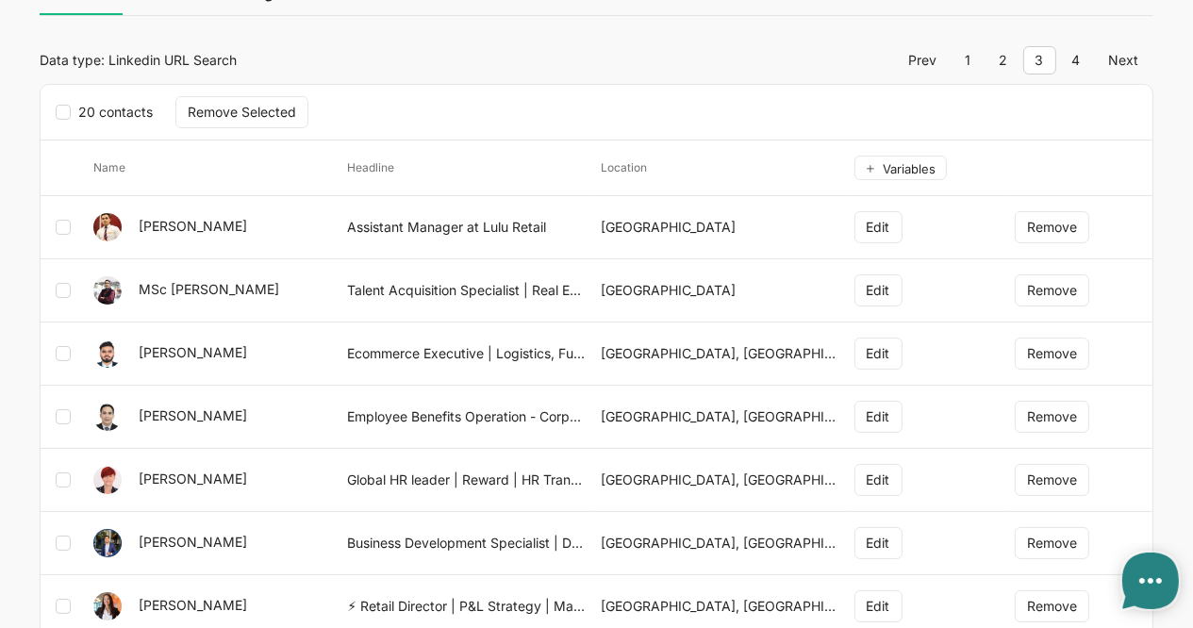
scroll to position [72, 0]
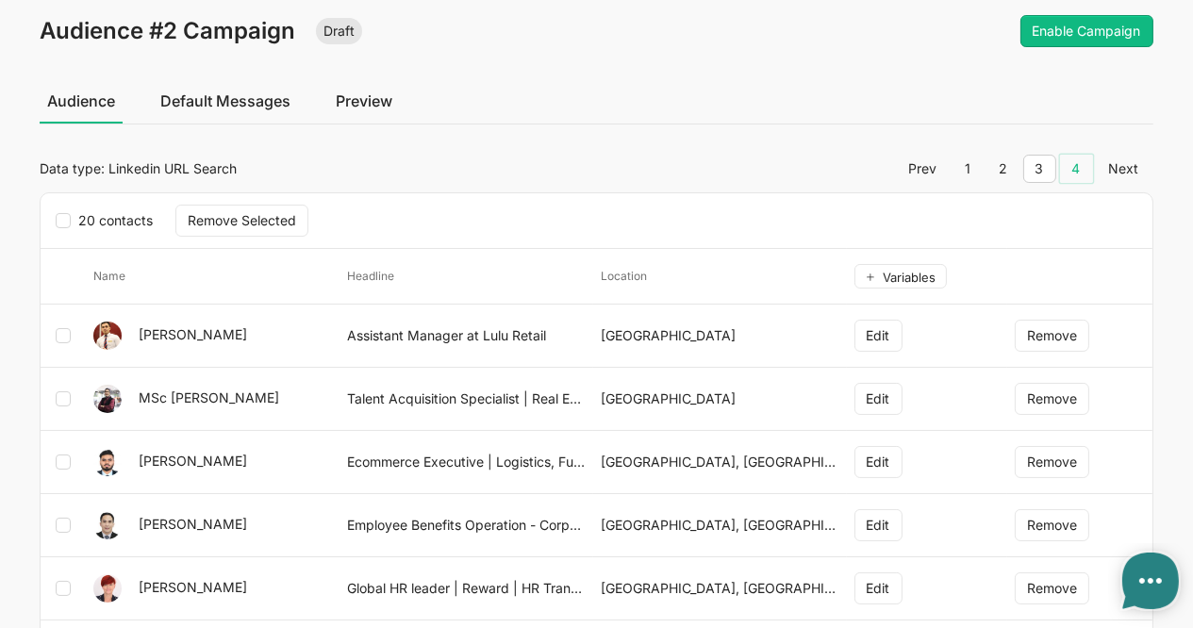
click at [1076, 171] on link "4" at bounding box center [1076, 169] width 33 height 28
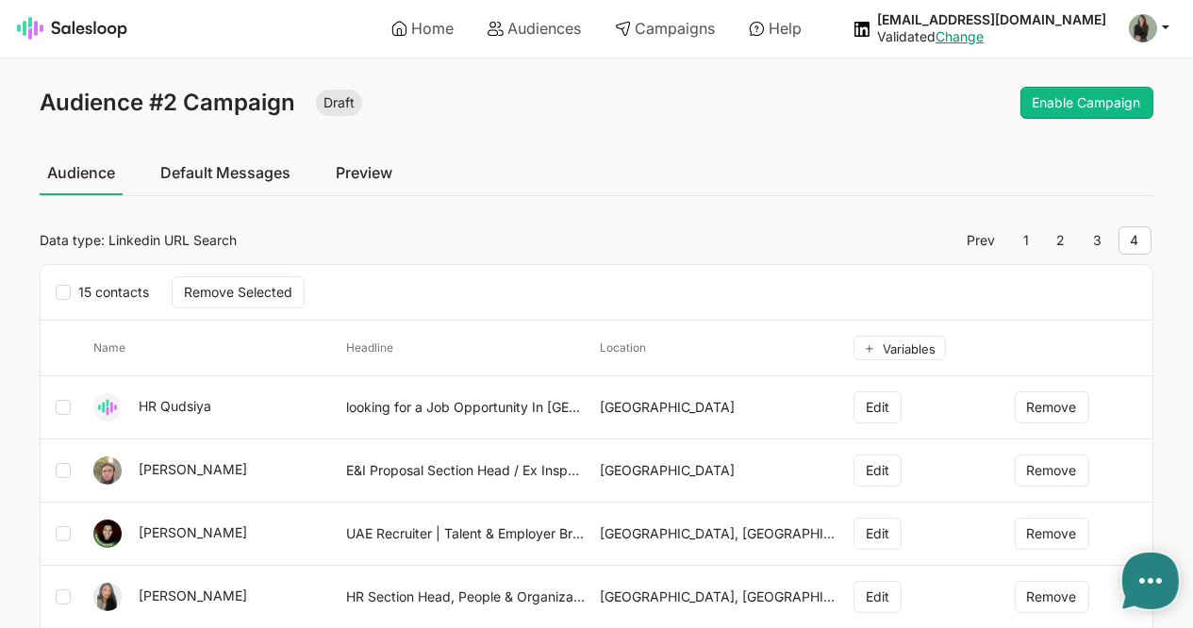
type textarea "x"
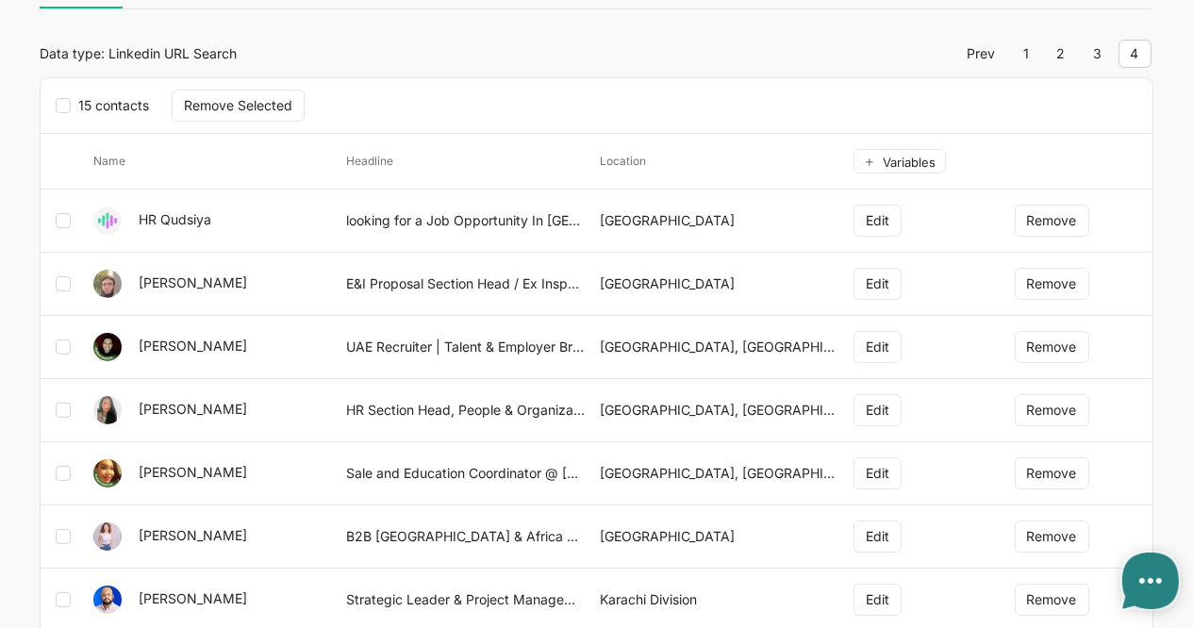
scroll to position [189, 0]
click at [1031, 279] on button "Remove" at bounding box center [1052, 282] width 75 height 32
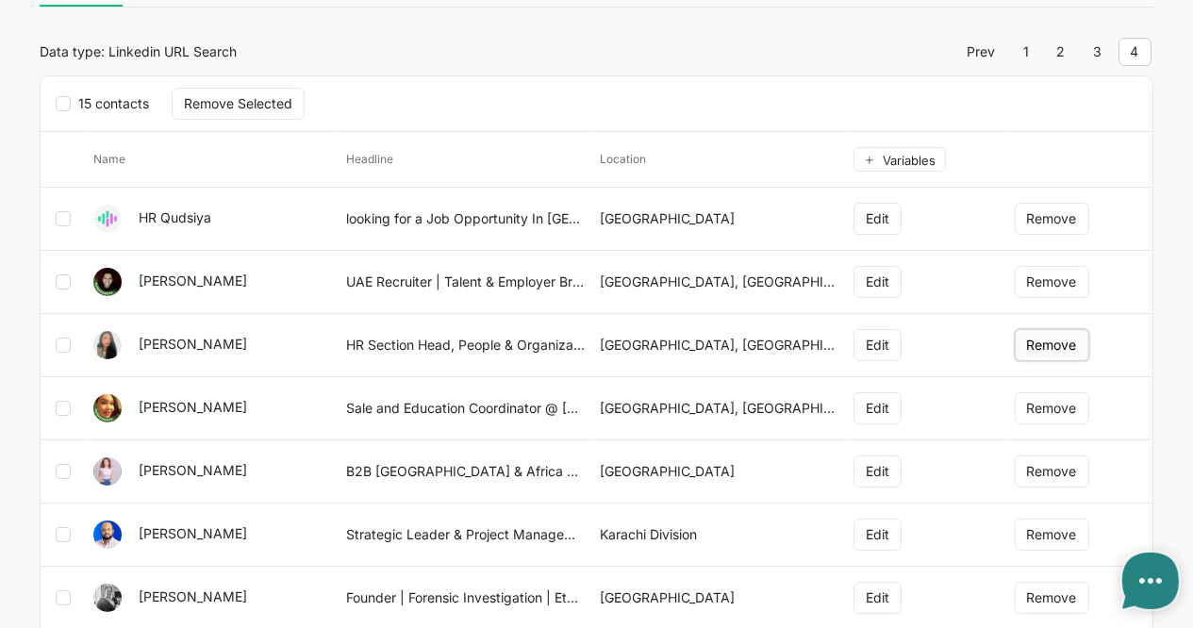
click at [1030, 348] on button "Remove" at bounding box center [1052, 345] width 75 height 32
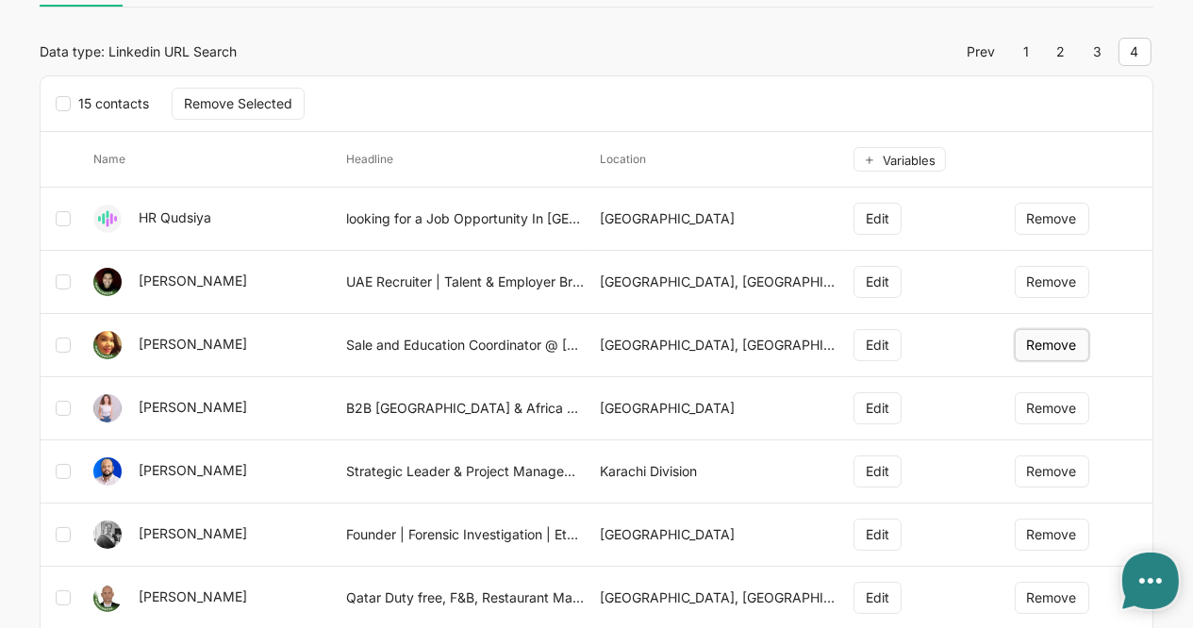
click at [1053, 342] on button "Remove" at bounding box center [1052, 345] width 75 height 32
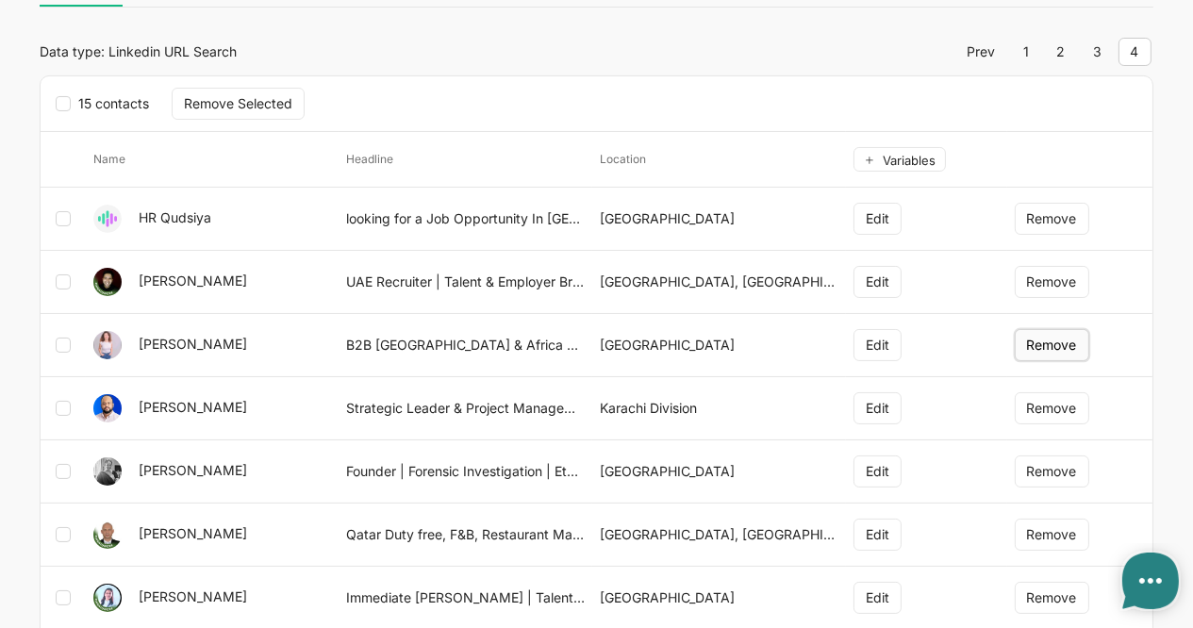
click at [1041, 349] on button "Remove" at bounding box center [1052, 345] width 75 height 32
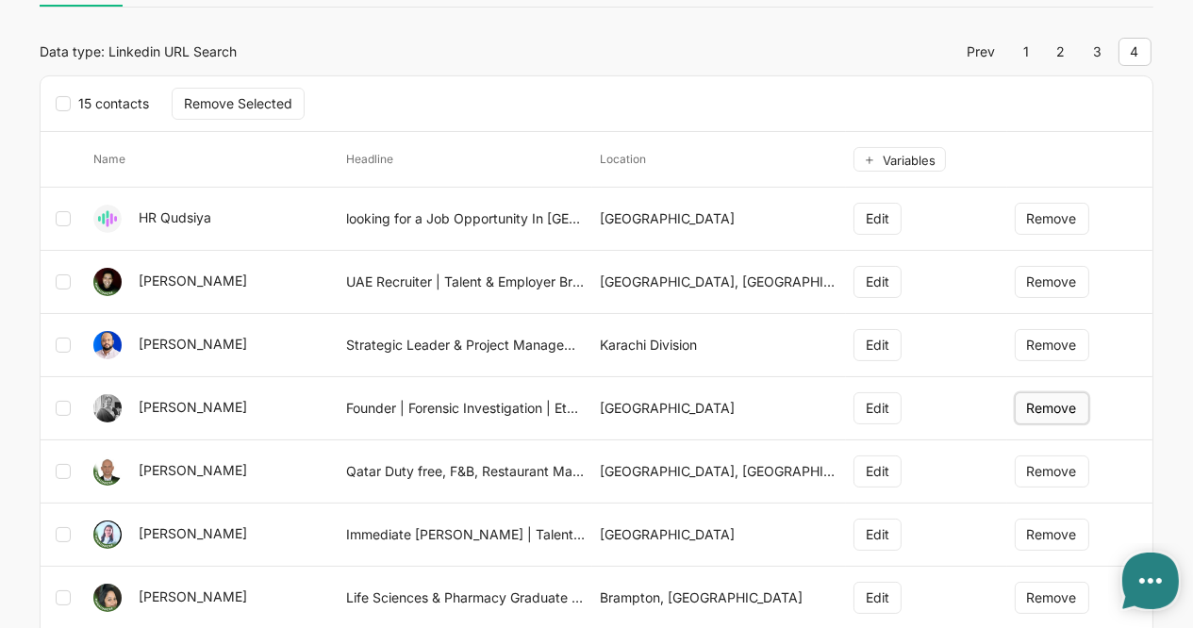
click at [1040, 410] on button "Remove" at bounding box center [1052, 408] width 75 height 32
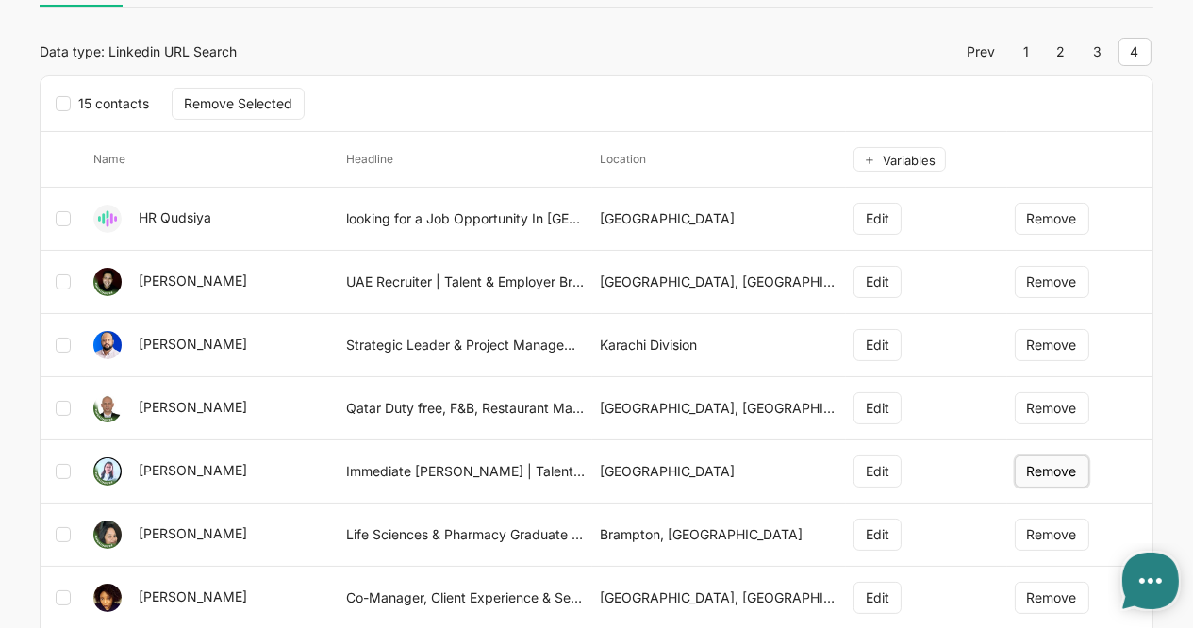
click at [1068, 469] on button "Remove" at bounding box center [1052, 472] width 75 height 32
click at [1060, 476] on button "Remove" at bounding box center [1052, 472] width 75 height 32
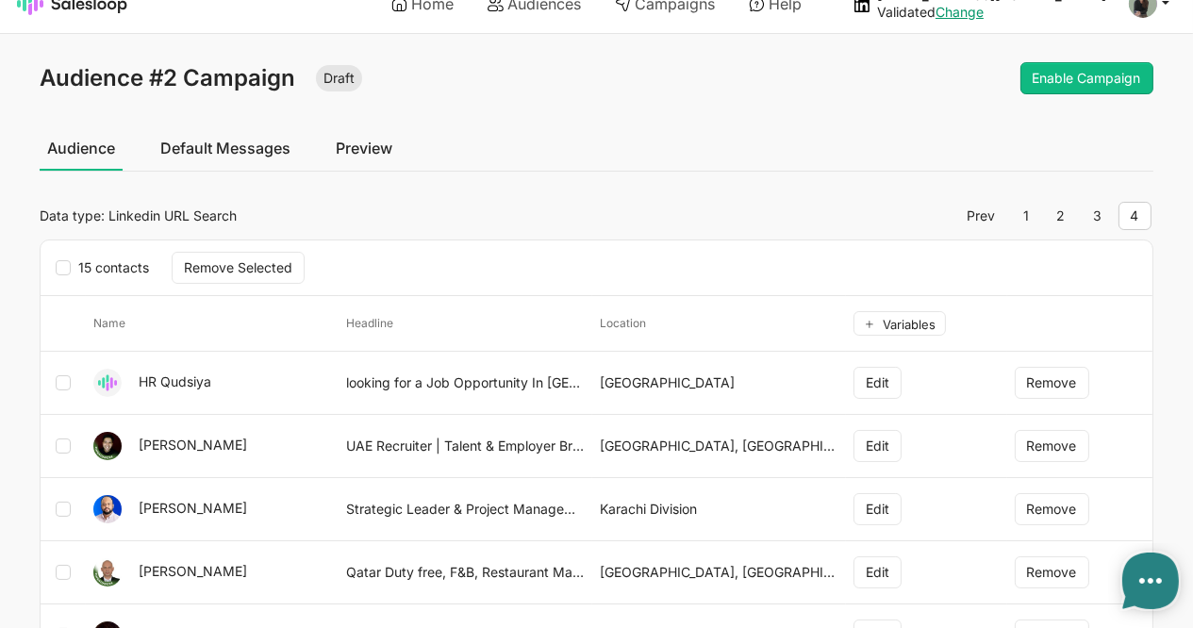
scroll to position [3, 0]
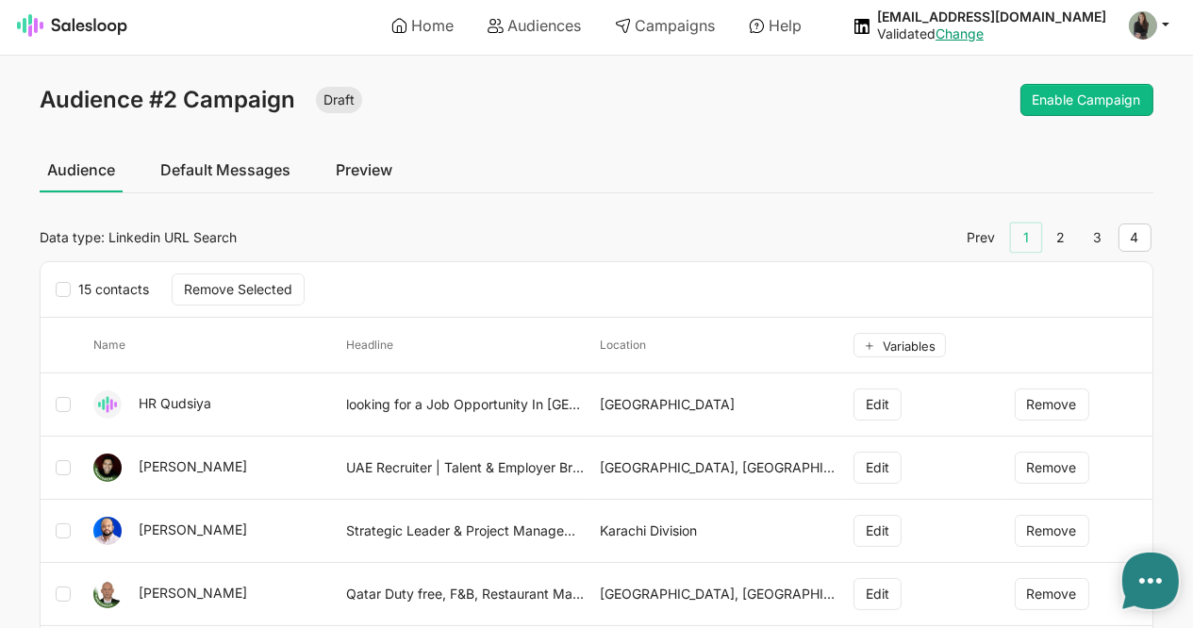
click at [1035, 235] on link "1" at bounding box center [1026, 238] width 30 height 28
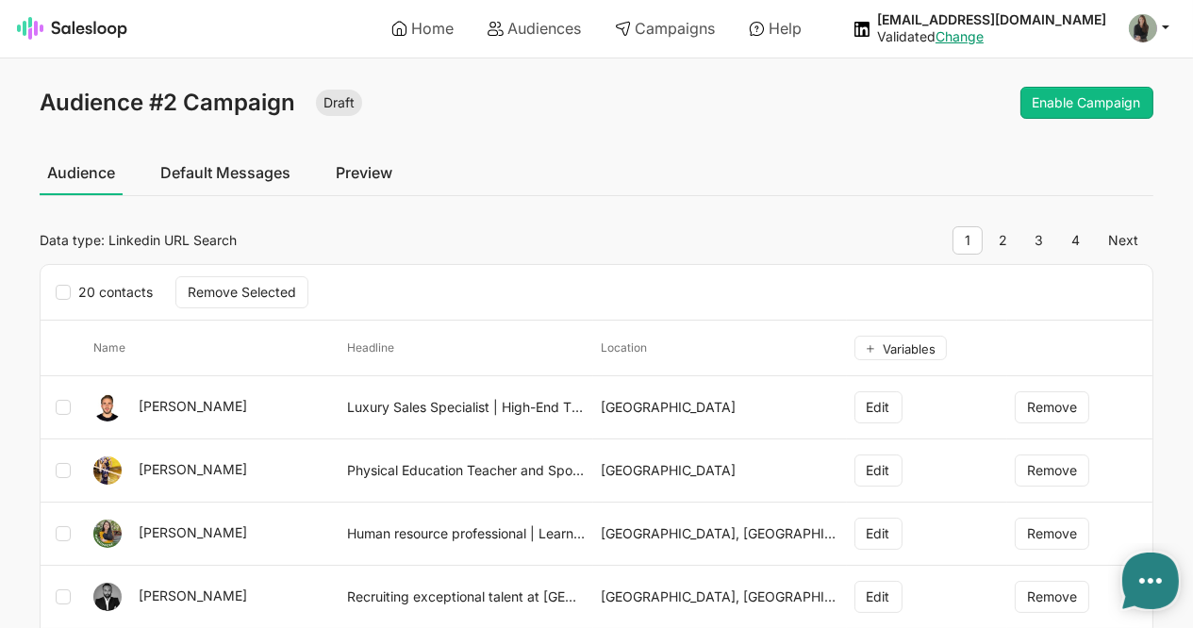
type textarea "x"
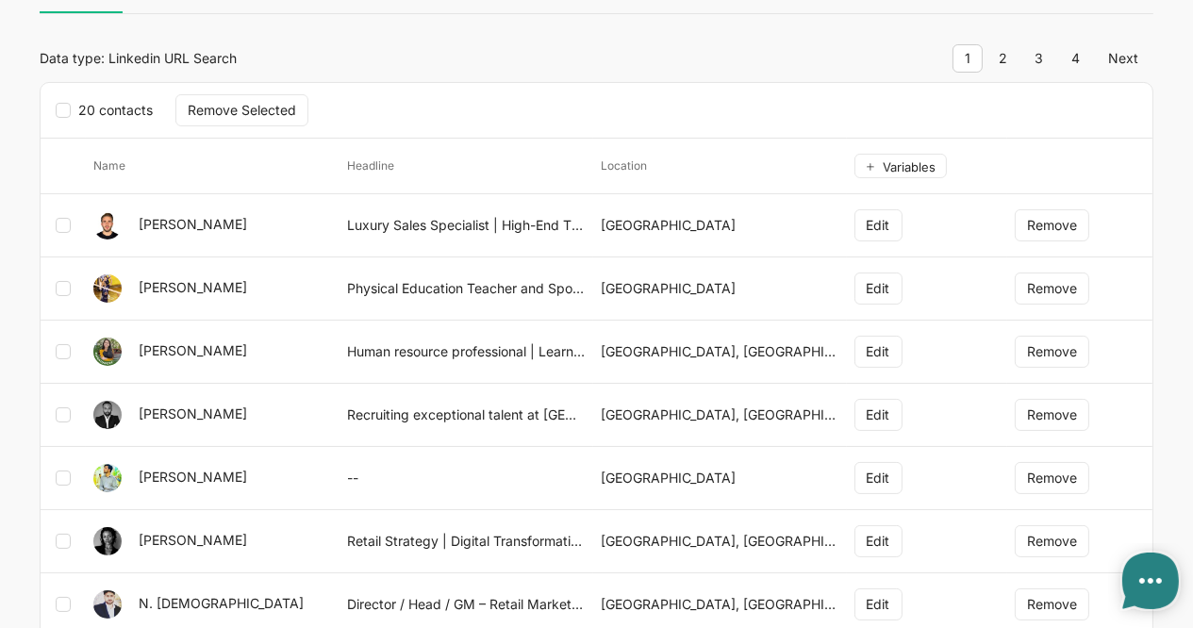
scroll to position [15, 0]
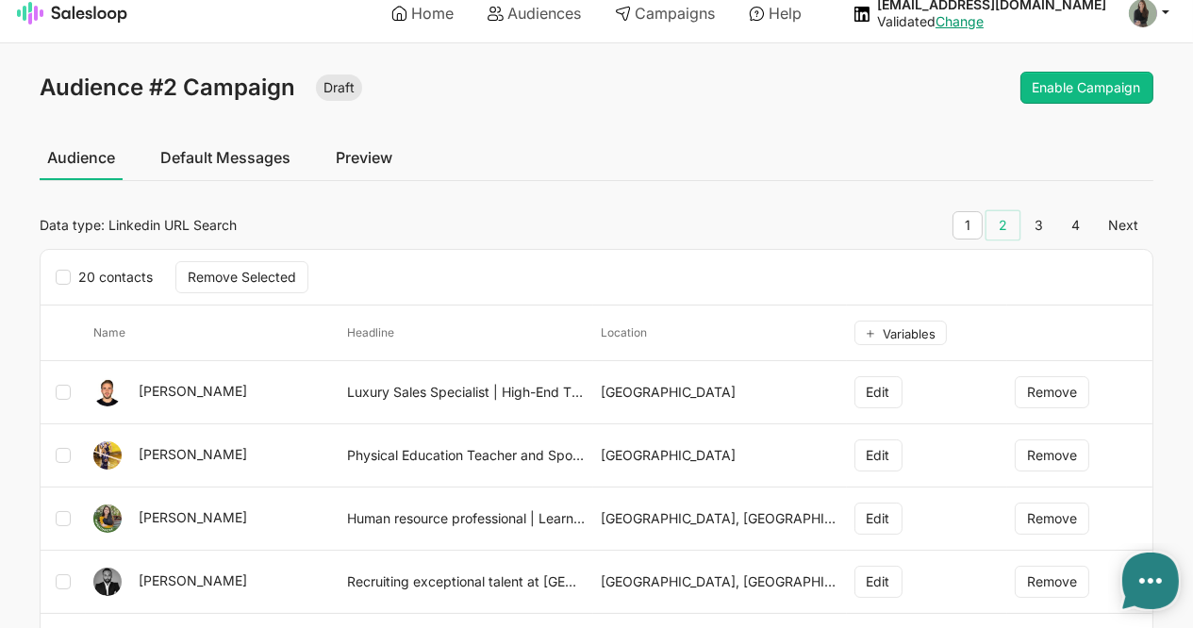
click at [1004, 231] on link "2" at bounding box center [1003, 225] width 33 height 28
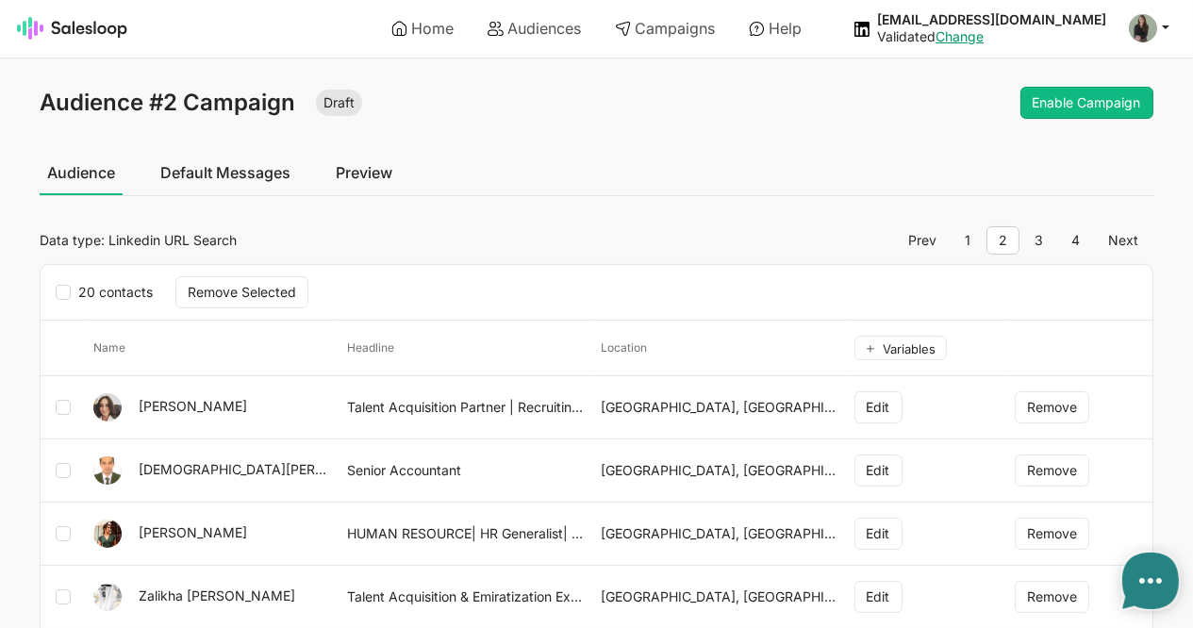
type textarea "x"
click at [1047, 239] on link "3" at bounding box center [1040, 240] width 33 height 28
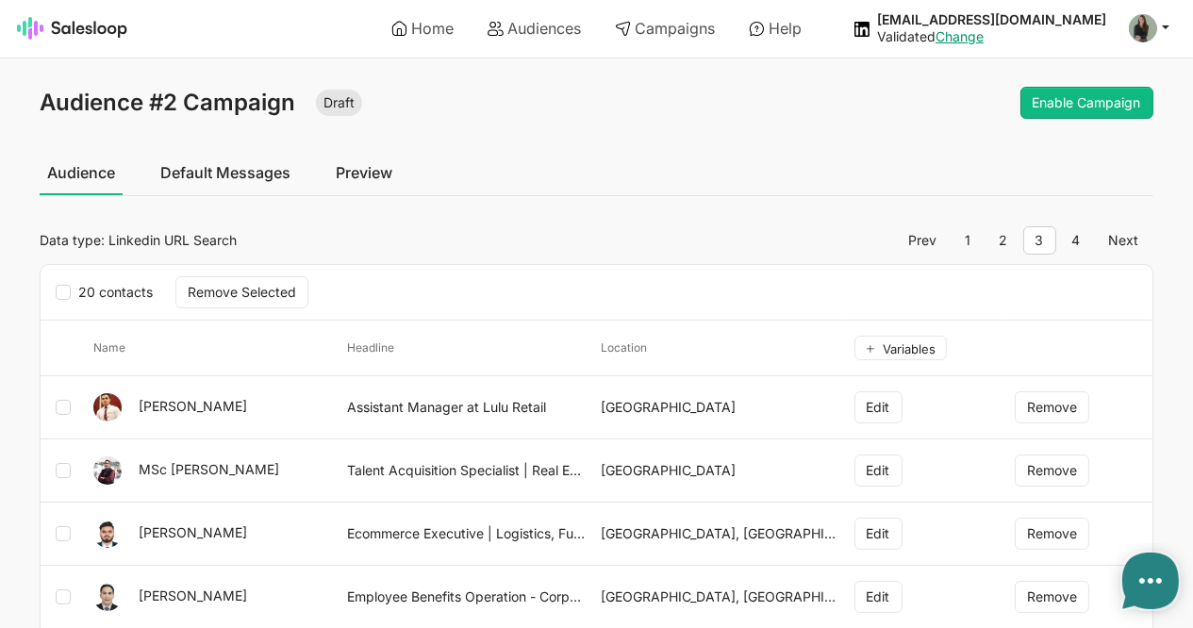
type textarea "x"
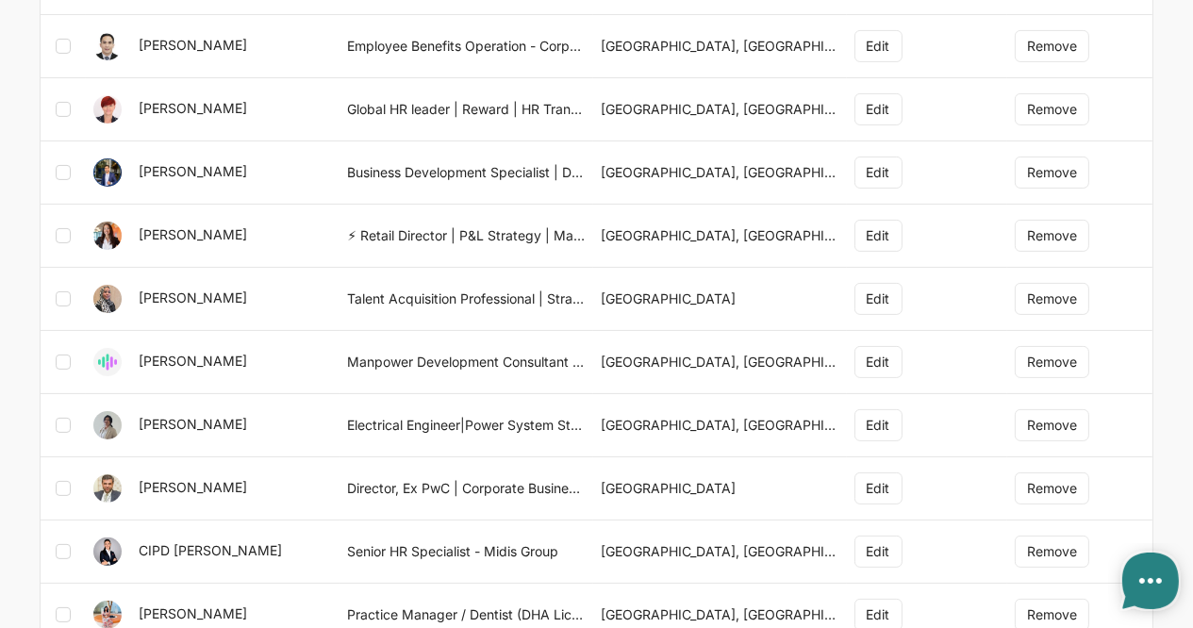
scroll to position [29, 0]
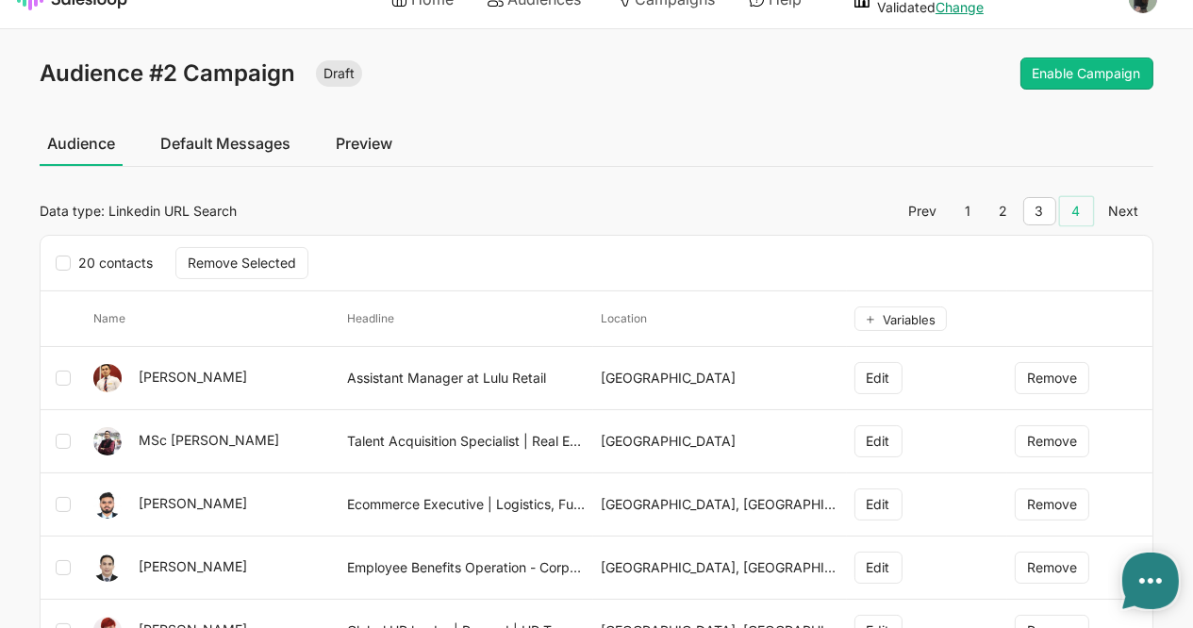
click at [1079, 212] on link "4" at bounding box center [1076, 211] width 33 height 28
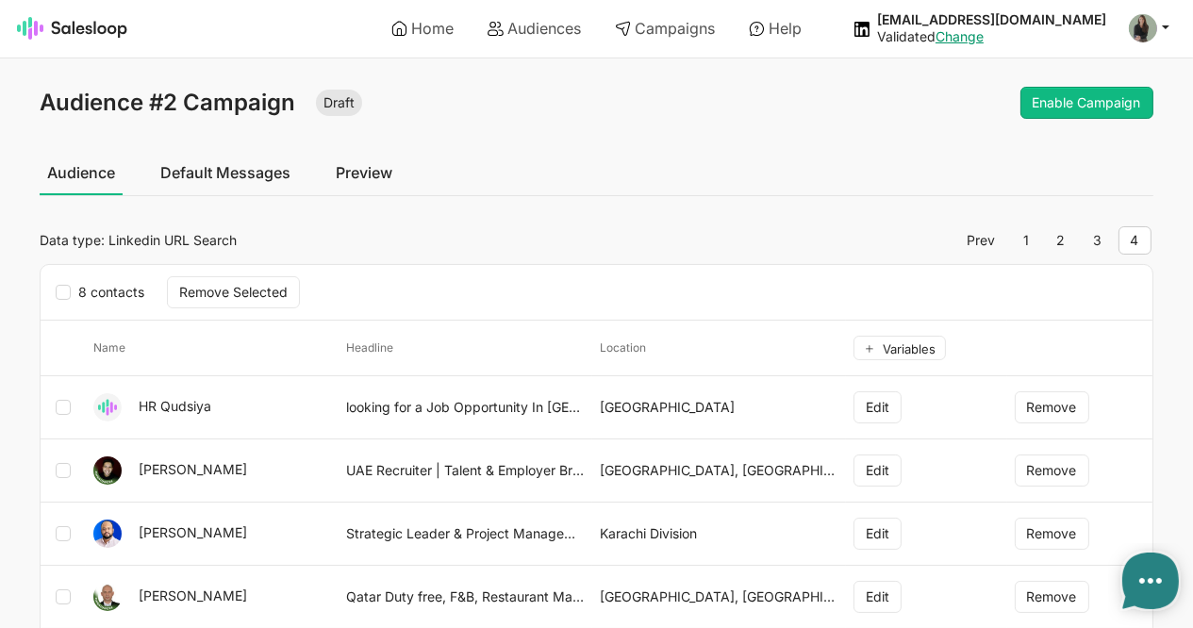
type textarea "x"
click at [216, 179] on link "Default Messages" at bounding box center [225, 172] width 145 height 47
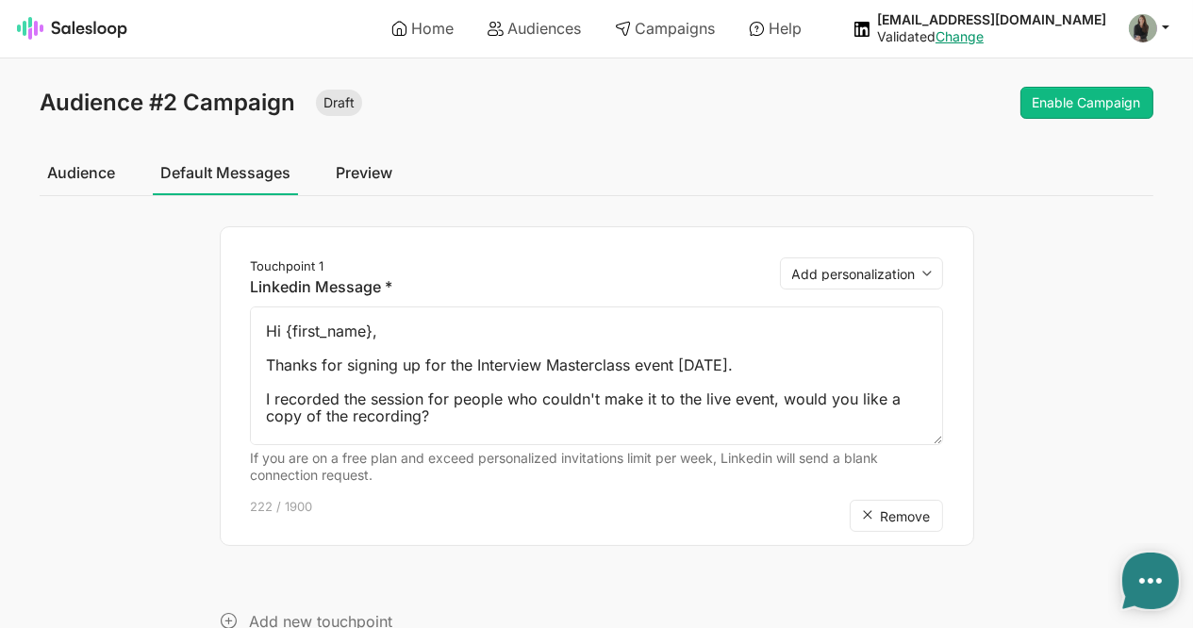
type textarea "x"
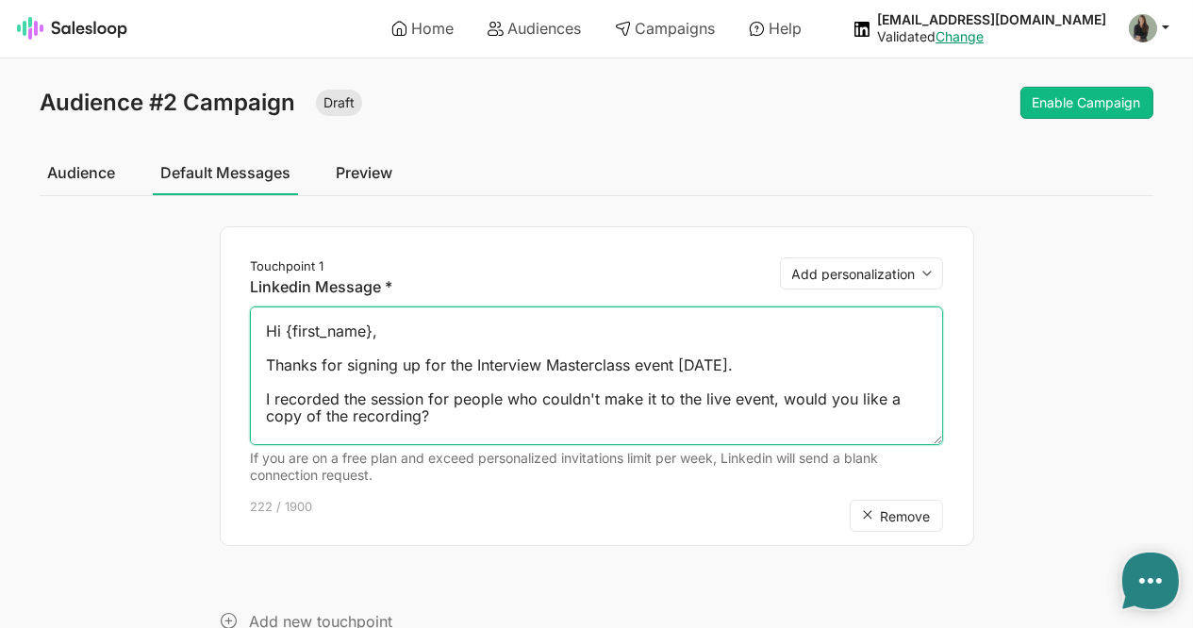
click at [751, 363] on textarea "Hi {first_name}, Thanks for signing up for the Interview Masterclass event [DAT…" at bounding box center [596, 376] width 692 height 139
click at [702, 359] on textarea "Hi {first_name}, Thanks for signing up for the Interview Masterclass event [DAT…" at bounding box center [596, 376] width 692 height 139
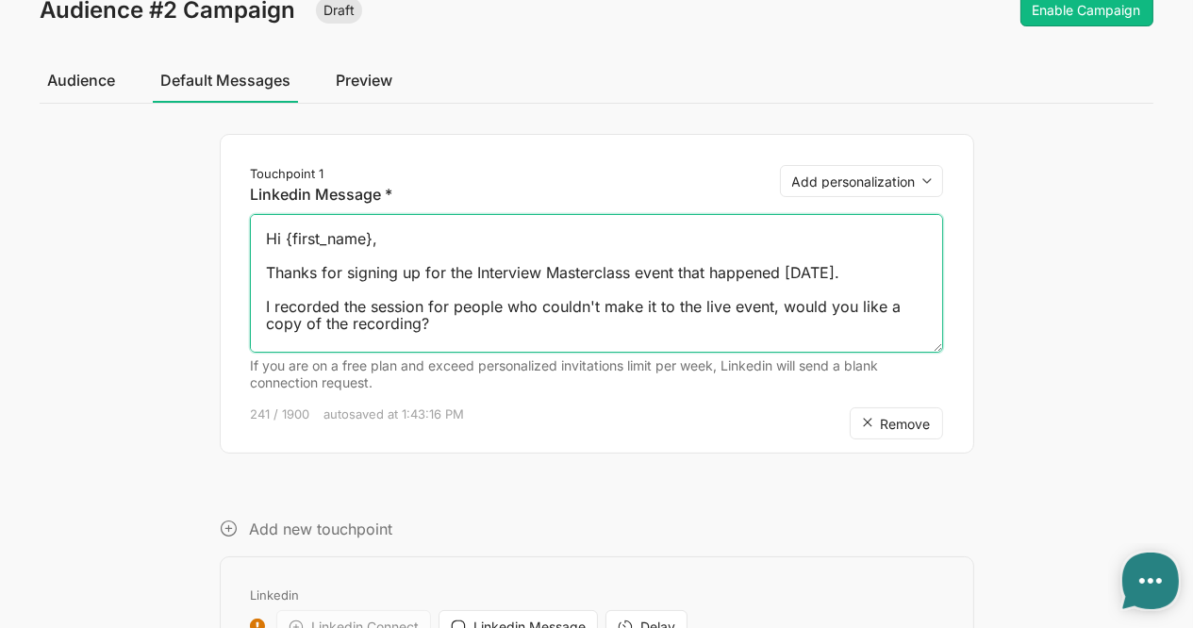
scroll to position [158, 0]
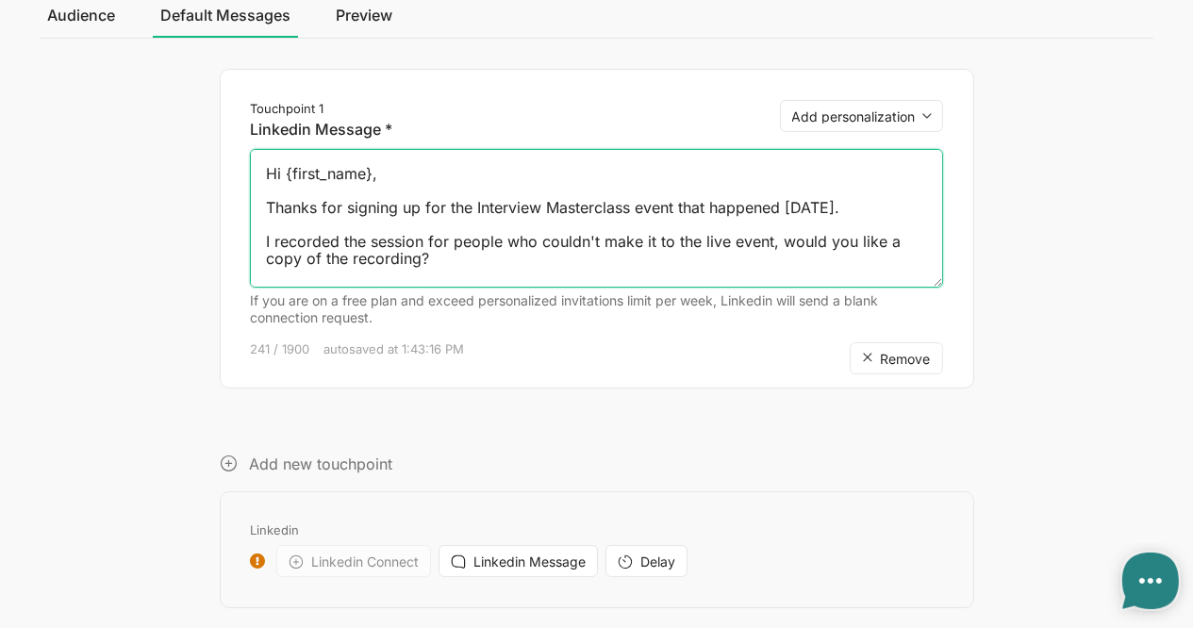
type textarea "Hi {first_name}, Thanks for signing up for the Interview Masterclass event that…"
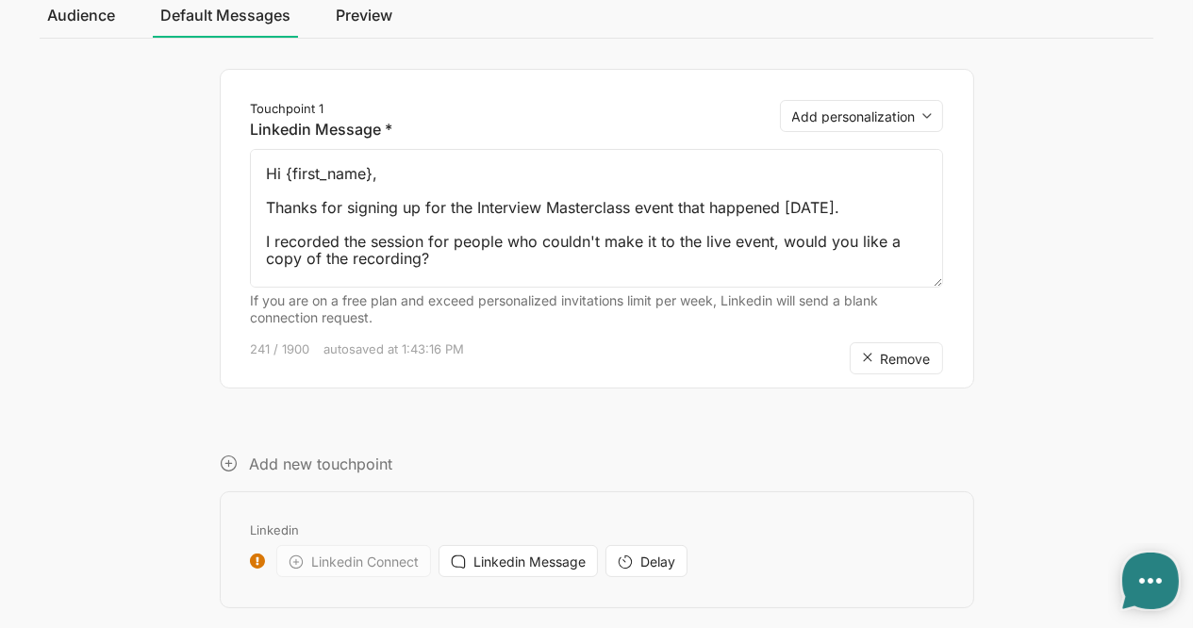
click at [225, 459] on icon at bounding box center [229, 464] width 19 height 19
click at [375, 9] on link "Preview" at bounding box center [364, 15] width 72 height 47
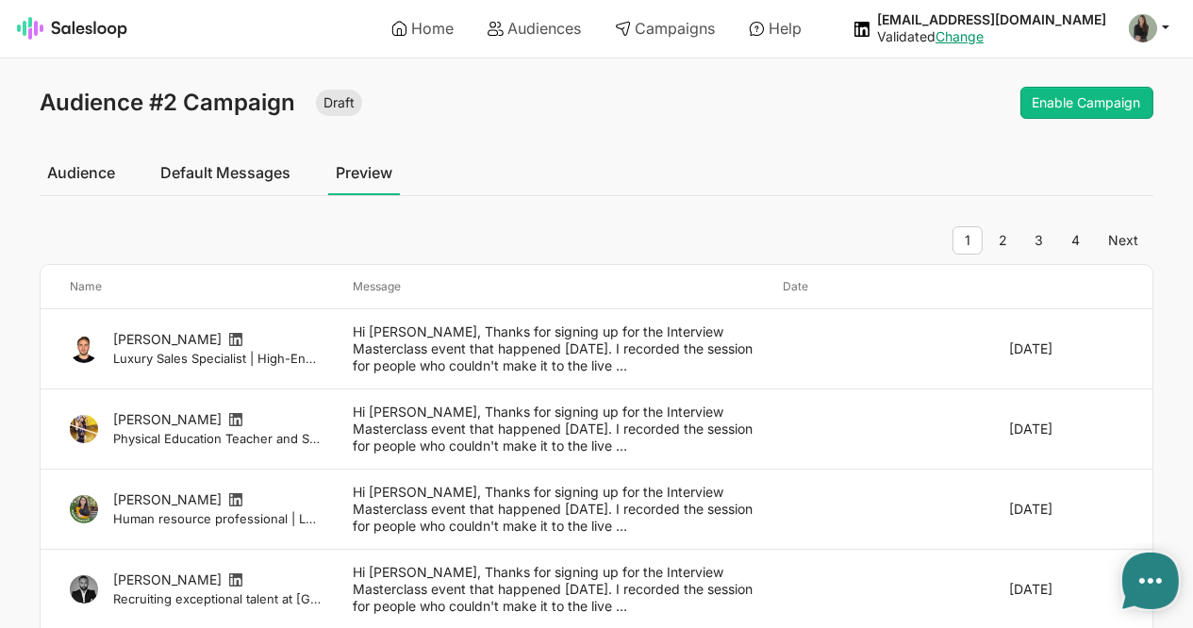
type textarea "x"
click at [1085, 108] on button "Enable Campaign" at bounding box center [1087, 103] width 133 height 32
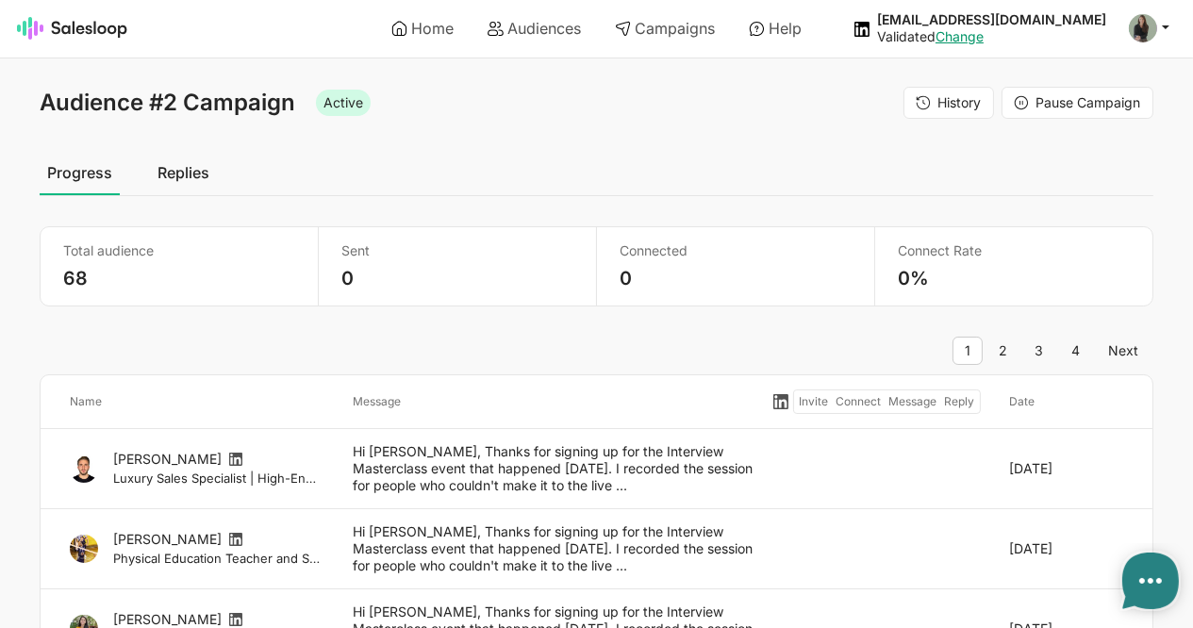
type textarea "x"
click at [676, 33] on link "Campaigns" at bounding box center [665, 28] width 126 height 32
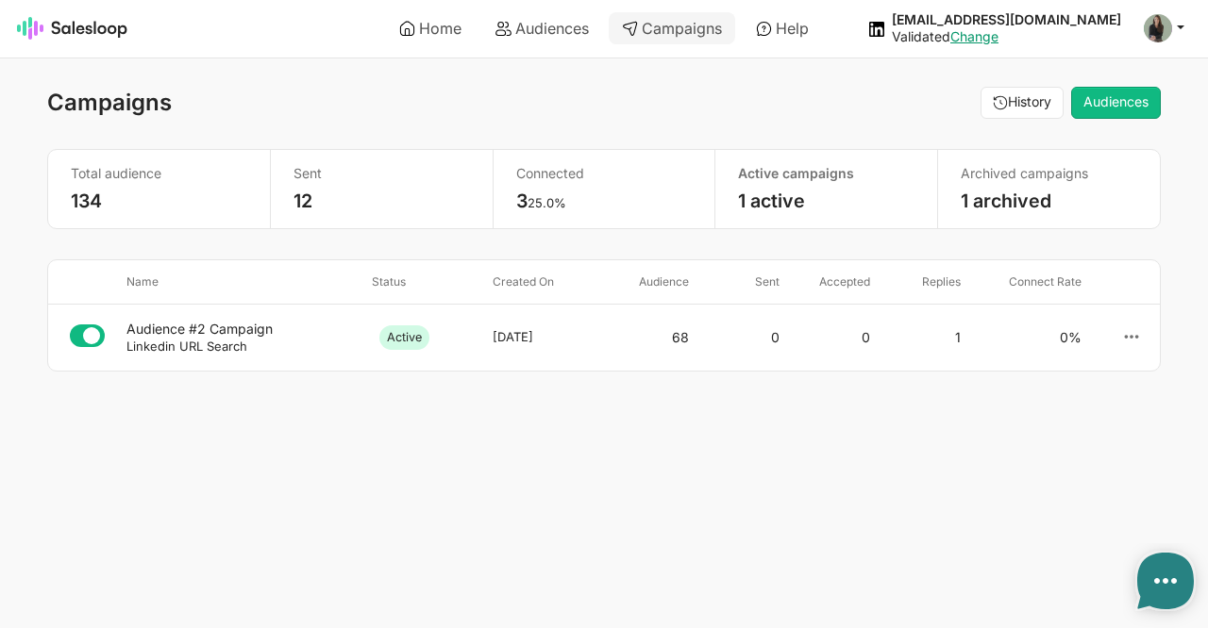
type textarea "x"
click at [1001, 194] on link "1 archived" at bounding box center [1005, 201] width 91 height 23
type textarea "x"
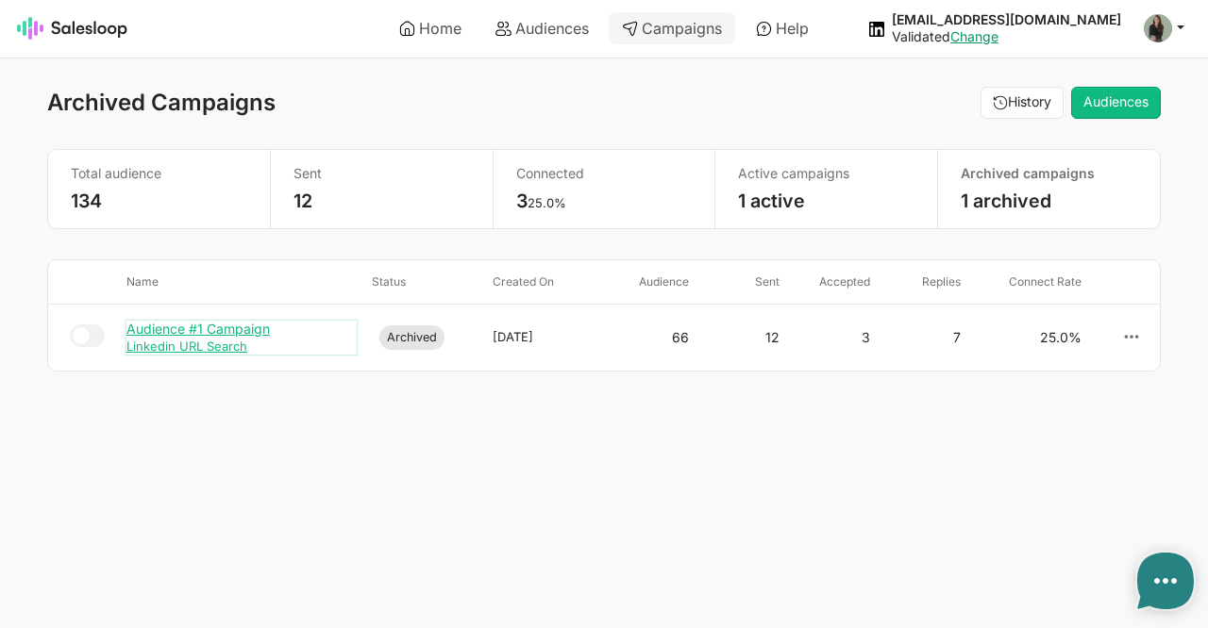
click at [226, 328] on div "Audience #1 Campaign" at bounding box center [241, 329] width 230 height 17
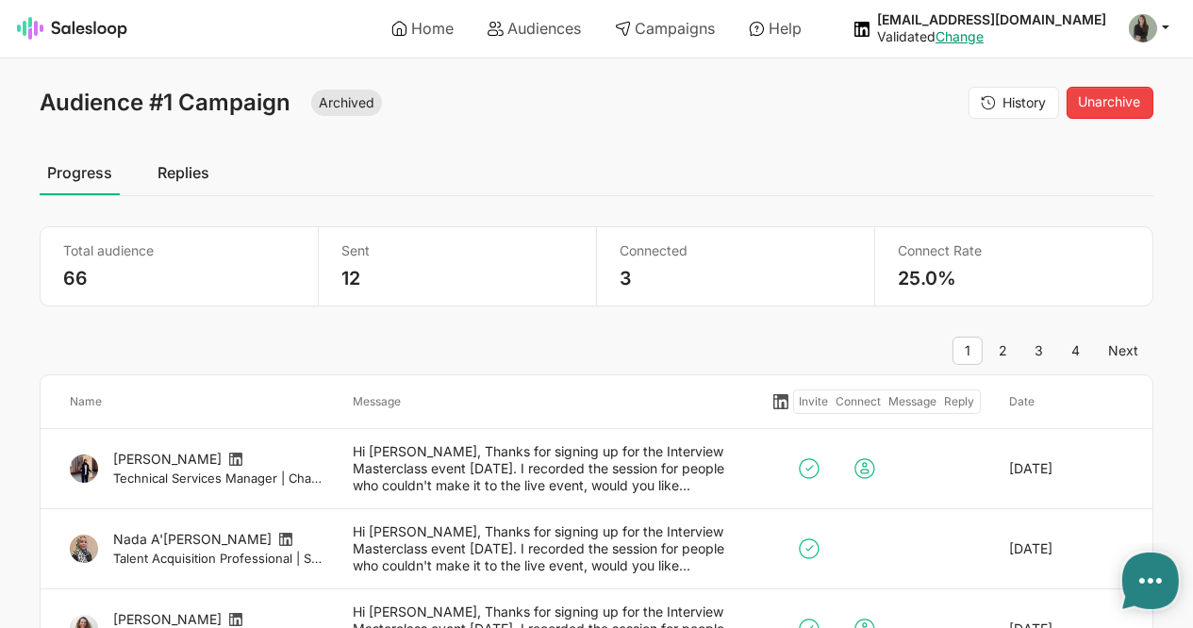
type textarea "x"
click at [192, 167] on link "Replies" at bounding box center [183, 172] width 67 height 47
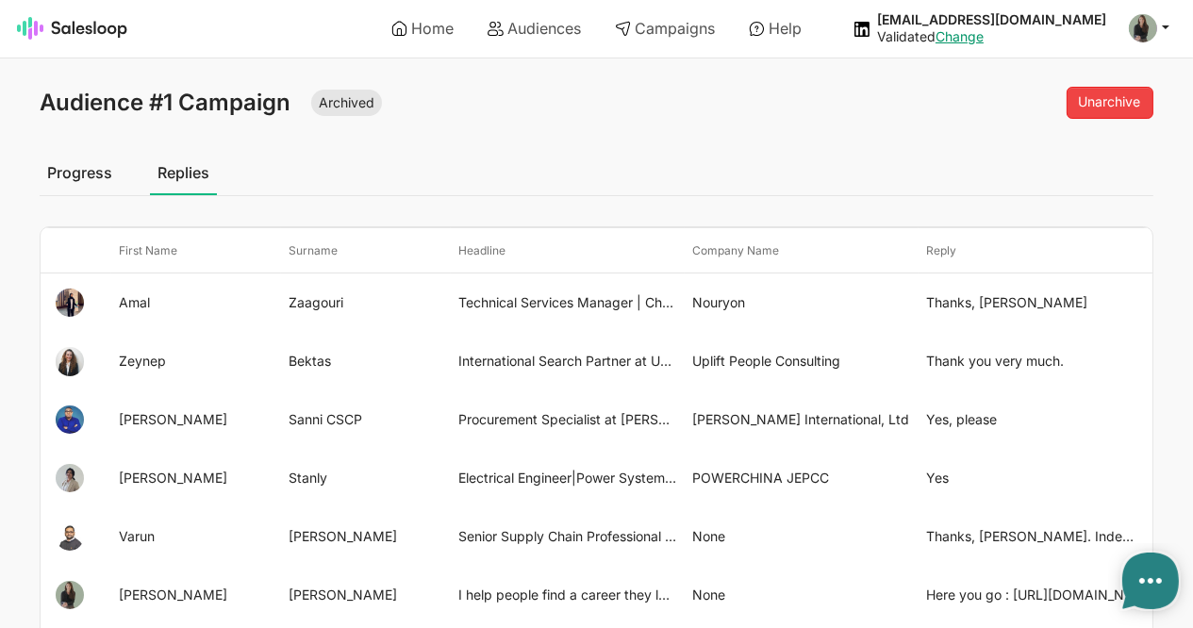
type textarea "x"
click at [427, 33] on link "Home" at bounding box center [422, 28] width 89 height 32
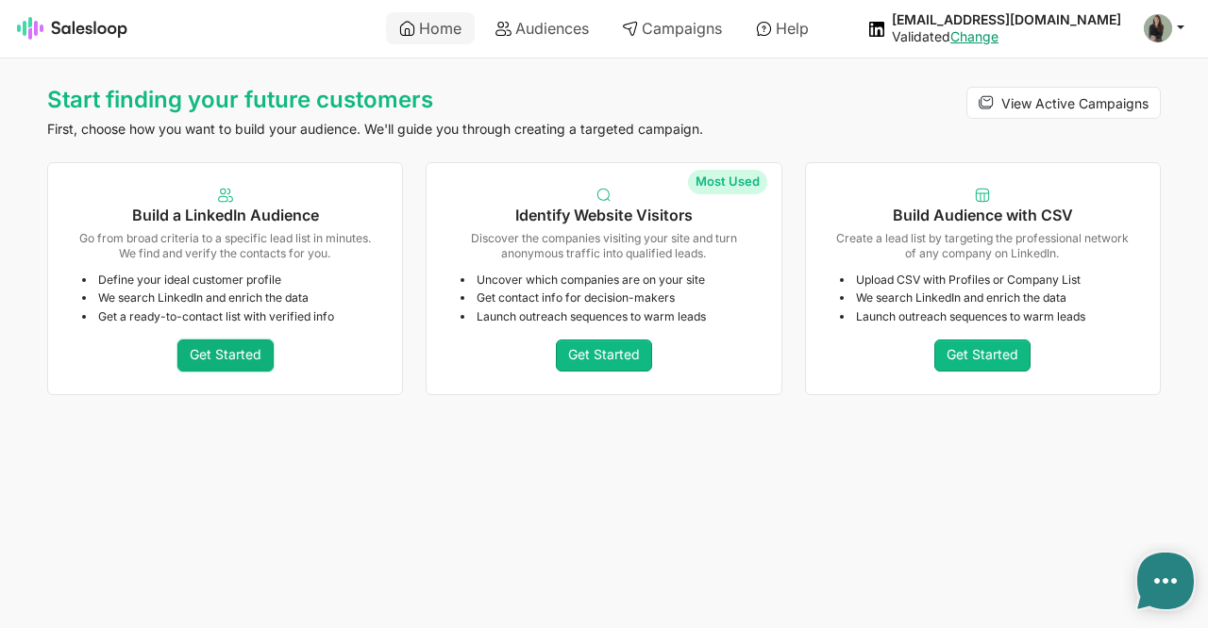
click at [201, 348] on link "Get Started" at bounding box center [225, 356] width 96 height 32
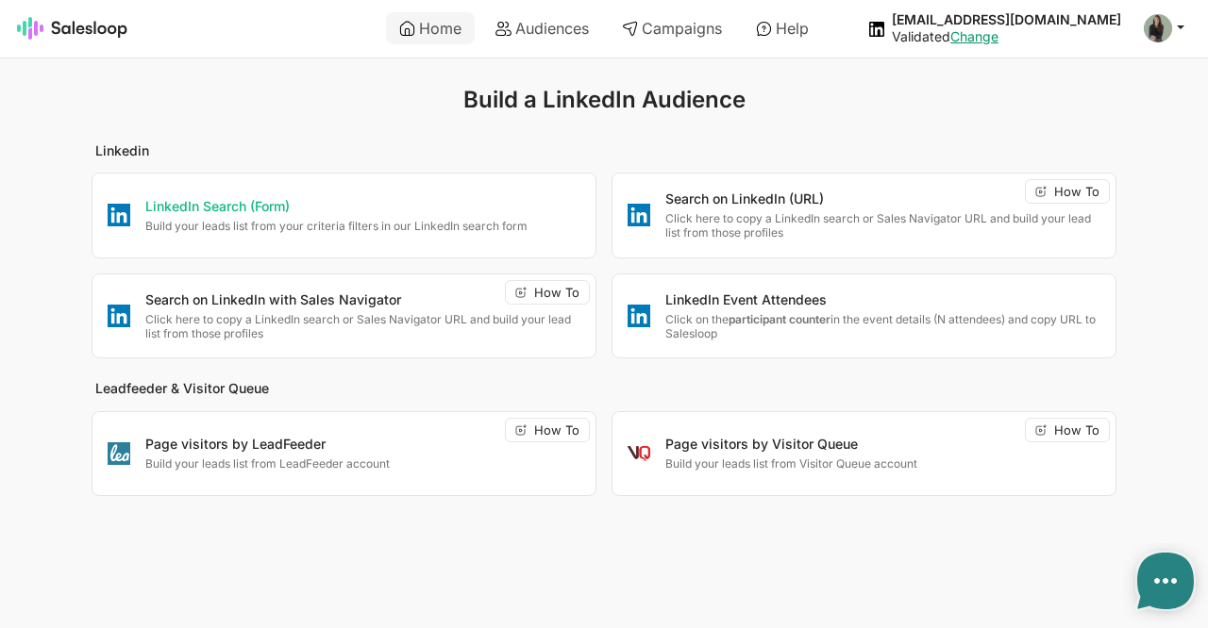
click at [236, 201] on p "LinkedIn Search (Form)" at bounding box center [362, 207] width 435 height 19
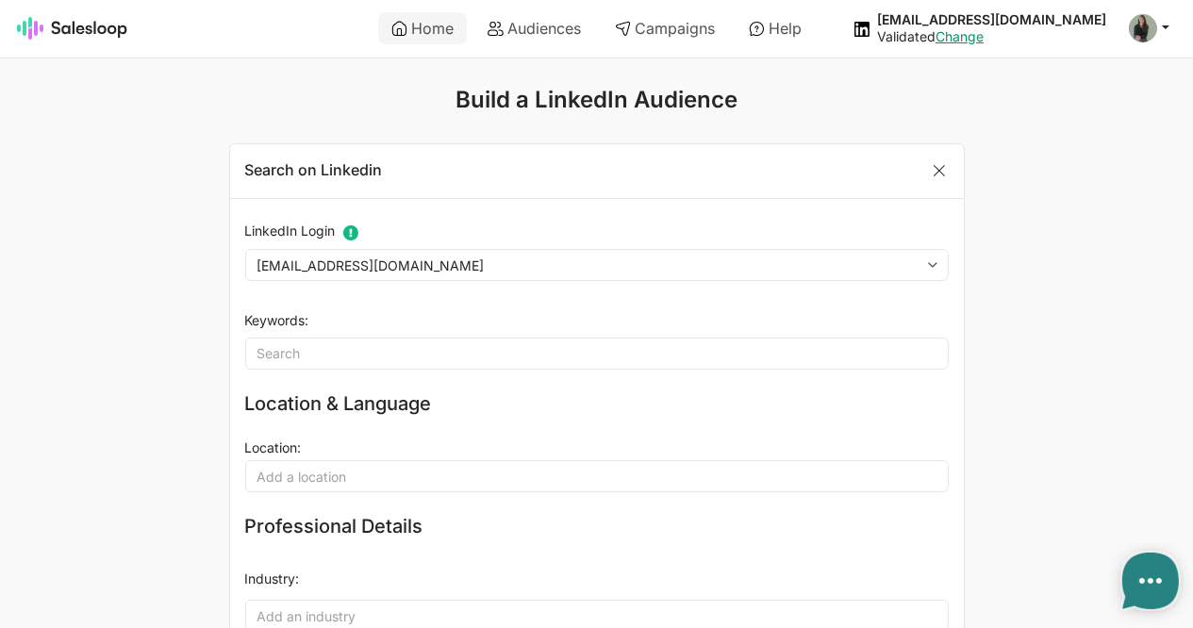
type textarea "x"
click at [676, 29] on link "Campaigns" at bounding box center [665, 28] width 126 height 32
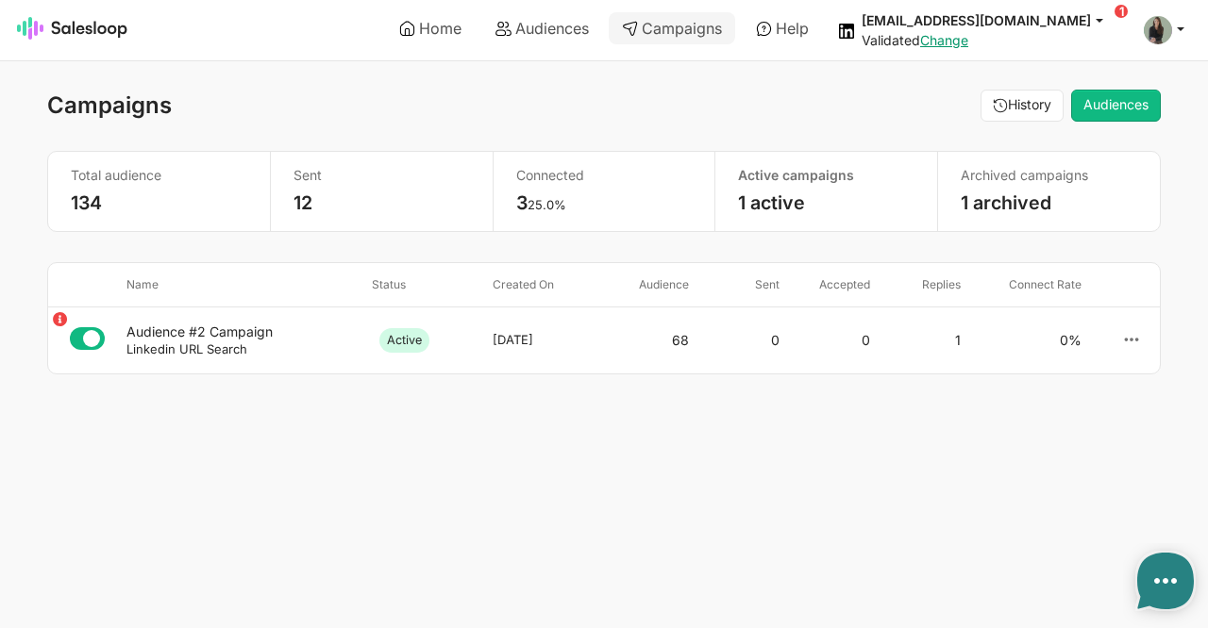
type textarea "x"
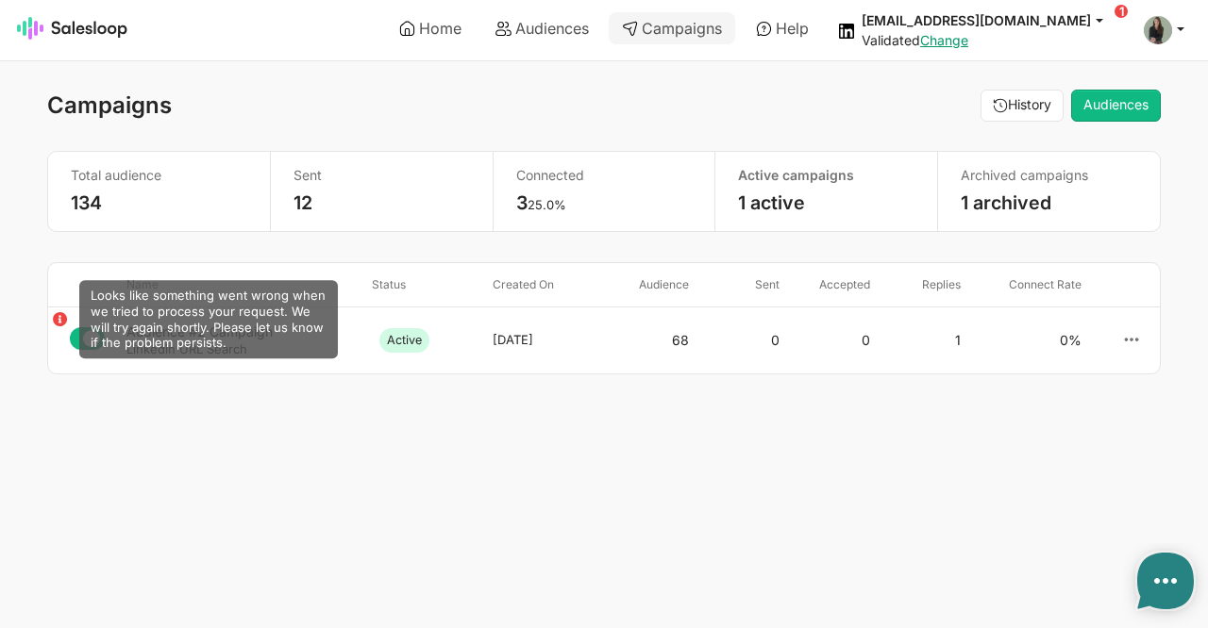
click at [55, 319] on use at bounding box center [60, 319] width 14 height 14
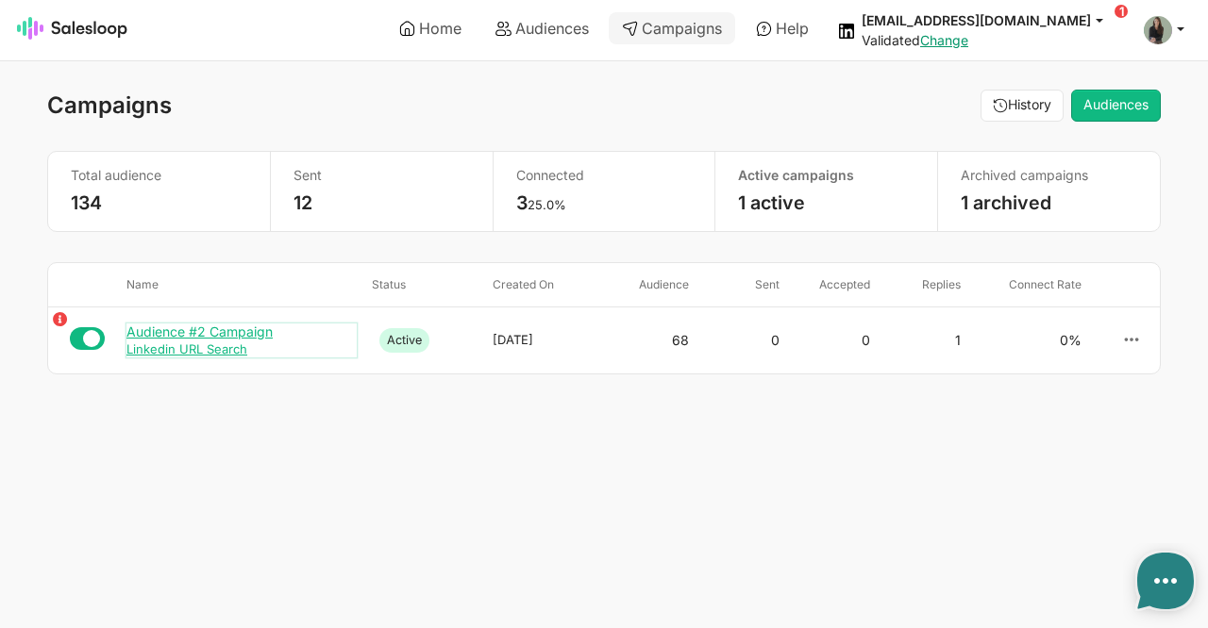
click at [212, 329] on div "Audience #2 Campaign" at bounding box center [241, 332] width 230 height 17
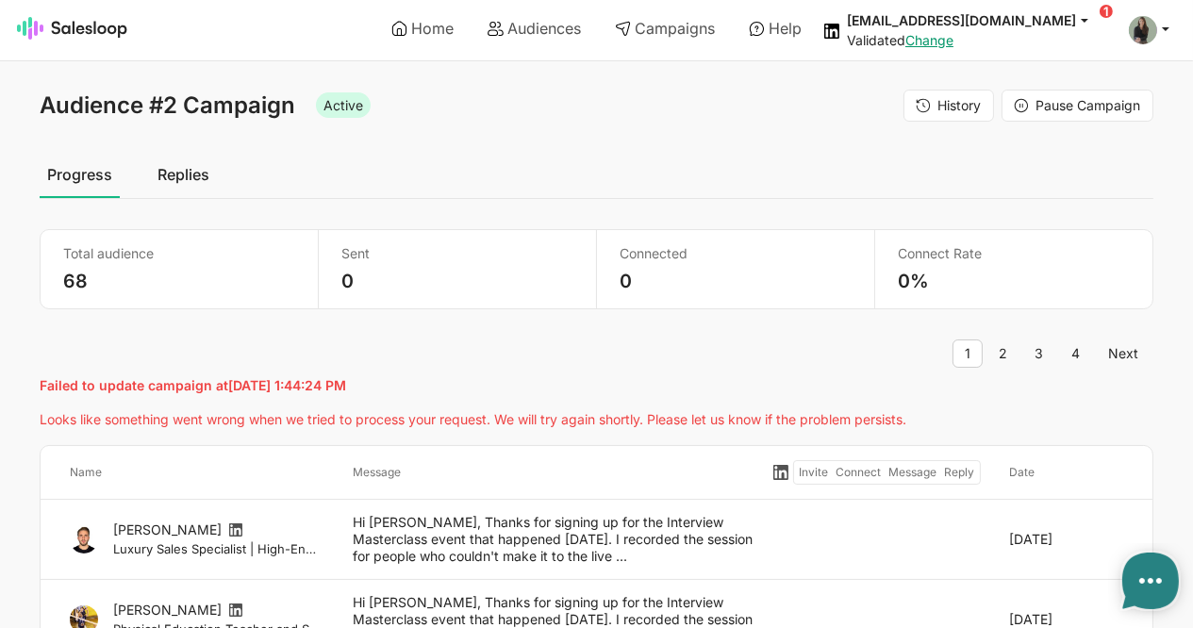
type textarea "x"
